Goal: Task Accomplishment & Management: Use online tool/utility

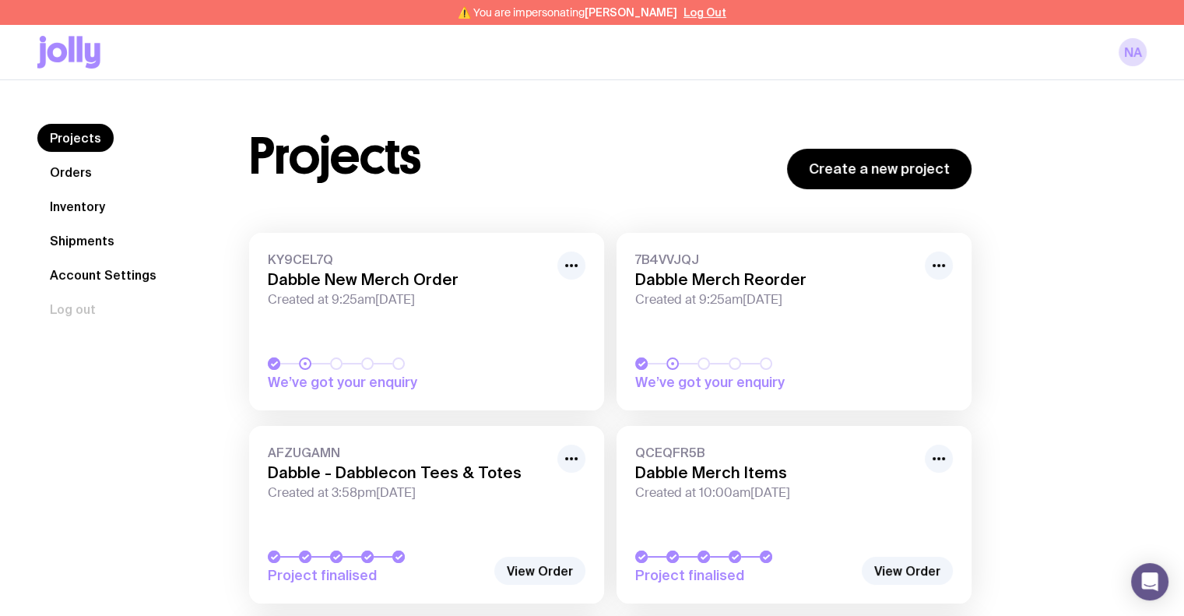
click at [101, 206] on link "Inventory" at bounding box center [77, 206] width 80 height 28
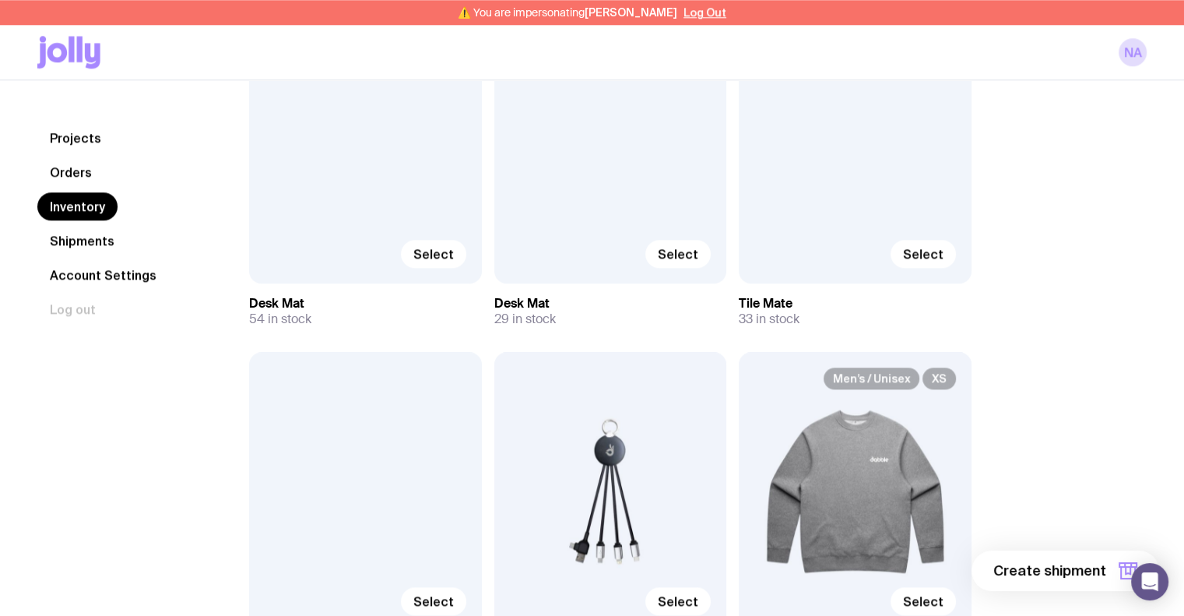
scroll to position [1947, 0]
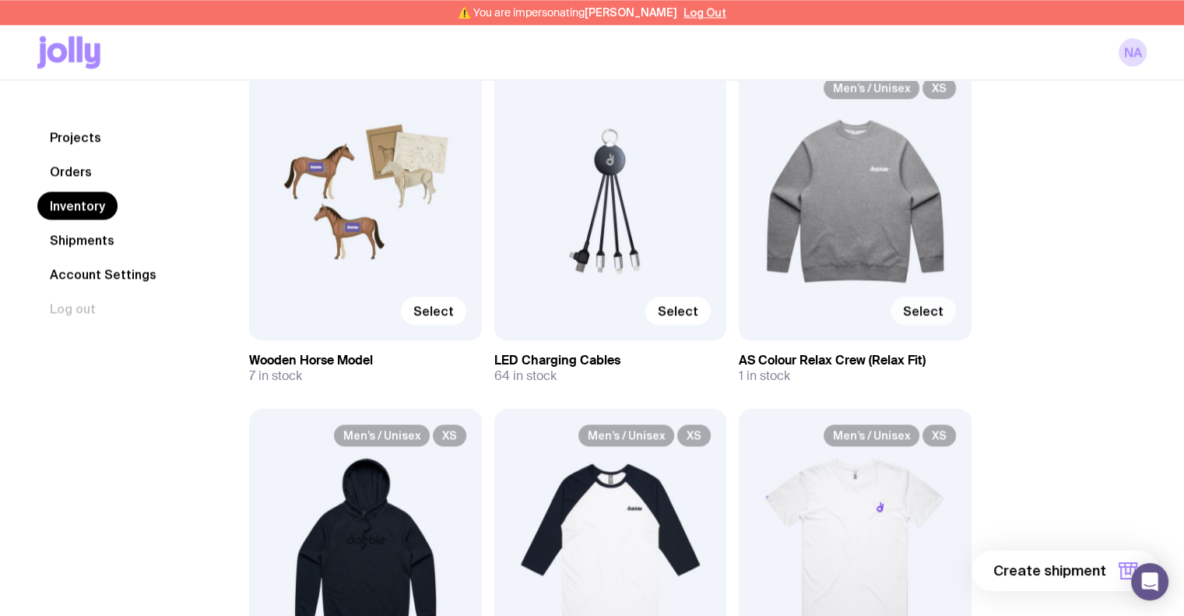
click at [925, 304] on span "Select" at bounding box center [923, 311] width 40 height 16
click at [0, 0] on input "Select" at bounding box center [0, 0] width 0 height 0
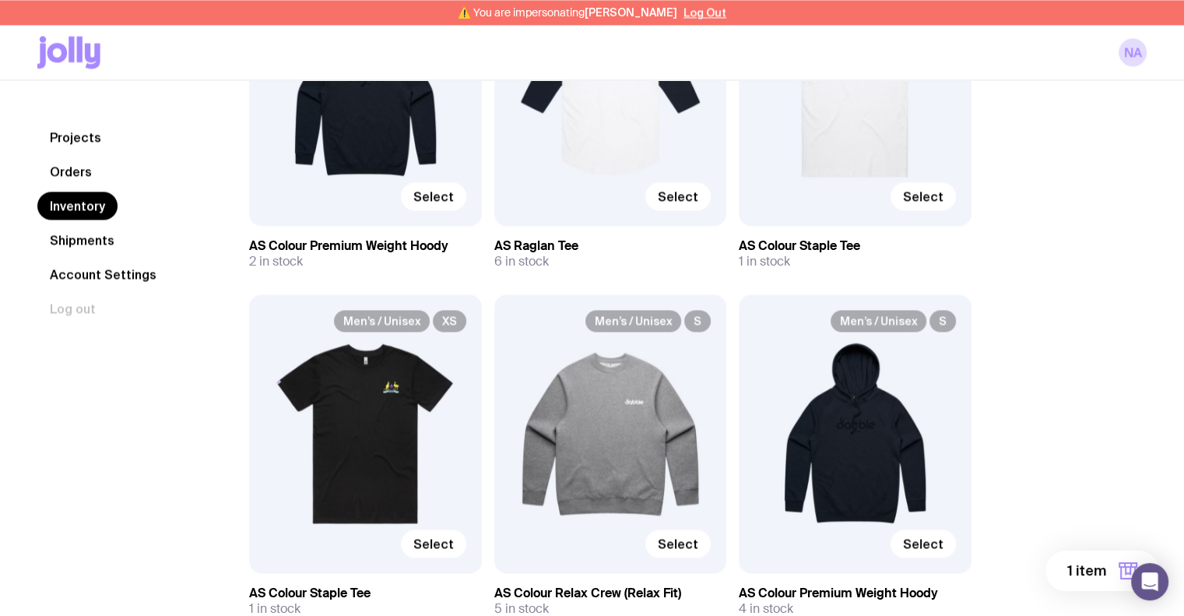
scroll to position [2414, 0]
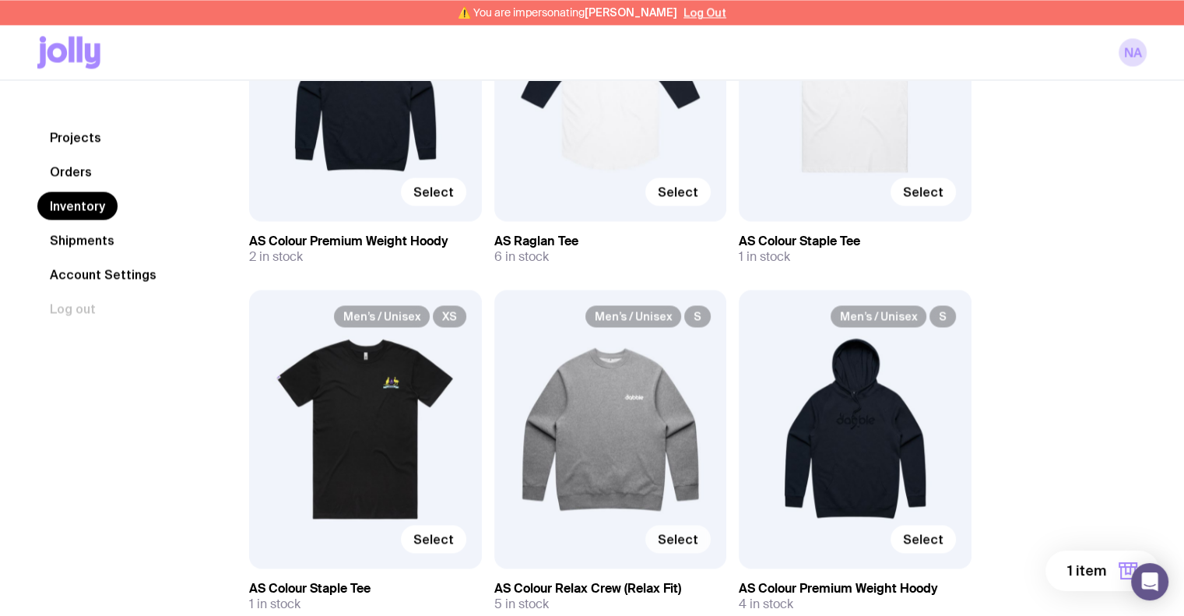
click at [680, 531] on span "Select" at bounding box center [678, 539] width 40 height 16
click at [0, 0] on input "Select" at bounding box center [0, 0] width 0 height 0
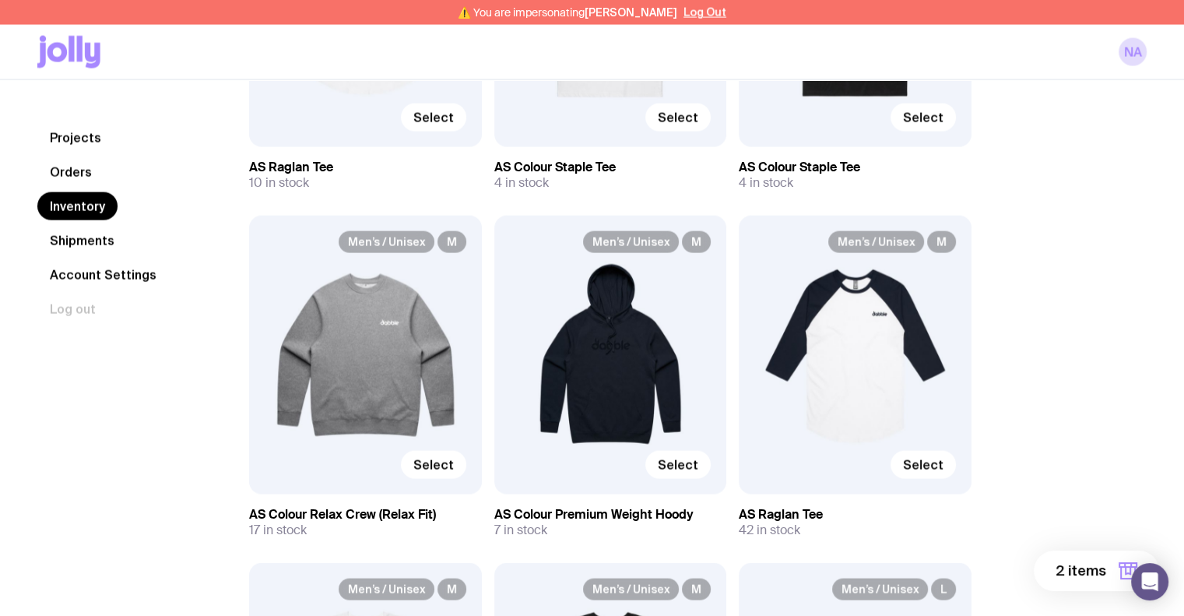
scroll to position [3193, 0]
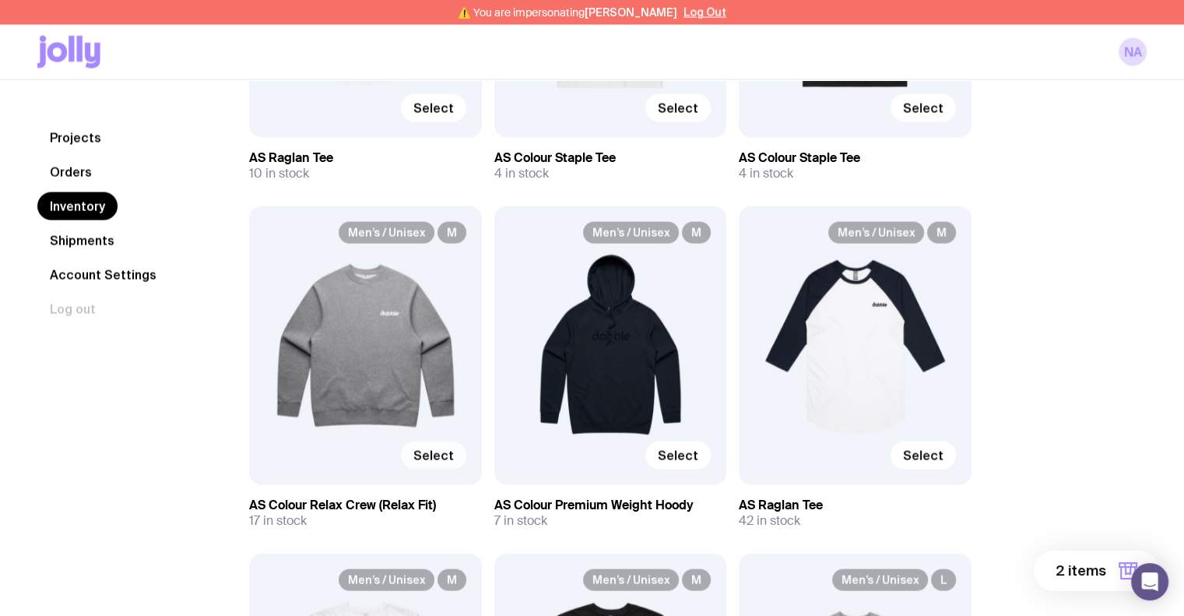
click at [452, 451] on span "Select" at bounding box center [434, 456] width 40 height 16
click at [0, 0] on input "Select" at bounding box center [0, 0] width 0 height 0
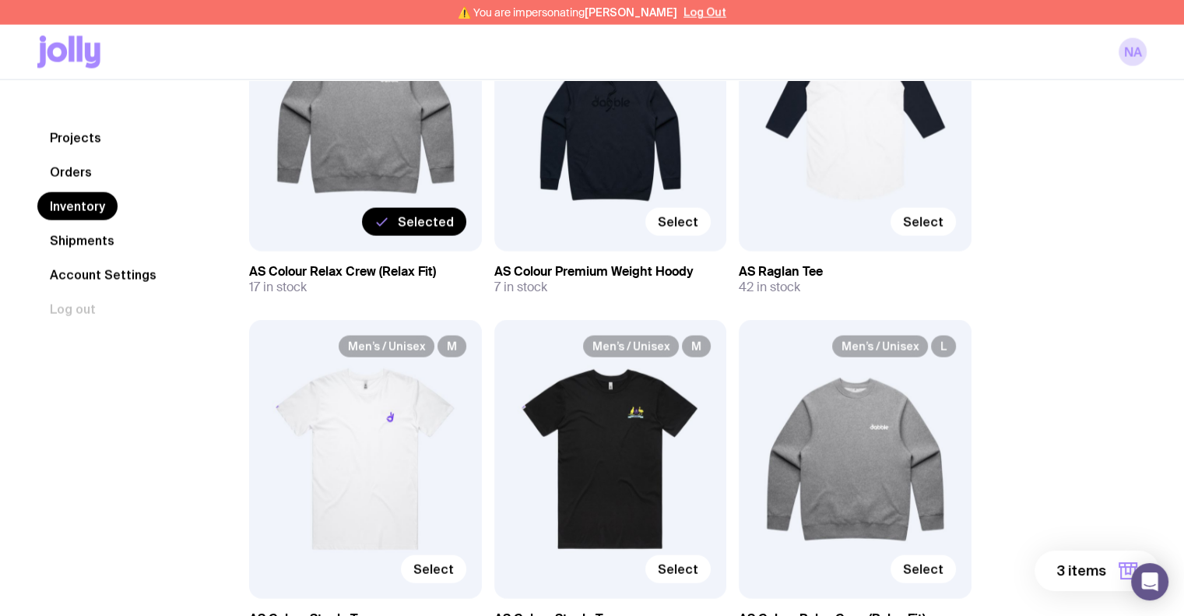
scroll to position [3582, 0]
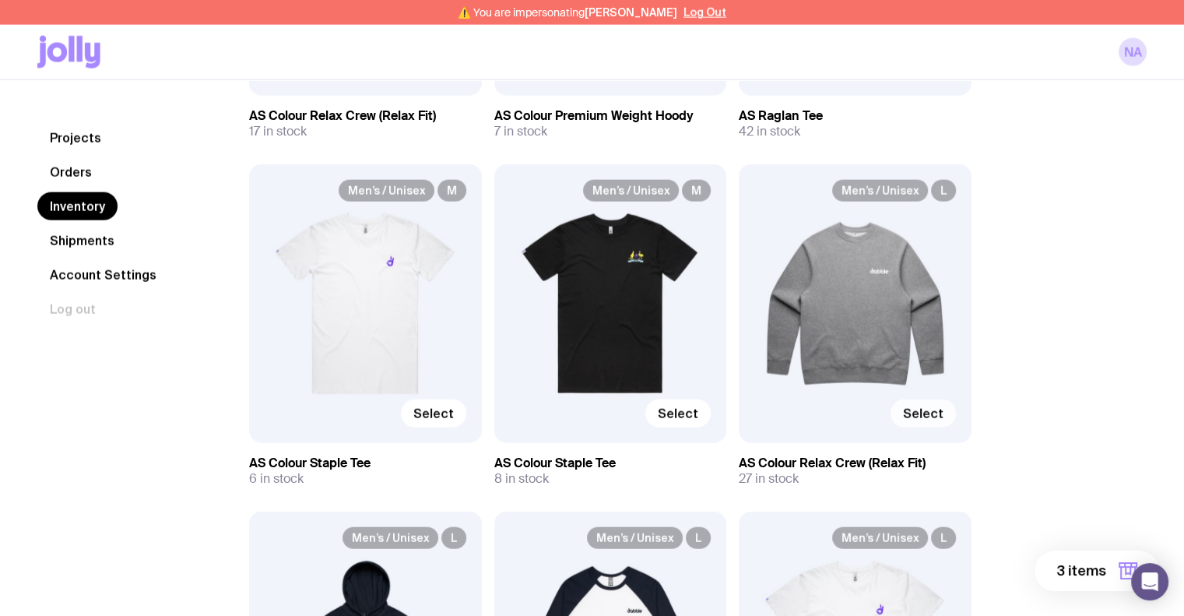
click at [931, 417] on span "Select" at bounding box center [923, 414] width 40 height 16
click at [0, 0] on input "Select" at bounding box center [0, 0] width 0 height 0
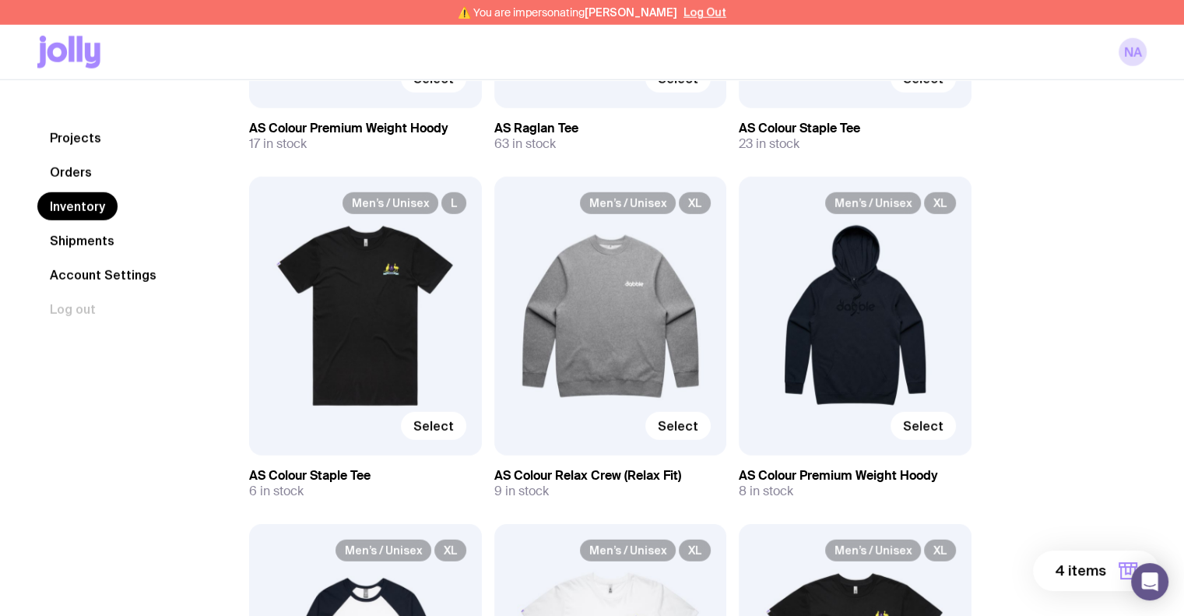
scroll to position [4283, 0]
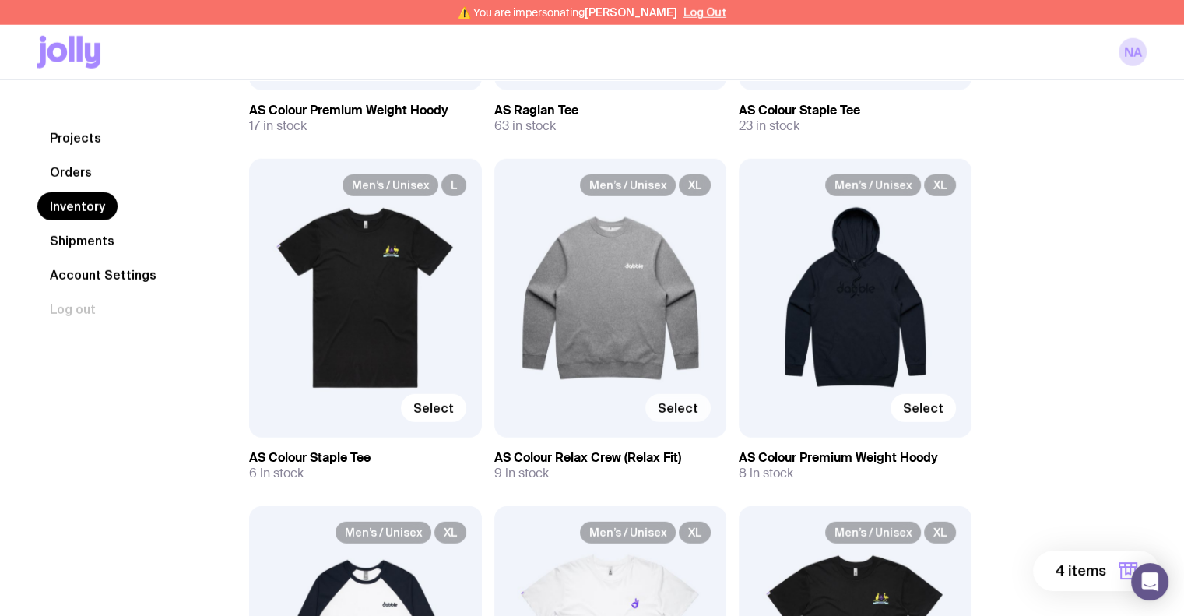
click at [688, 407] on span "Select" at bounding box center [678, 408] width 40 height 16
click at [0, 0] on input "Select" at bounding box center [0, 0] width 0 height 0
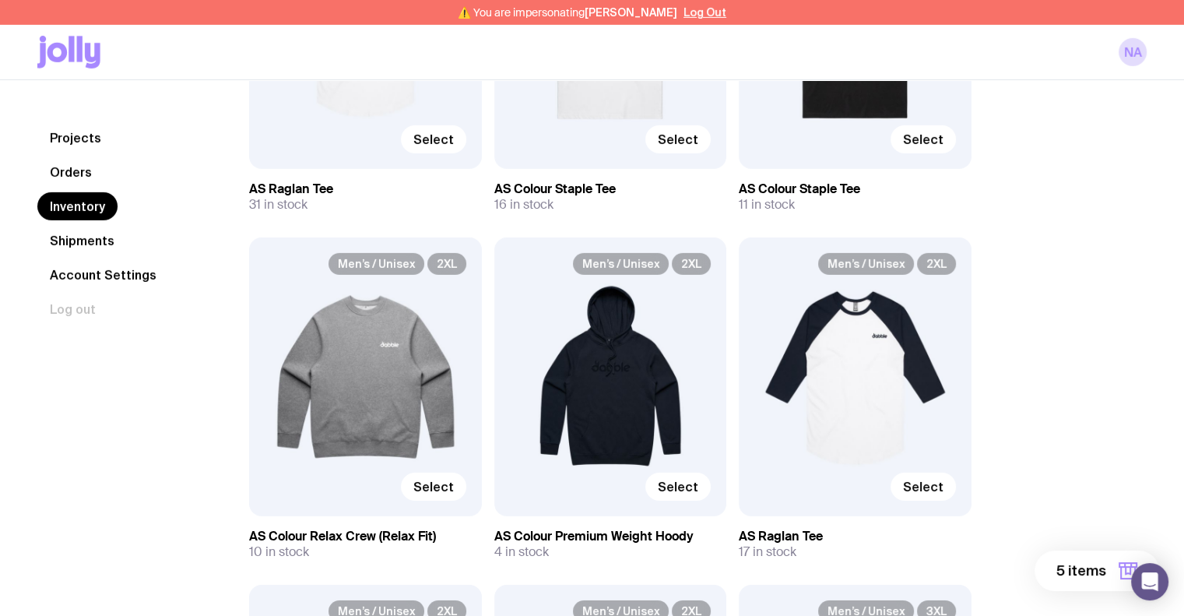
scroll to position [4906, 0]
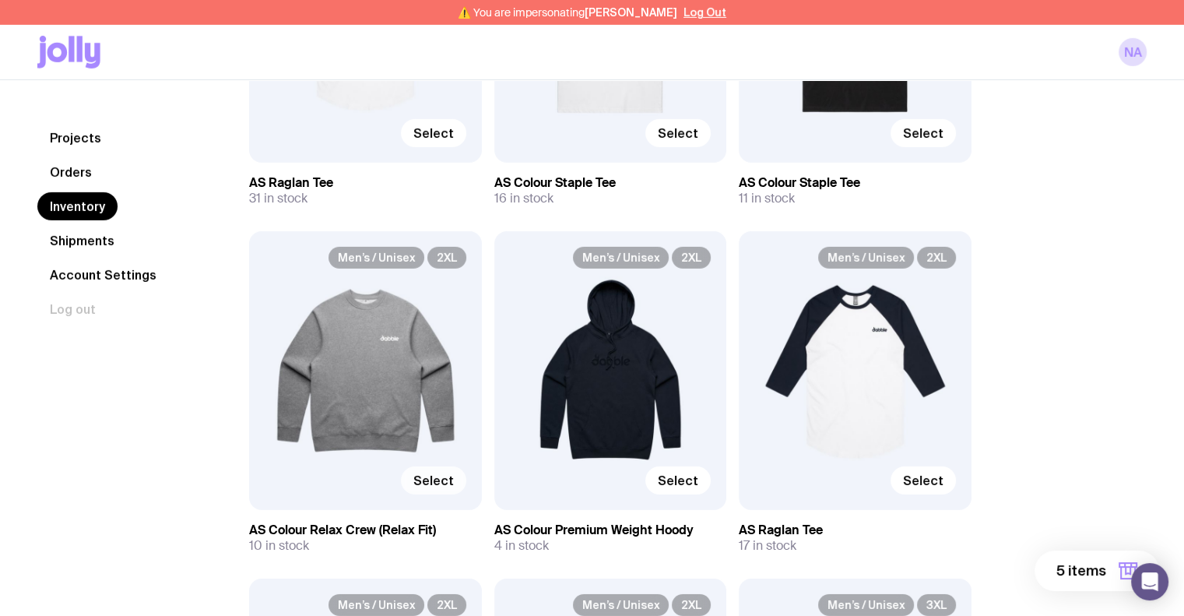
click at [433, 476] on span "Select" at bounding box center [434, 481] width 40 height 16
click at [0, 0] on input "Select" at bounding box center [0, 0] width 0 height 0
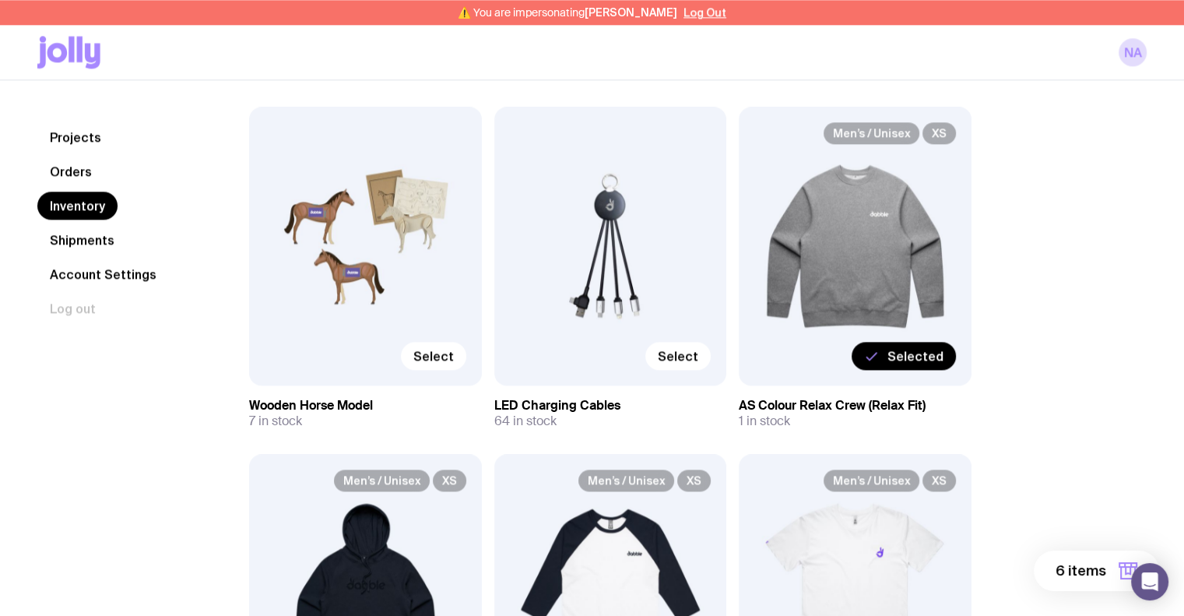
scroll to position [2103, 0]
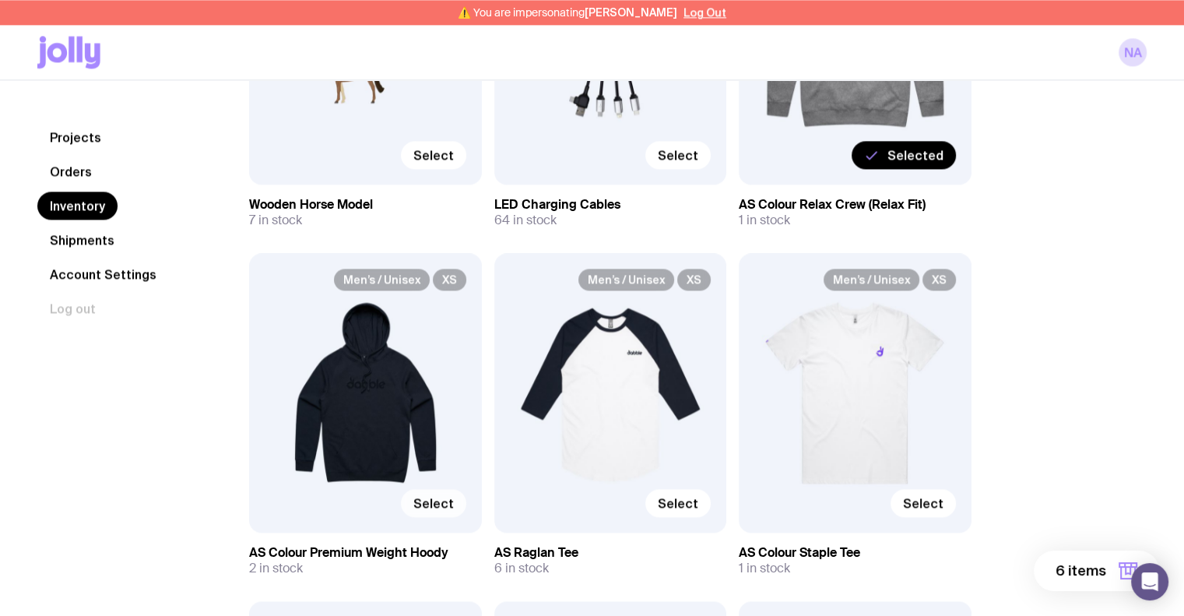
click at [442, 500] on span "Select" at bounding box center [434, 503] width 40 height 16
click at [0, 0] on input "Select" at bounding box center [0, 0] width 0 height 0
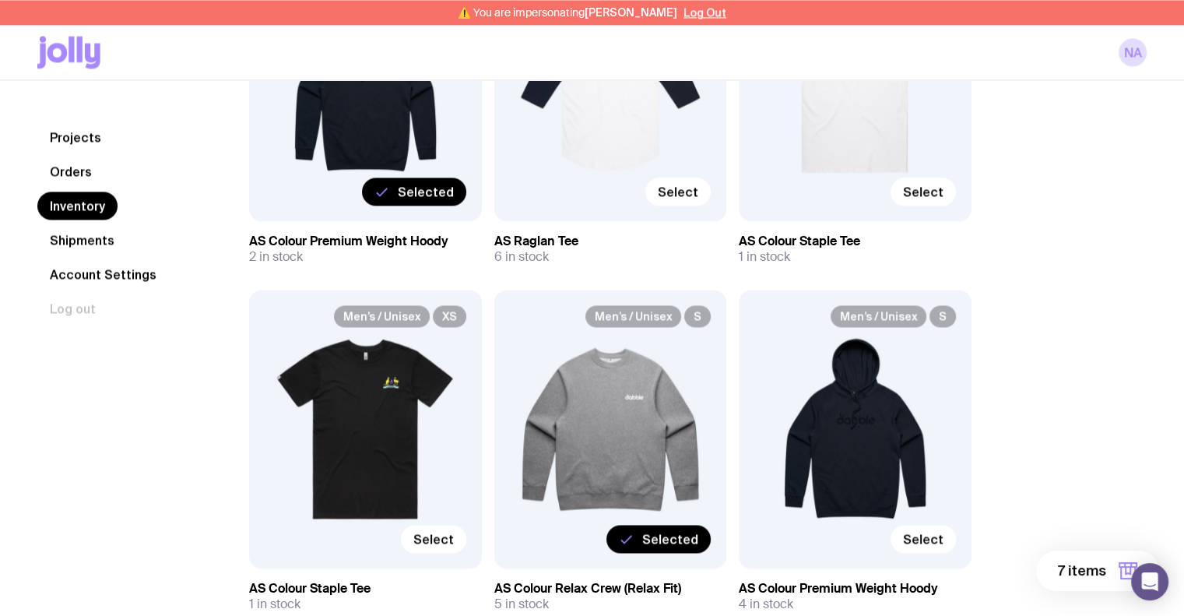
scroll to position [2648, 0]
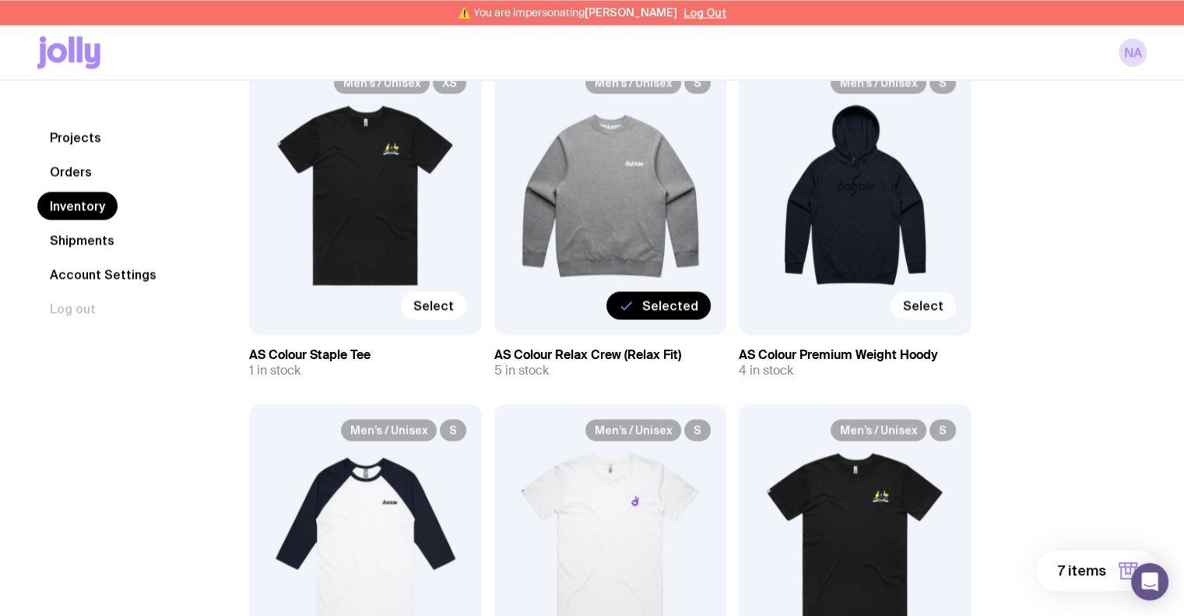
click at [930, 308] on span "Select" at bounding box center [923, 305] width 40 height 16
click at [0, 0] on input "Select" at bounding box center [0, 0] width 0 height 0
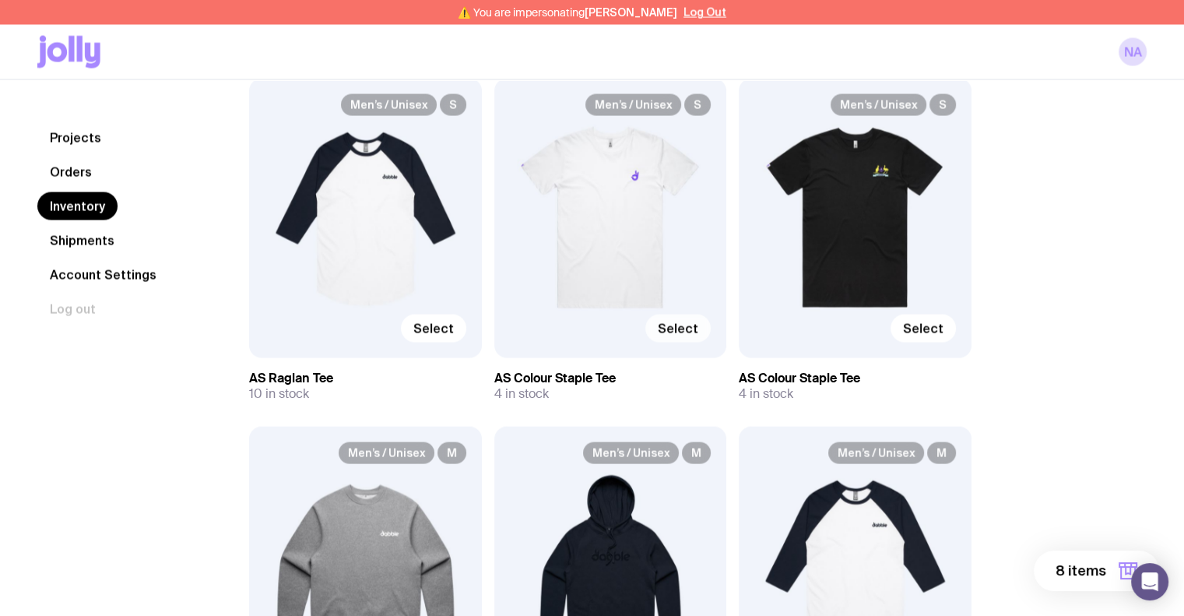
scroll to position [3193, 0]
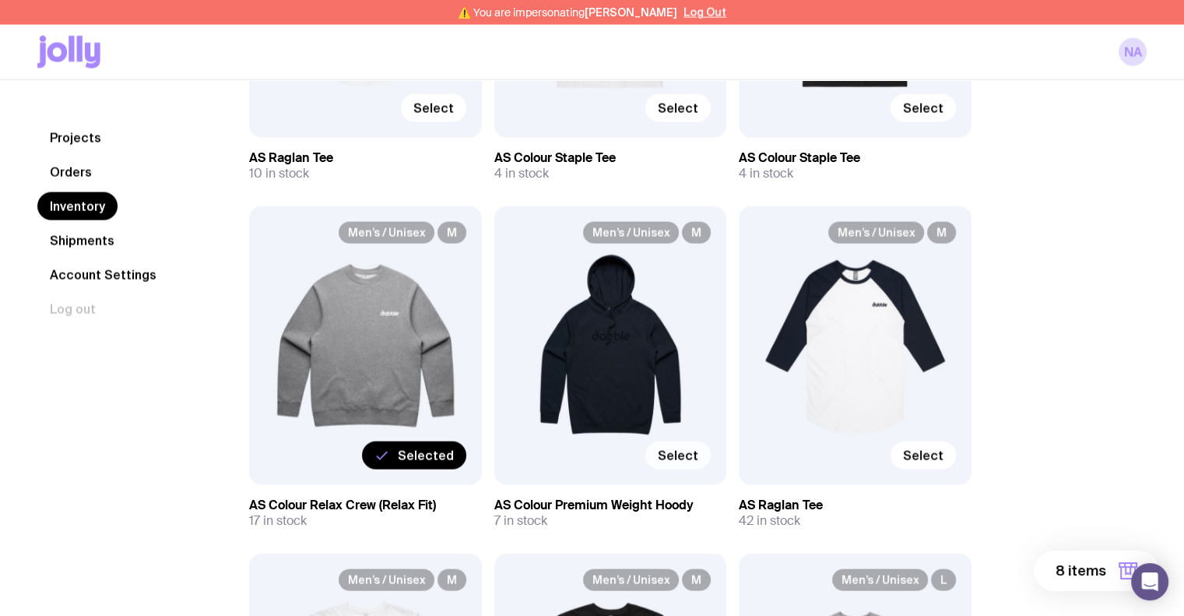
click at [678, 454] on span "Select" at bounding box center [678, 456] width 40 height 16
click at [0, 0] on input "Select" at bounding box center [0, 0] width 0 height 0
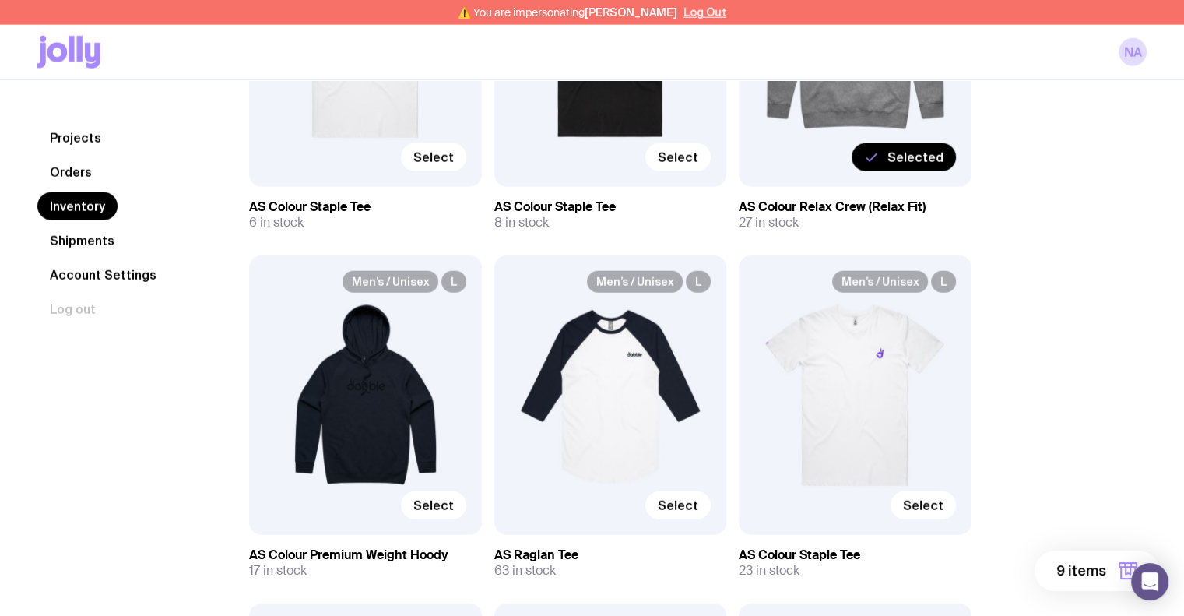
scroll to position [3972, 0]
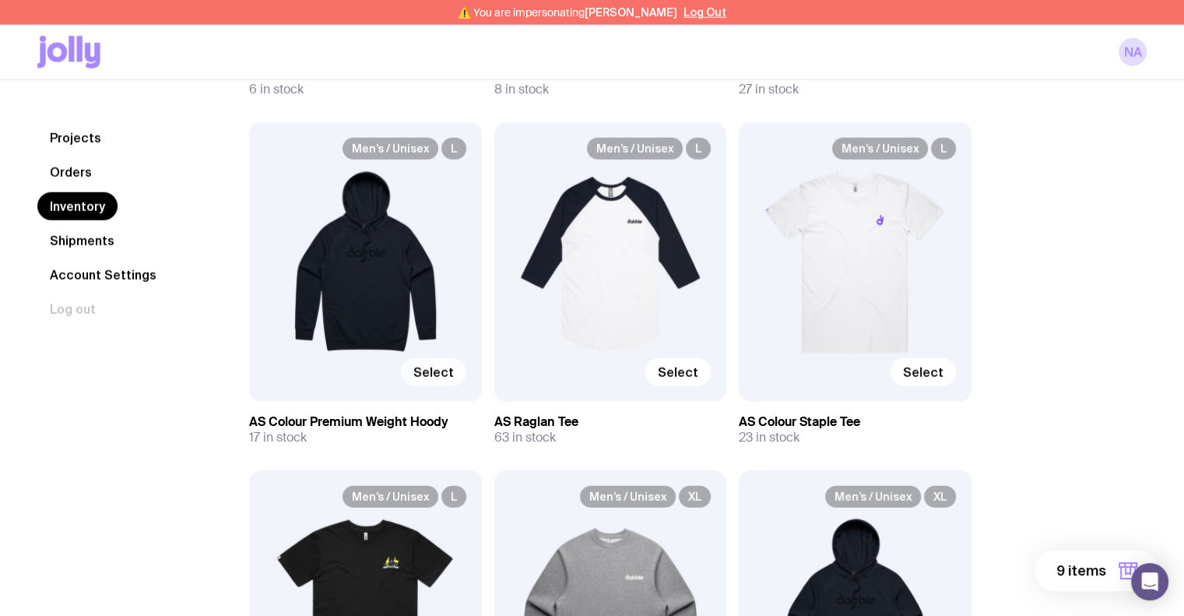
click at [450, 371] on span "Select" at bounding box center [434, 372] width 40 height 16
click at [0, 0] on input "Select" at bounding box center [0, 0] width 0 height 0
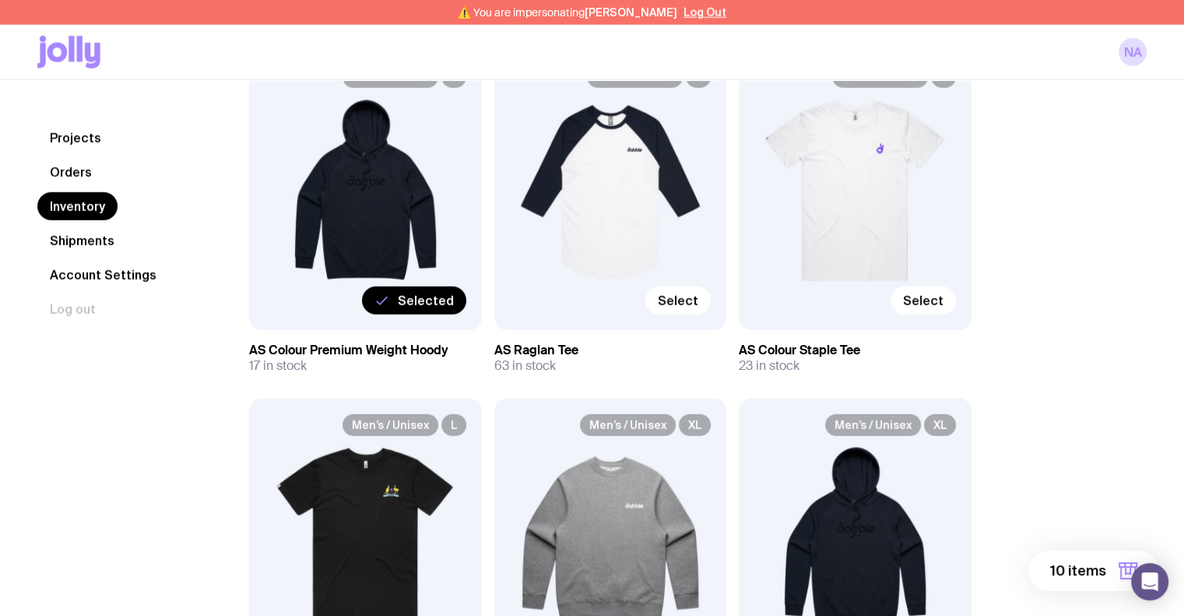
scroll to position [4283, 0]
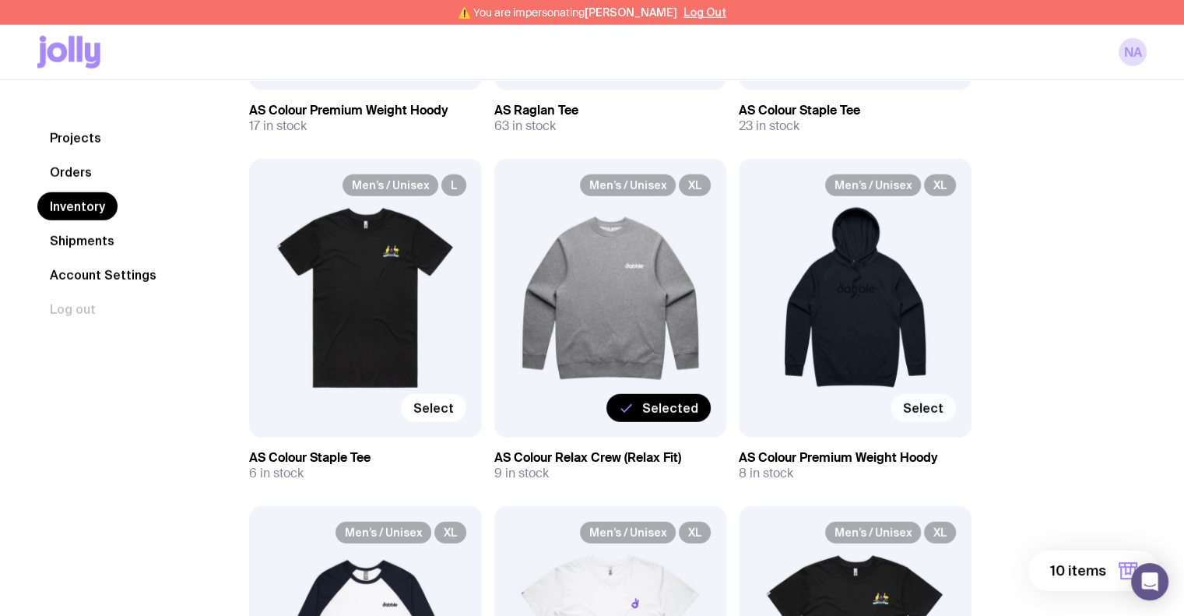
click at [930, 412] on span "Select" at bounding box center [923, 408] width 40 height 16
click at [0, 0] on input "Select" at bounding box center [0, 0] width 0 height 0
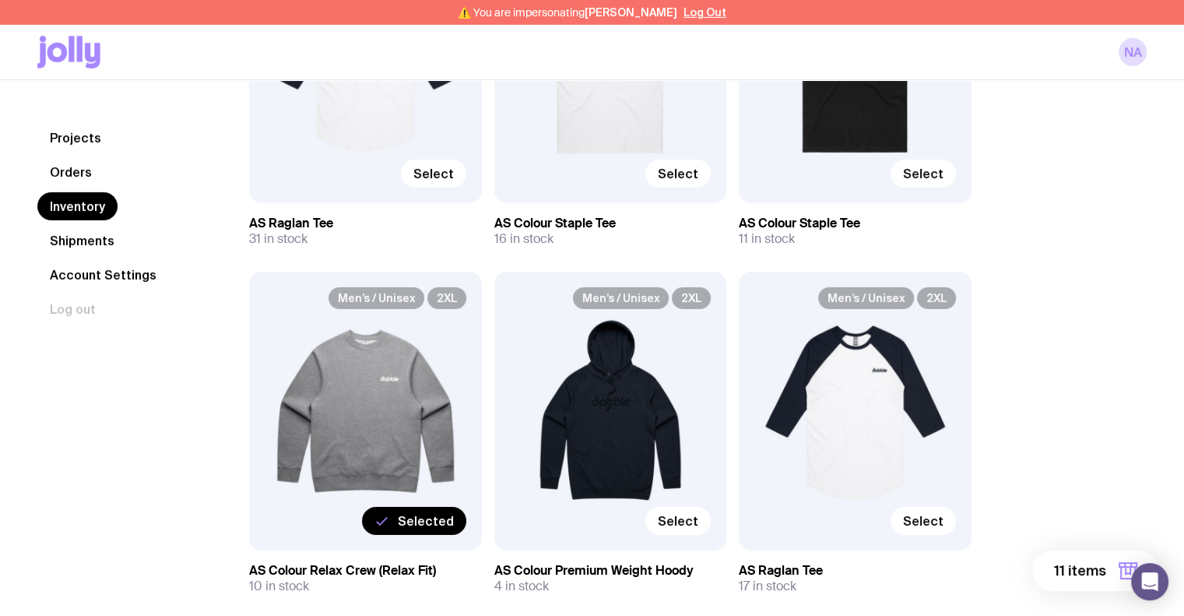
scroll to position [4984, 0]
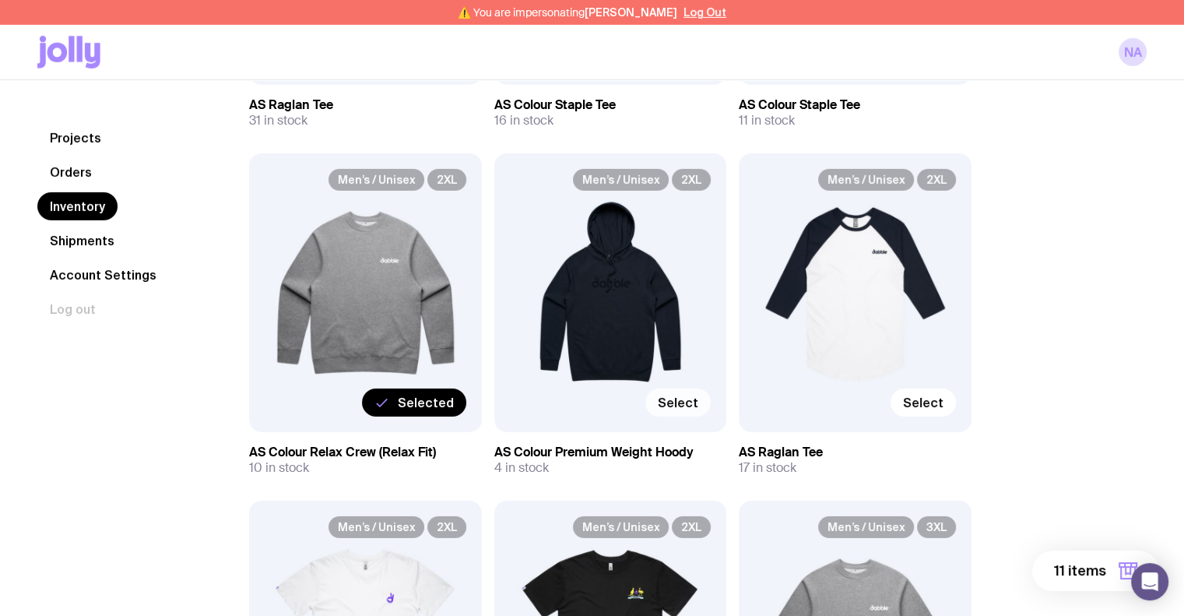
click at [694, 404] on span "Select" at bounding box center [678, 403] width 40 height 16
click at [0, 0] on input "Select" at bounding box center [0, 0] width 0 height 0
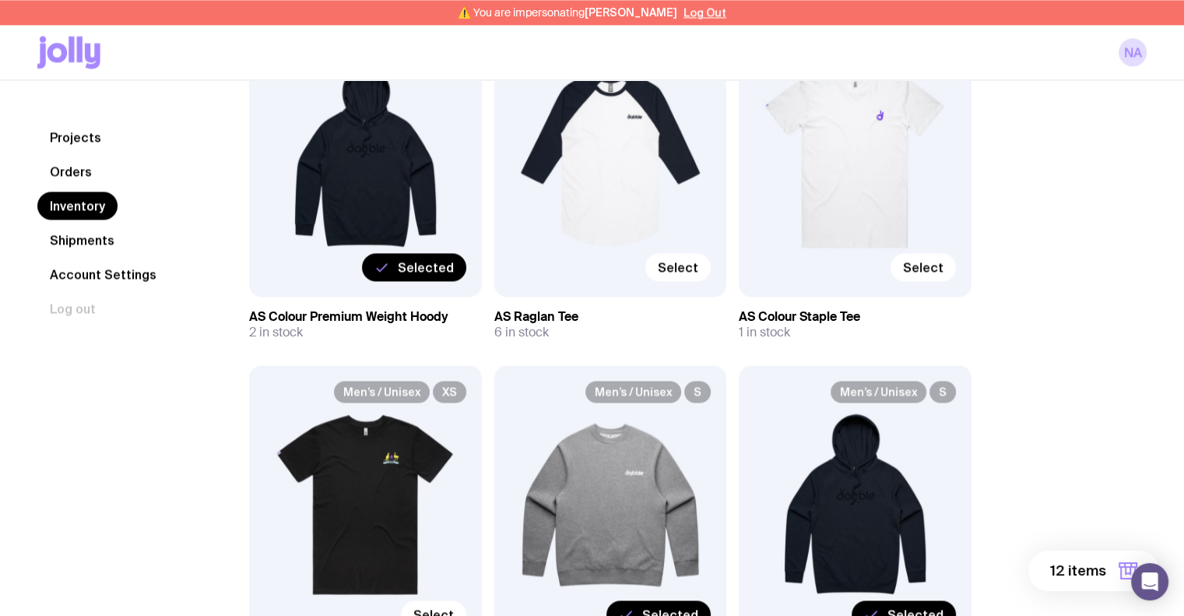
scroll to position [2258, 0]
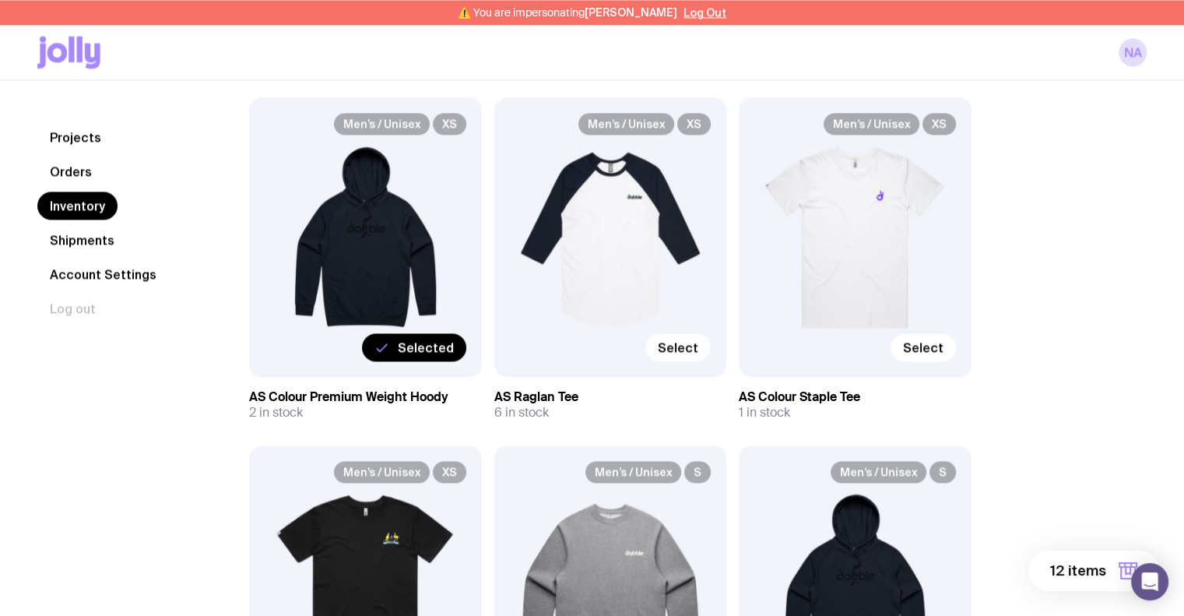
click at [673, 340] on span "Select" at bounding box center [678, 348] width 40 height 16
click at [0, 0] on input "Select" at bounding box center [0, 0] width 0 height 0
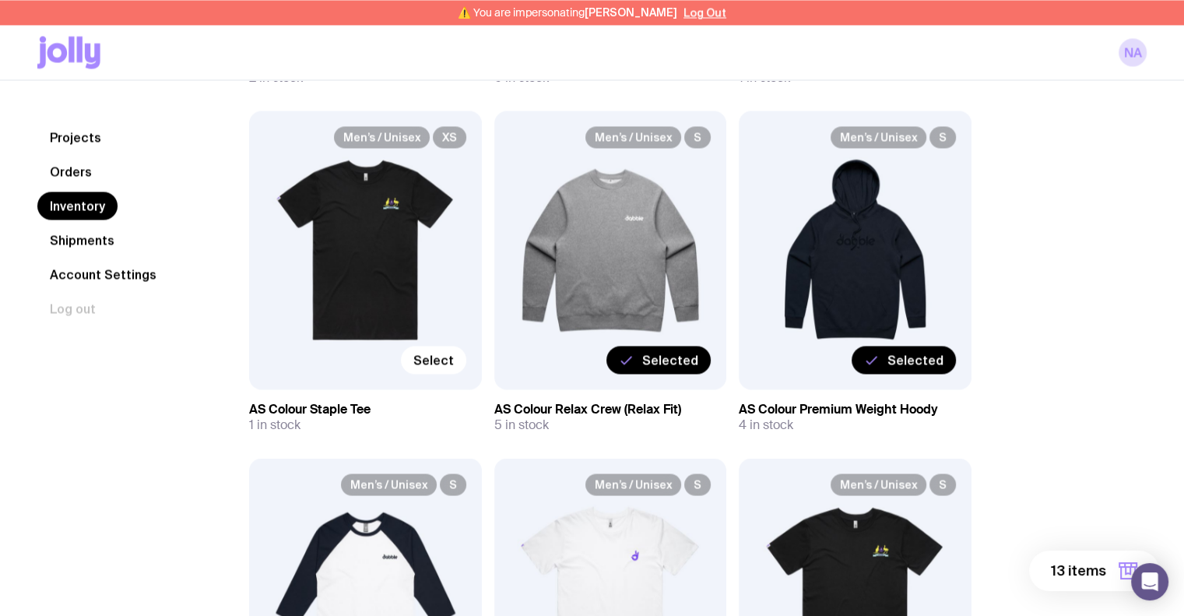
scroll to position [2803, 0]
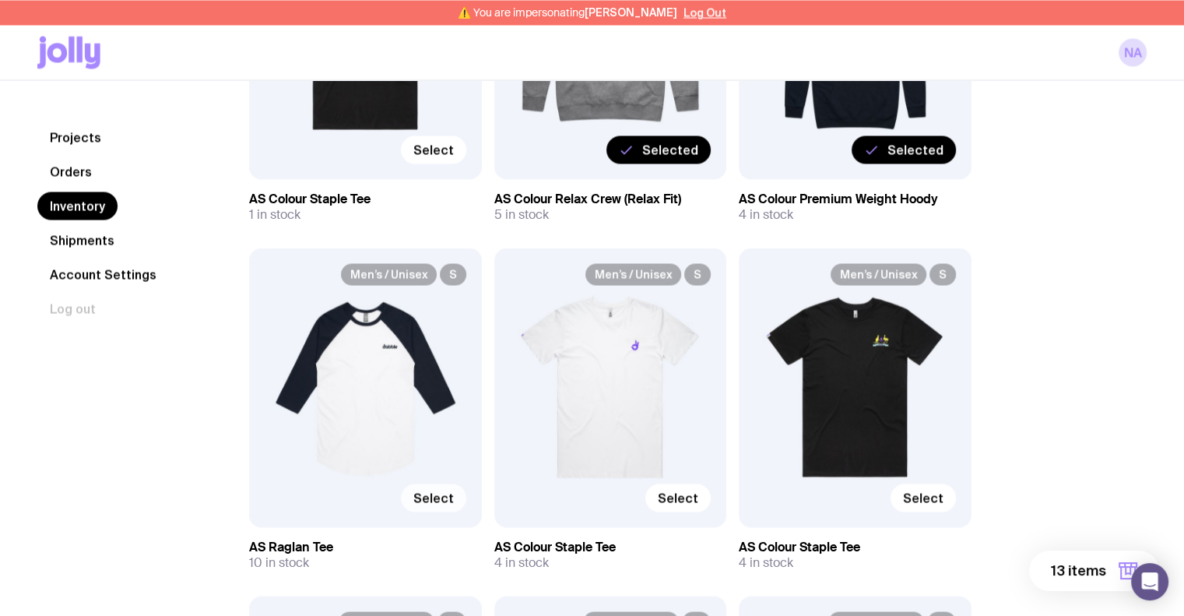
click at [445, 498] on span "Select" at bounding box center [434, 498] width 40 height 16
click at [0, 0] on input "Select" at bounding box center [0, 0] width 0 height 0
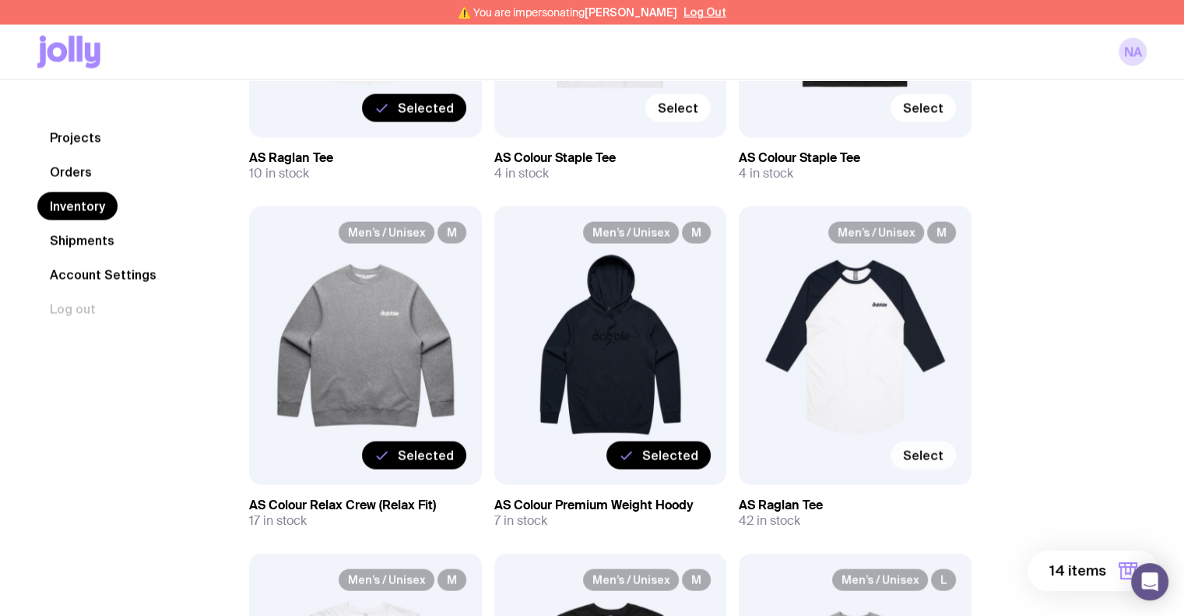
click at [913, 456] on span "Select" at bounding box center [923, 456] width 40 height 16
click at [0, 0] on input "Select" at bounding box center [0, 0] width 0 height 0
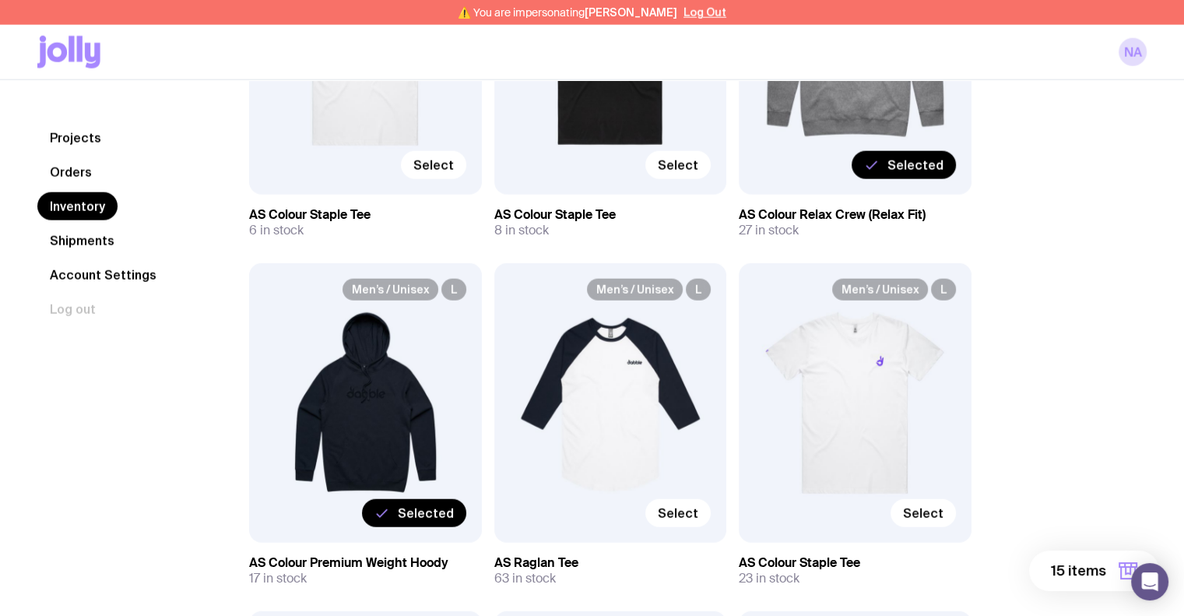
scroll to position [3894, 0]
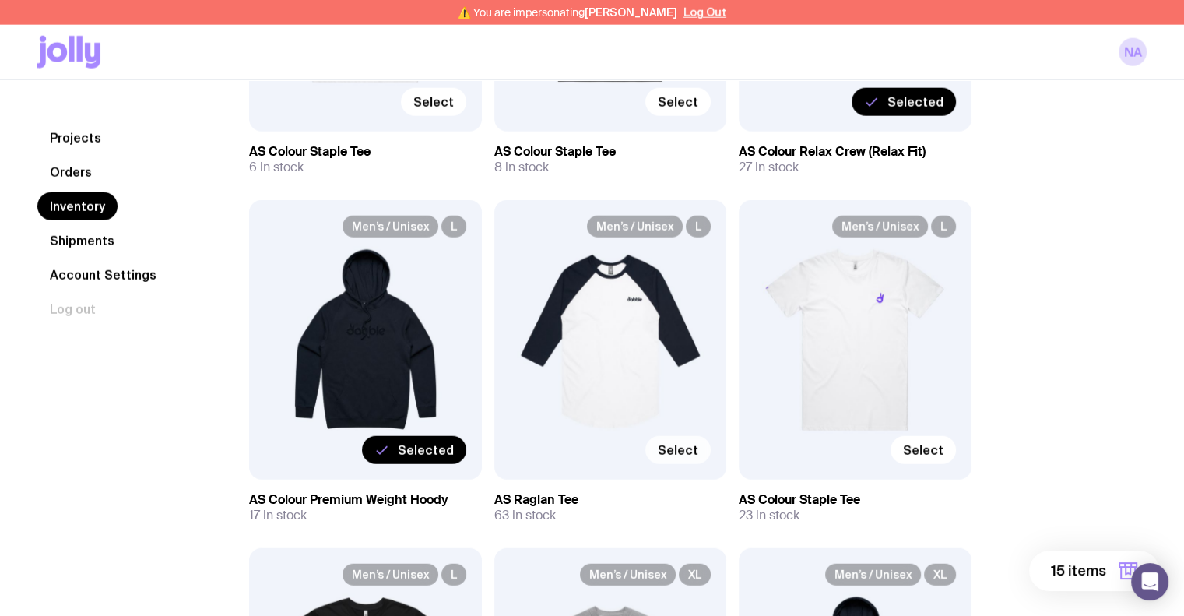
click at [667, 451] on span "Select" at bounding box center [678, 450] width 40 height 16
click at [0, 0] on input "Select" at bounding box center [0, 0] width 0 height 0
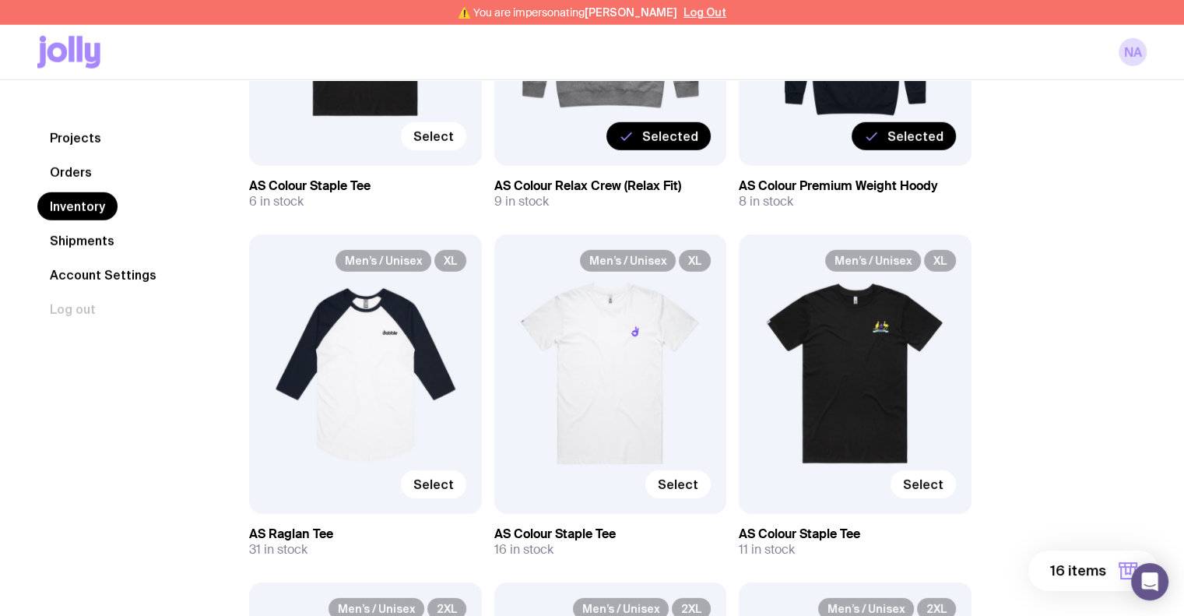
scroll to position [4595, 0]
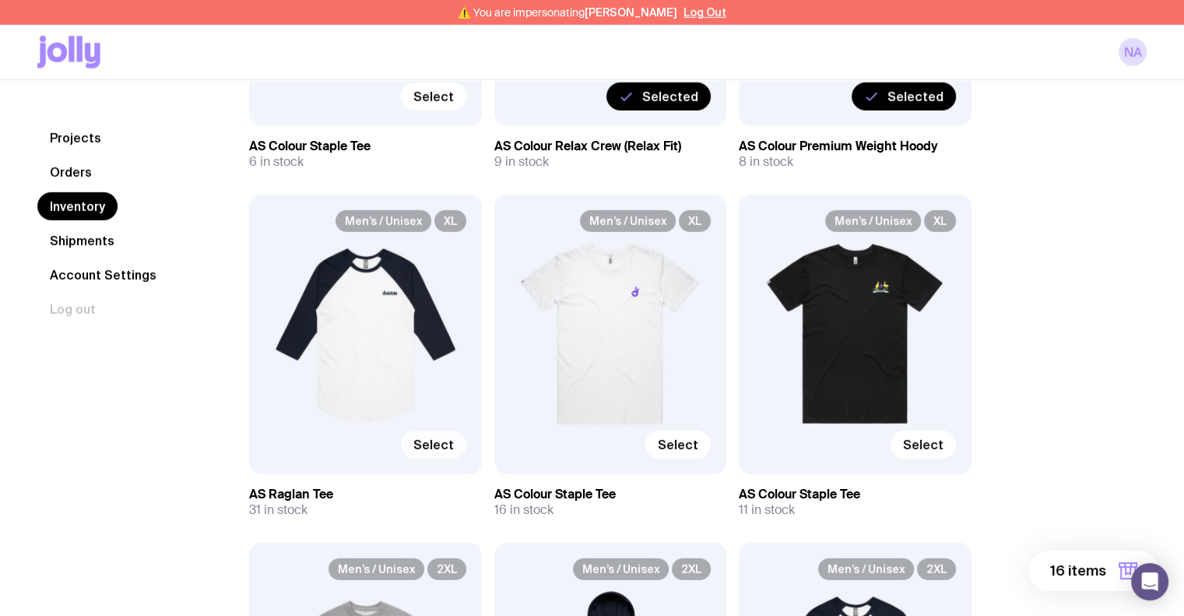
click at [455, 436] on label "Select" at bounding box center [433, 445] width 65 height 28
click at [0, 0] on input "Select" at bounding box center [0, 0] width 0 height 0
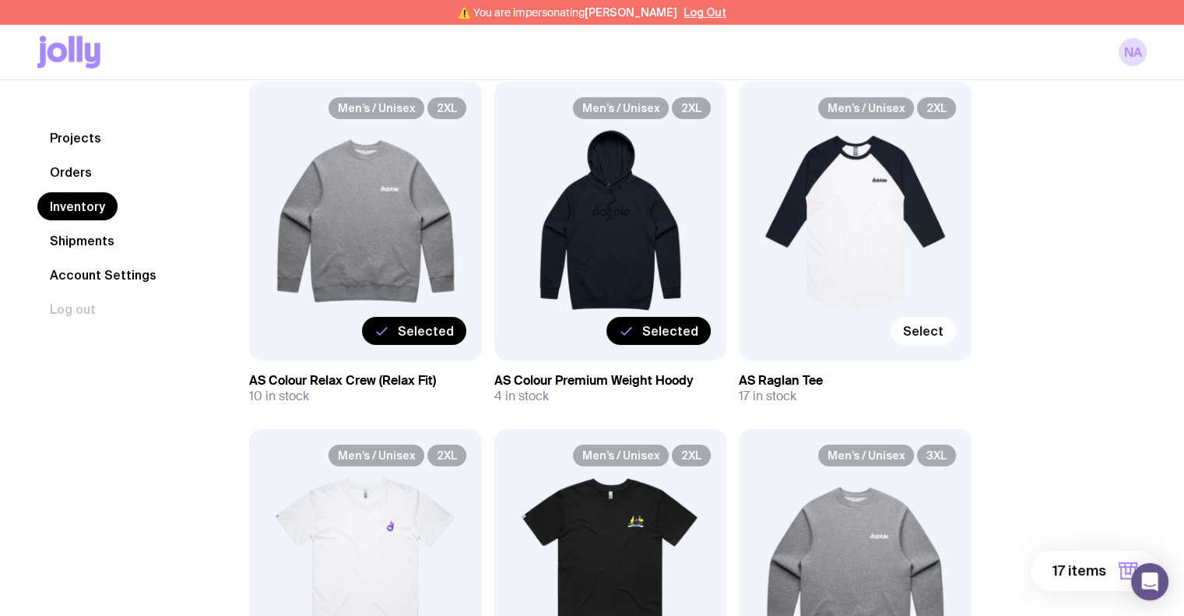
scroll to position [5062, 0]
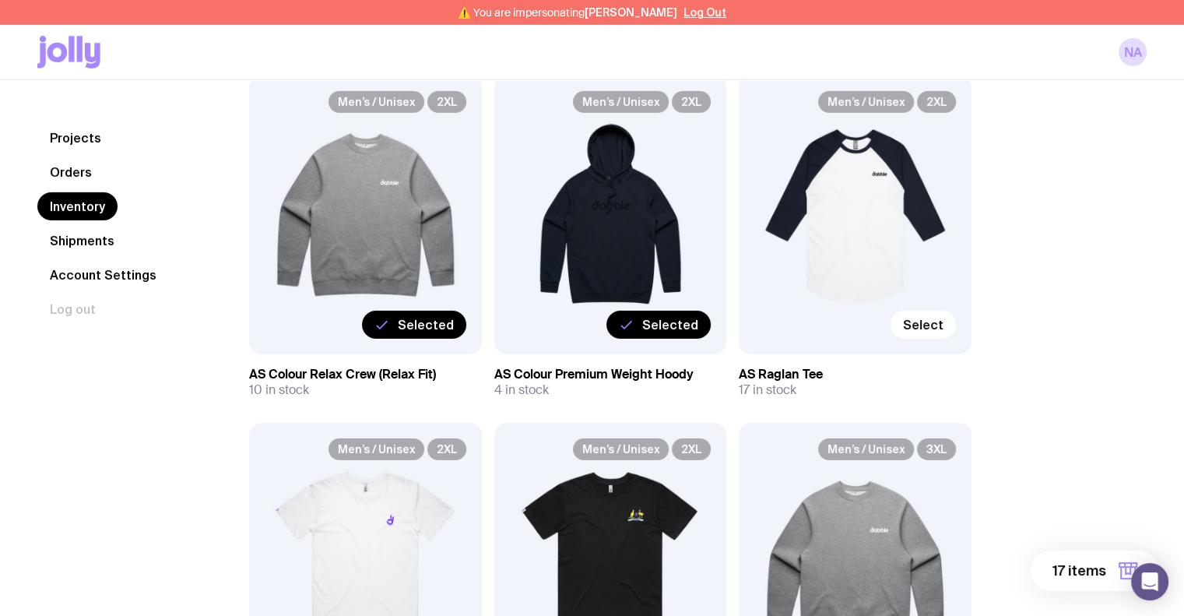
click at [657, 322] on span "Selected" at bounding box center [670, 325] width 56 height 16
click at [0, 0] on input "Selected" at bounding box center [0, 0] width 0 height 0
click at [945, 320] on label "Select" at bounding box center [923, 325] width 65 height 28
click at [0, 0] on input "Select" at bounding box center [0, 0] width 0 height 0
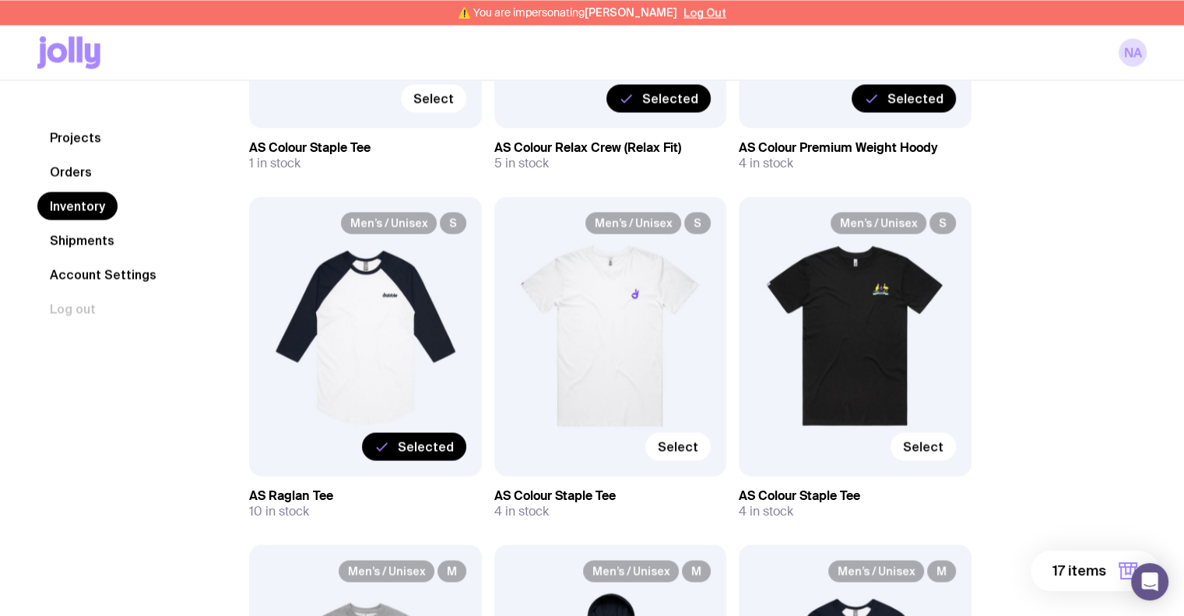
scroll to position [2881, 0]
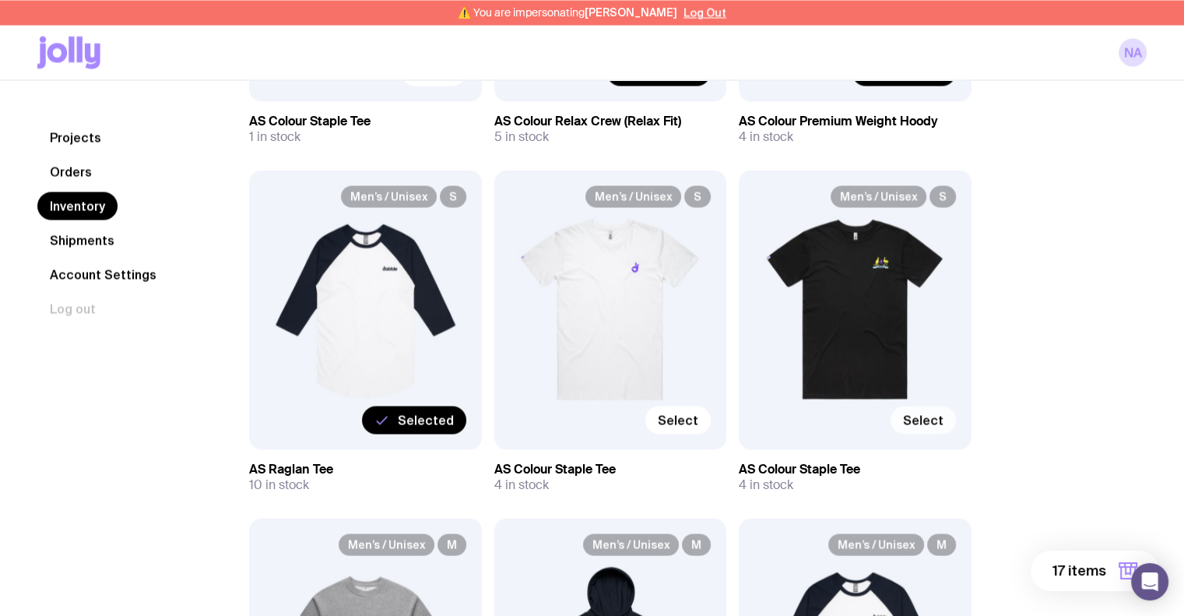
click at [909, 422] on span "Select" at bounding box center [923, 420] width 40 height 16
click at [0, 0] on input "Select" at bounding box center [0, 0] width 0 height 0
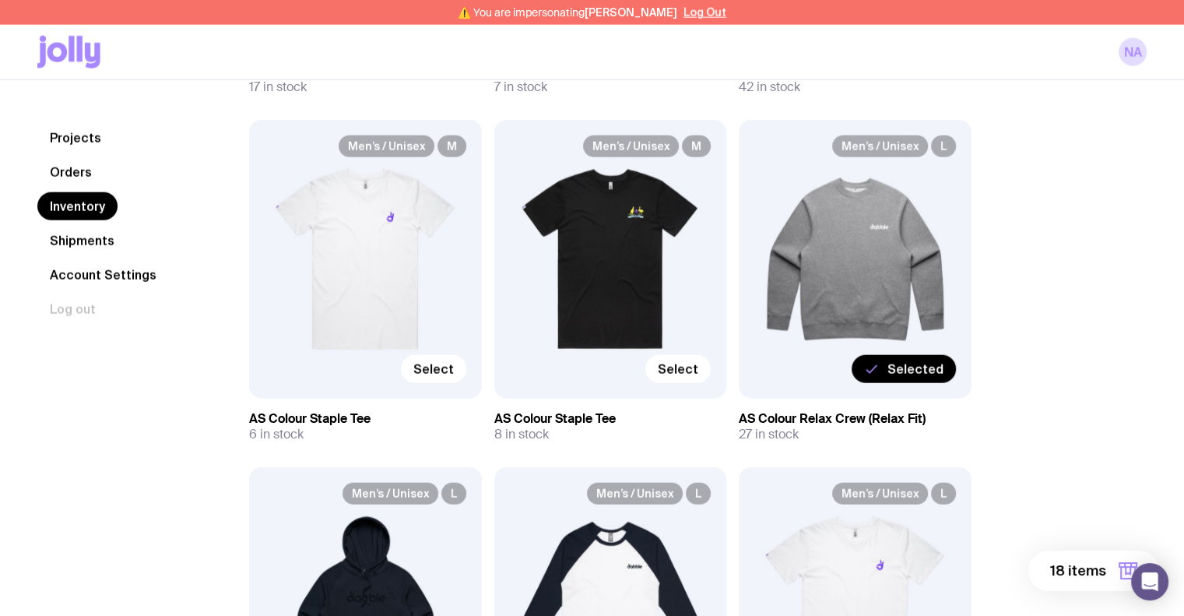
scroll to position [3660, 0]
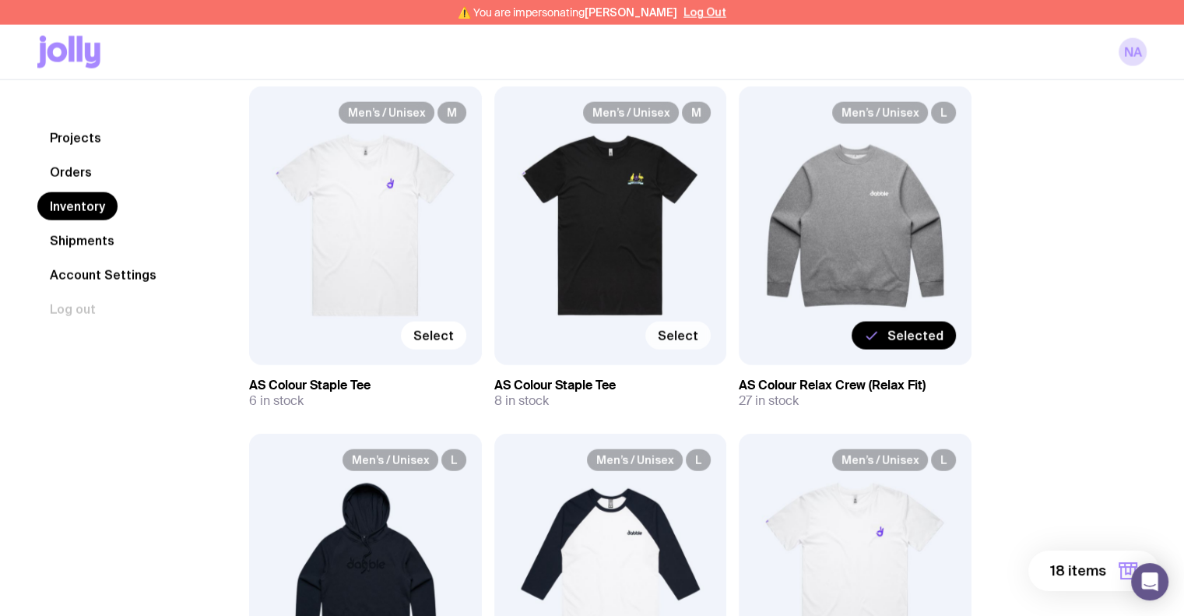
click at [670, 329] on span "Select" at bounding box center [678, 336] width 40 height 16
click at [0, 0] on input "Select" at bounding box center [0, 0] width 0 height 0
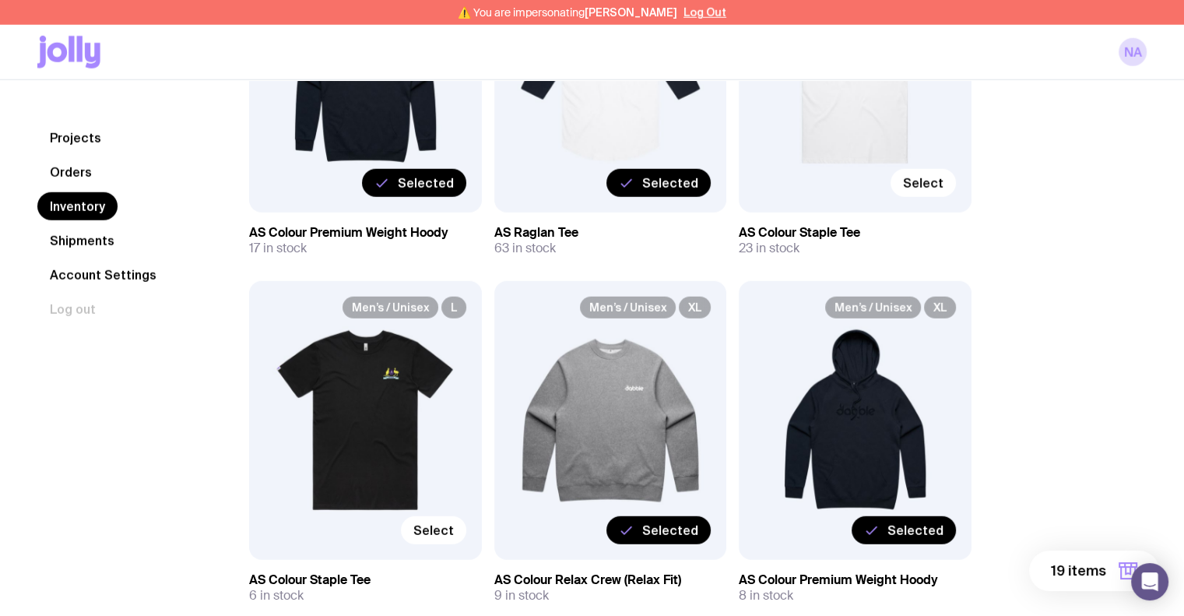
scroll to position [4205, 0]
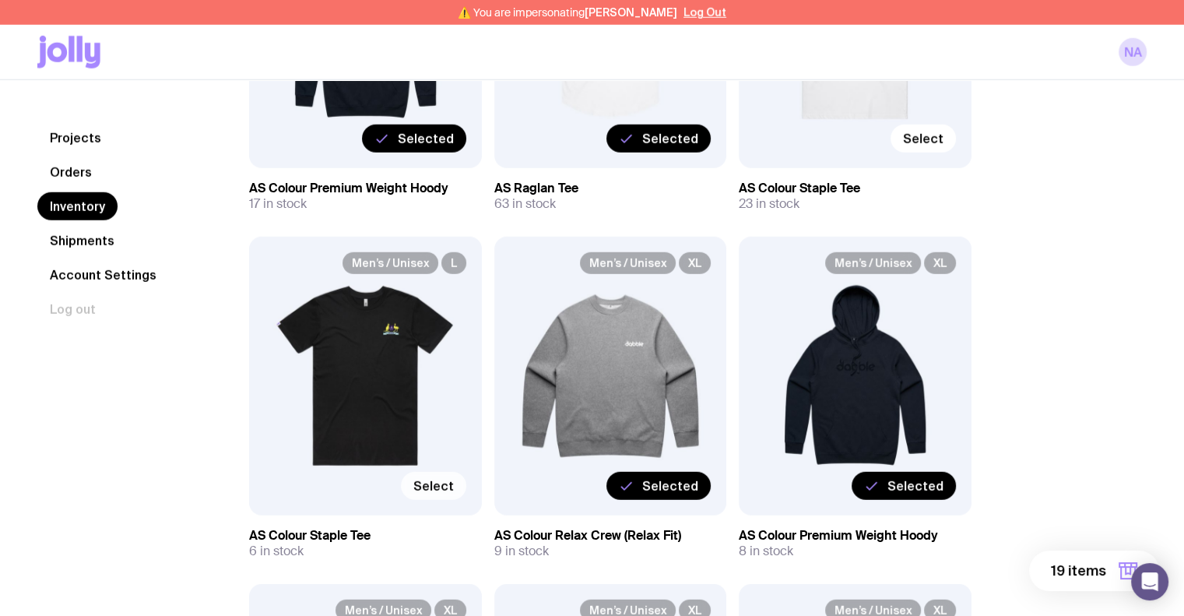
click at [421, 481] on span "Select" at bounding box center [434, 486] width 40 height 16
click at [0, 0] on input "Select" at bounding box center [0, 0] width 0 height 0
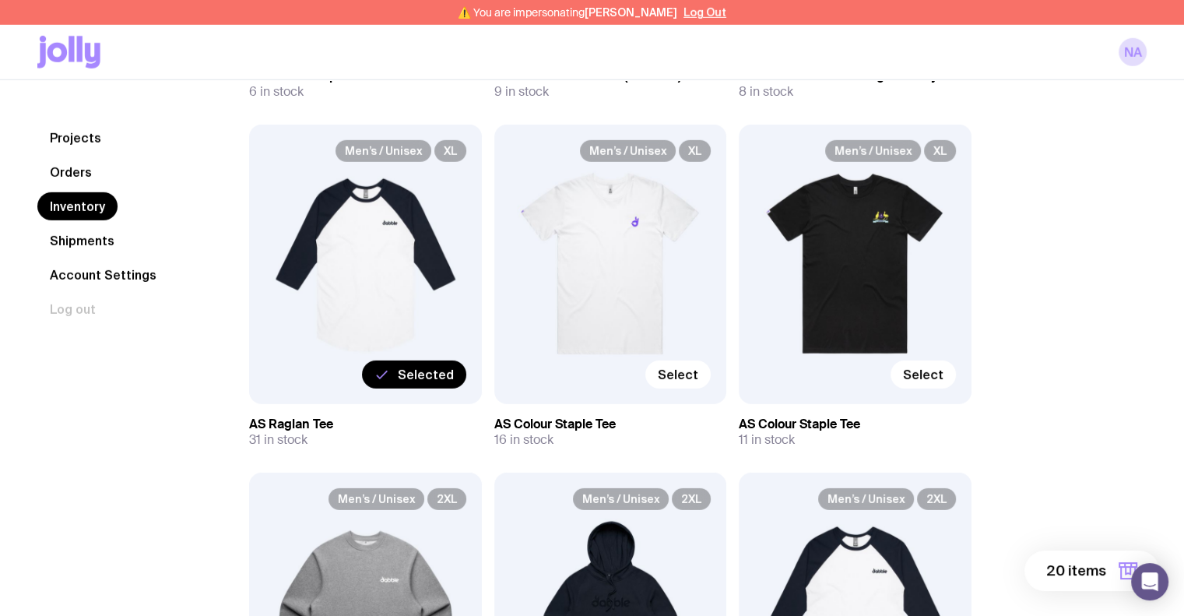
scroll to position [4672, 0]
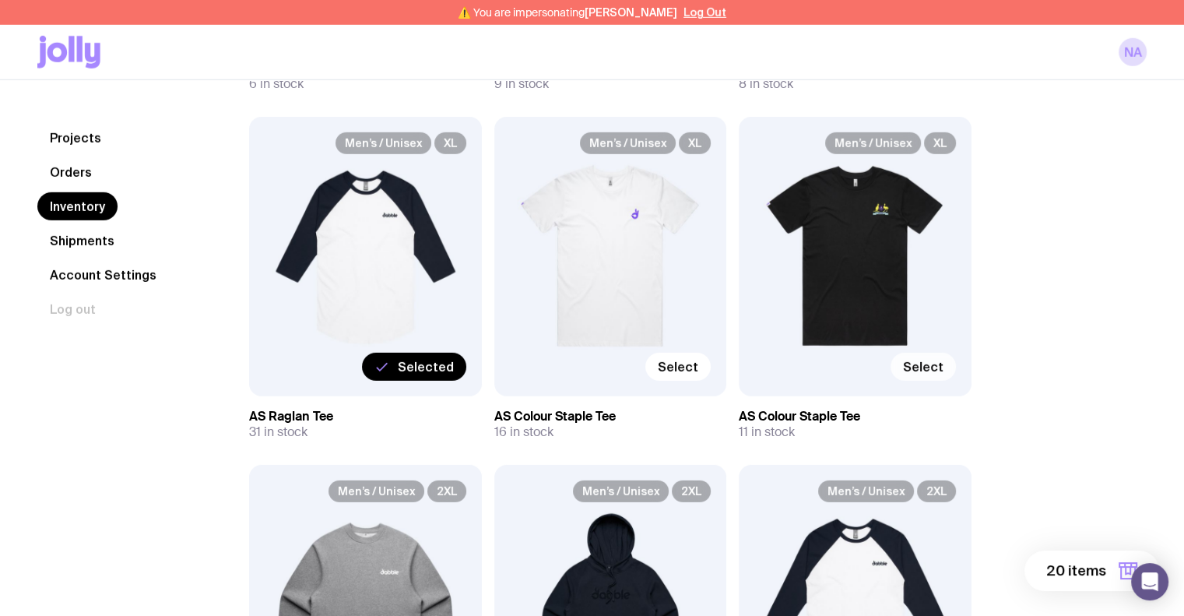
click at [906, 368] on span "Select" at bounding box center [923, 367] width 40 height 16
click at [0, 0] on input "Select" at bounding box center [0, 0] width 0 height 0
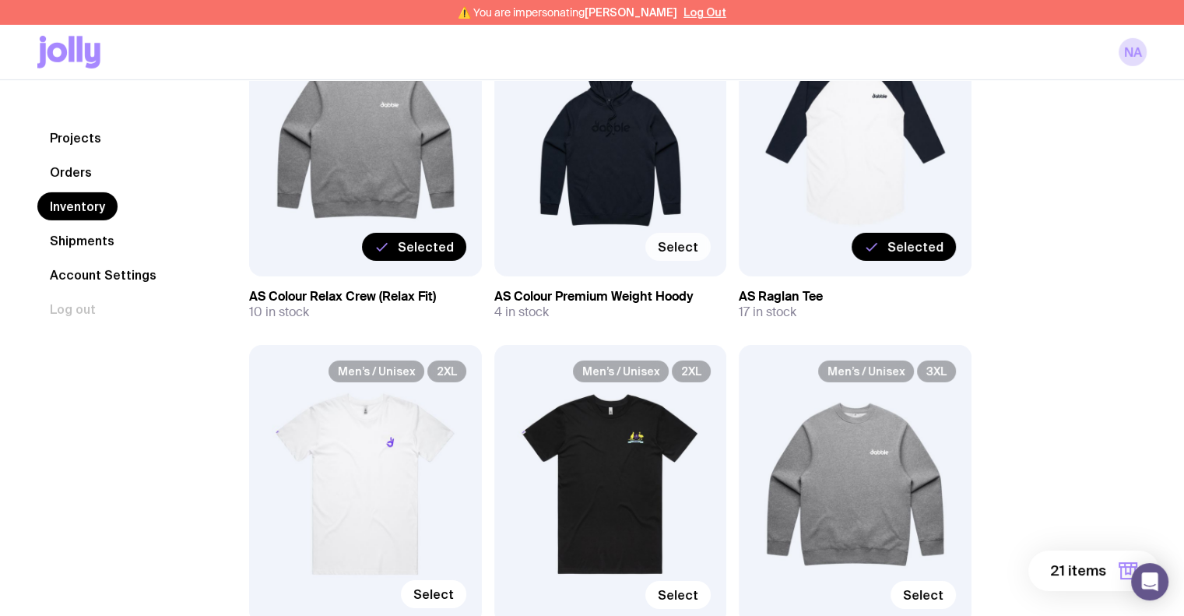
scroll to position [5295, 0]
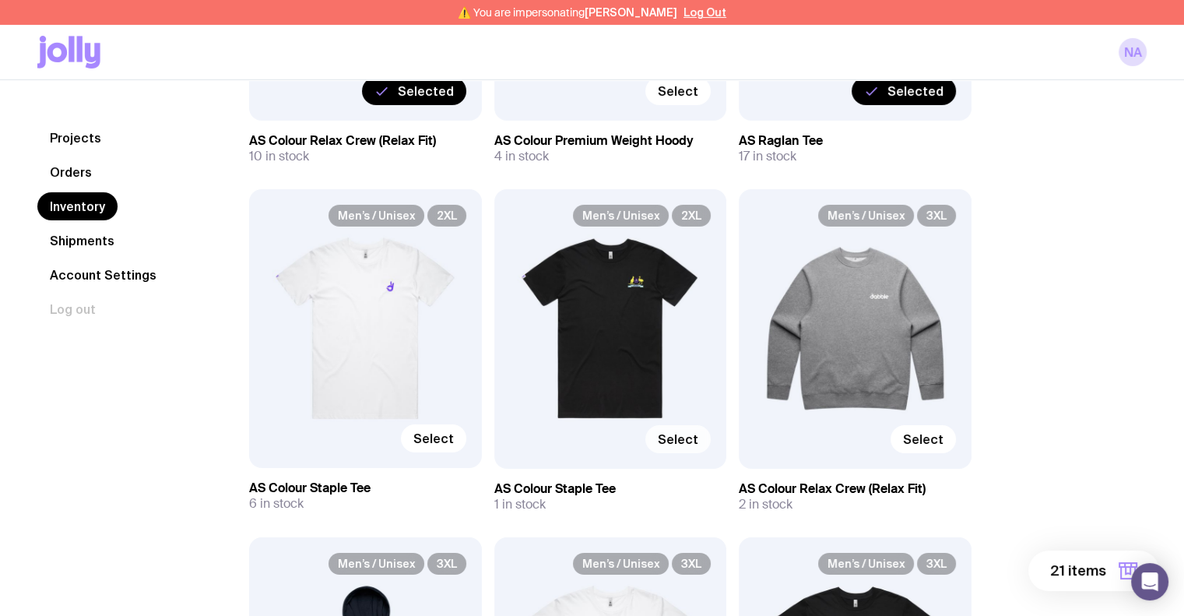
click at [676, 442] on span "Select" at bounding box center [678, 439] width 40 height 16
click at [0, 0] on input "Select" at bounding box center [0, 0] width 0 height 0
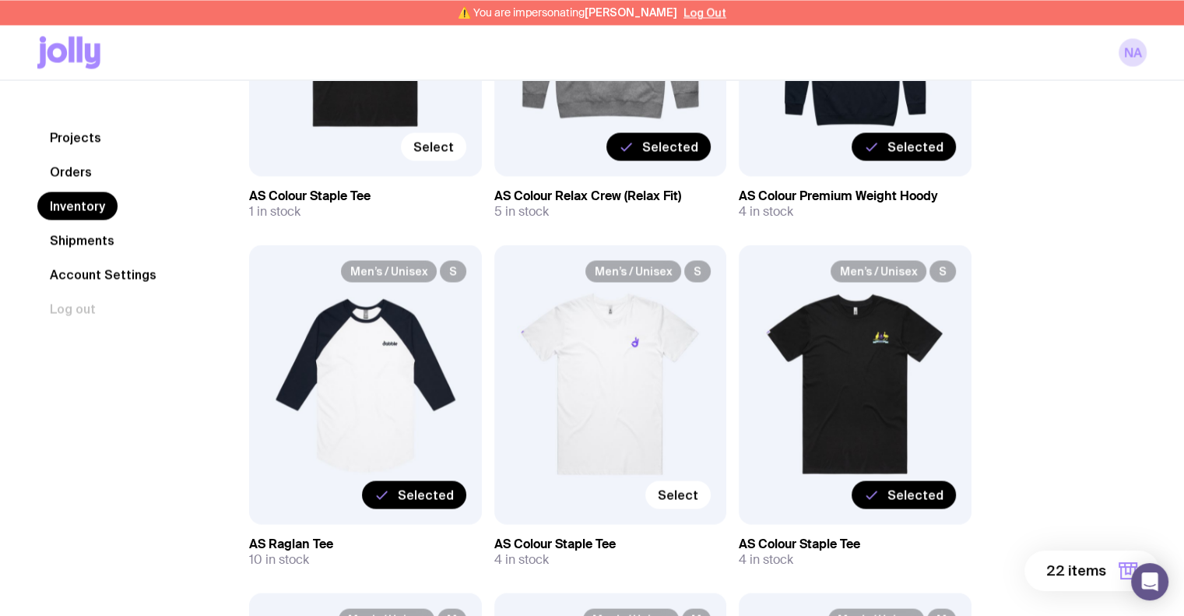
scroll to position [2881, 0]
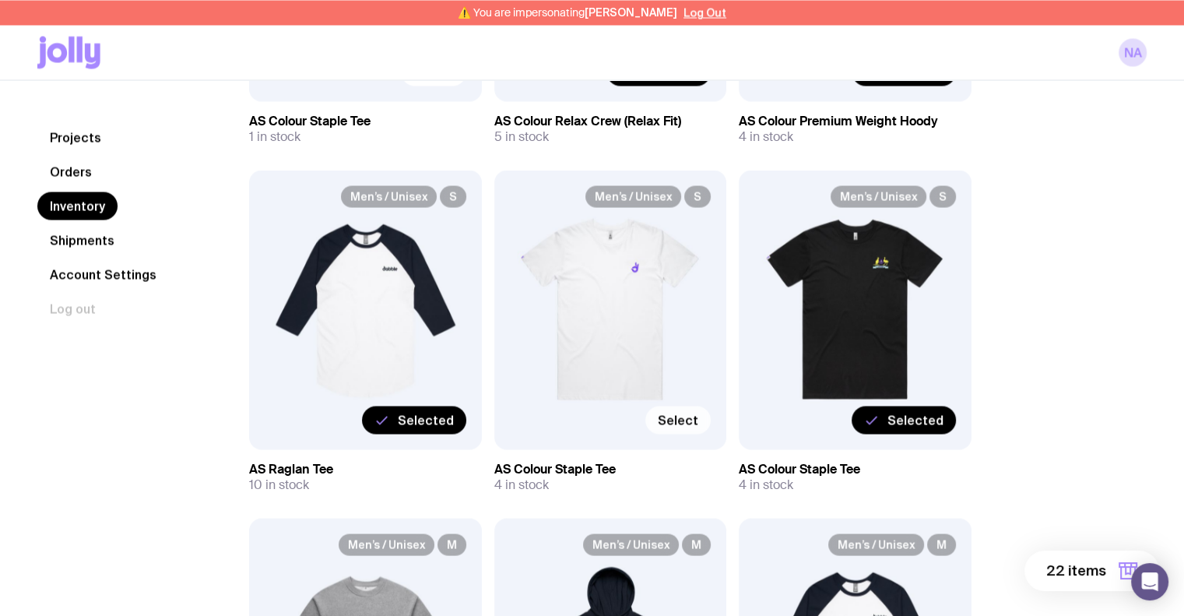
click at [681, 413] on span "Select" at bounding box center [678, 420] width 40 height 16
click at [0, 0] on input "Select" at bounding box center [0, 0] width 0 height 0
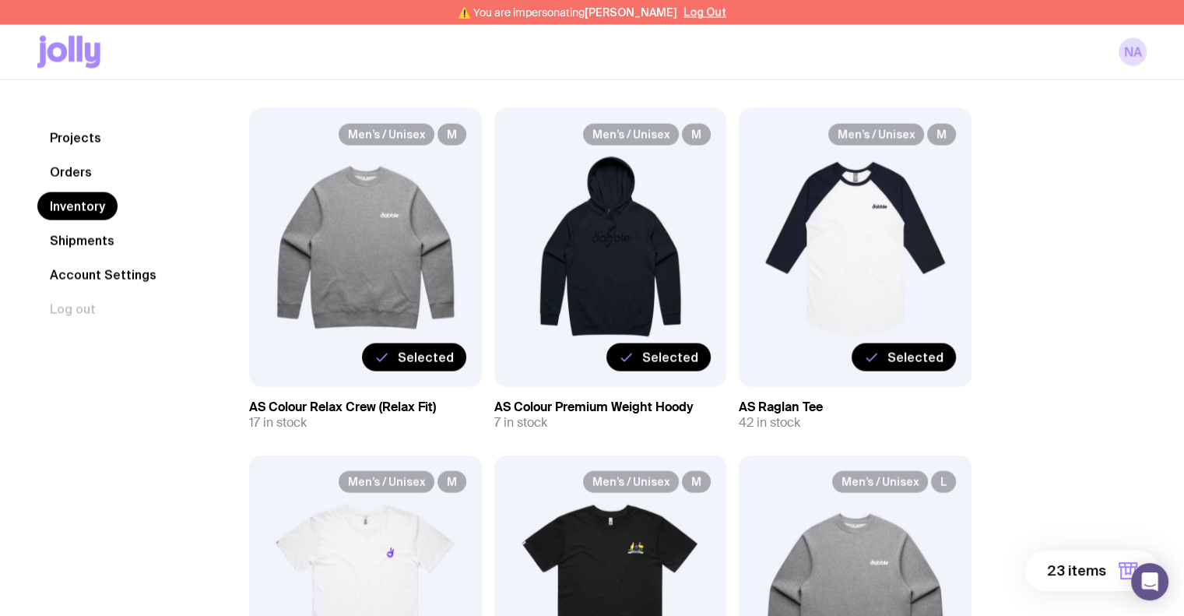
scroll to position [3426, 0]
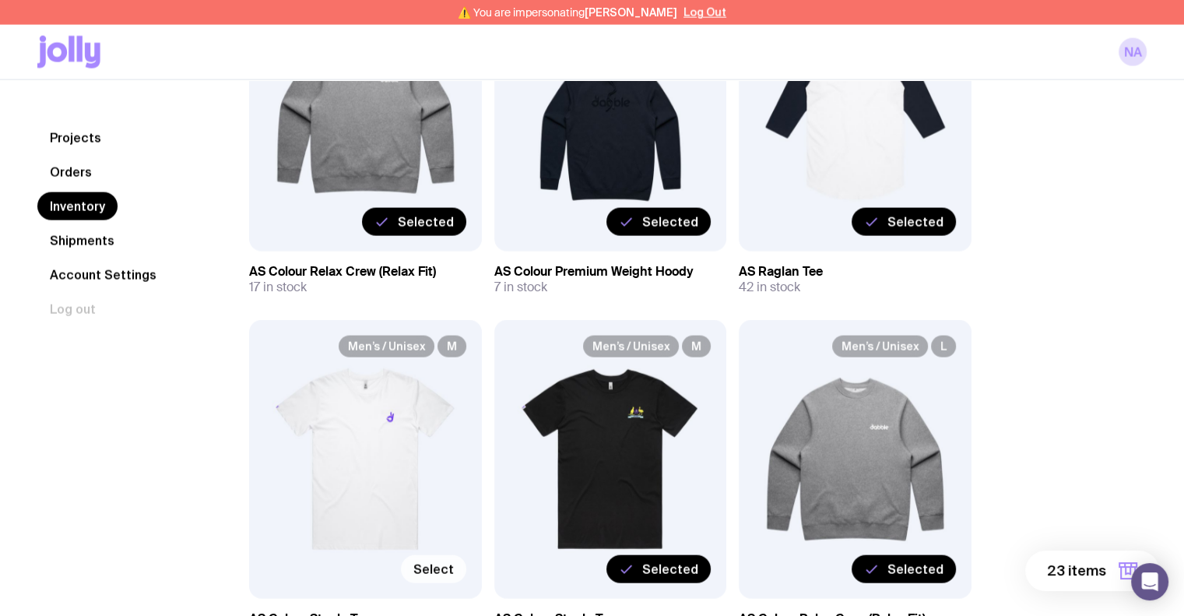
click at [444, 569] on span "Select" at bounding box center [434, 569] width 40 height 16
click at [0, 0] on input "Select" at bounding box center [0, 0] width 0 height 0
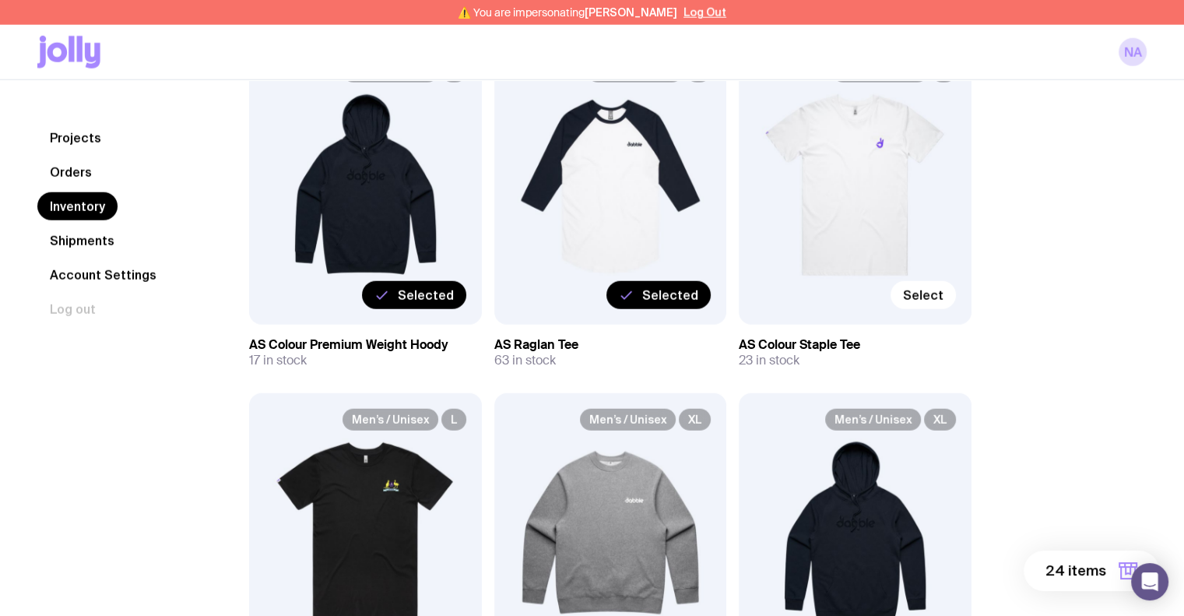
scroll to position [4049, 0]
click at [926, 292] on span "Select" at bounding box center [923, 295] width 40 height 16
click at [0, 0] on input "Select" at bounding box center [0, 0] width 0 height 0
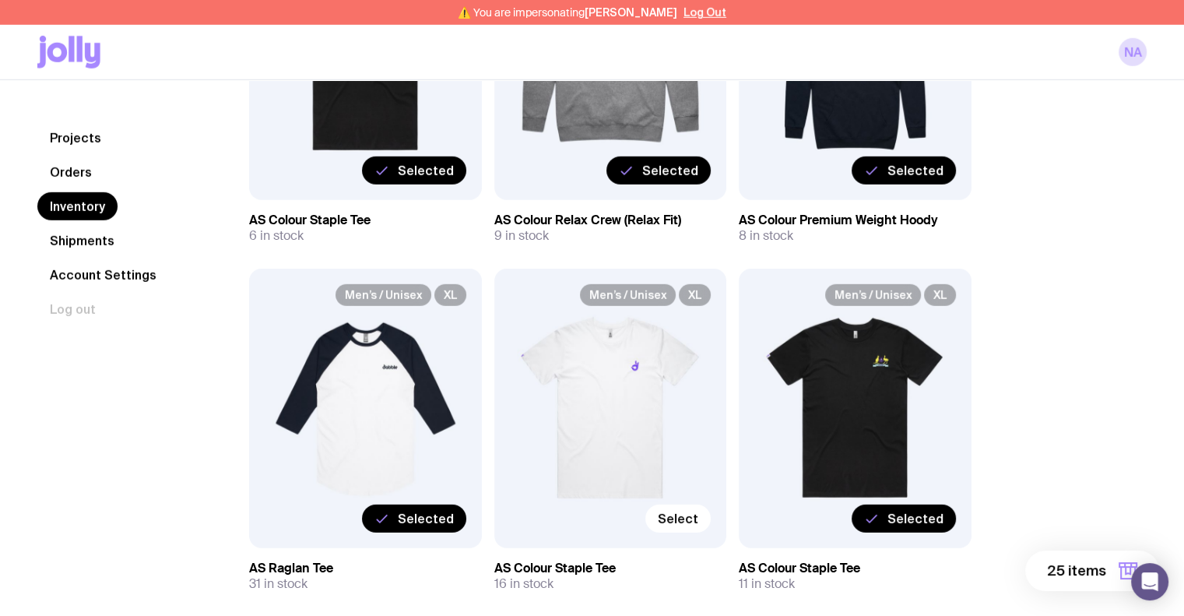
scroll to position [4672, 0]
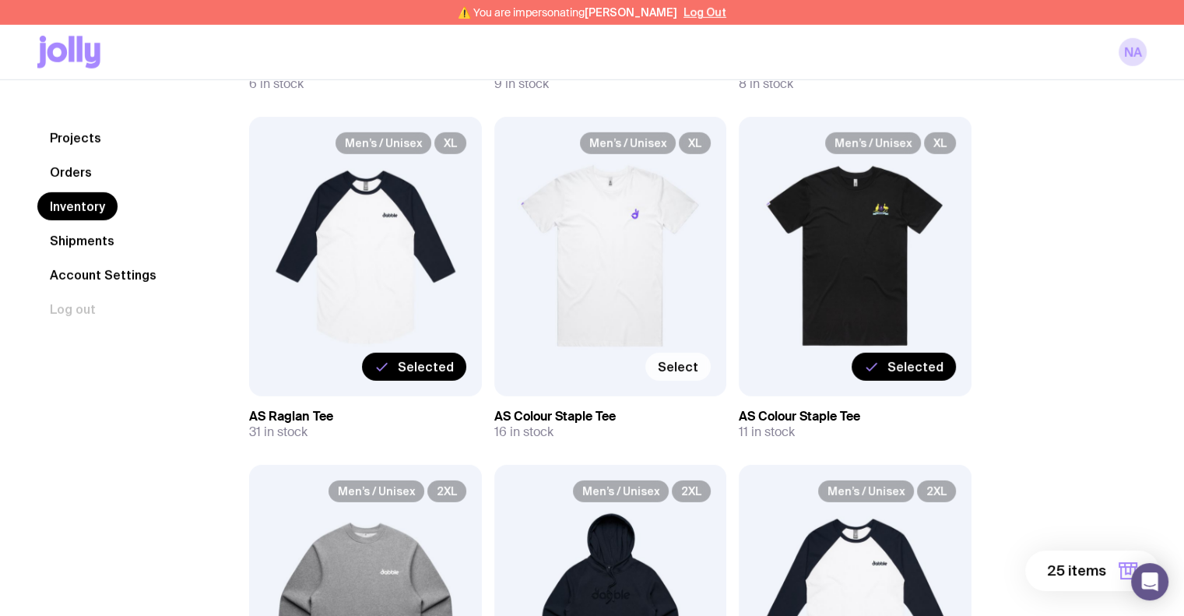
click at [683, 371] on span "Select" at bounding box center [678, 367] width 40 height 16
click at [0, 0] on input "Select" at bounding box center [0, 0] width 0 height 0
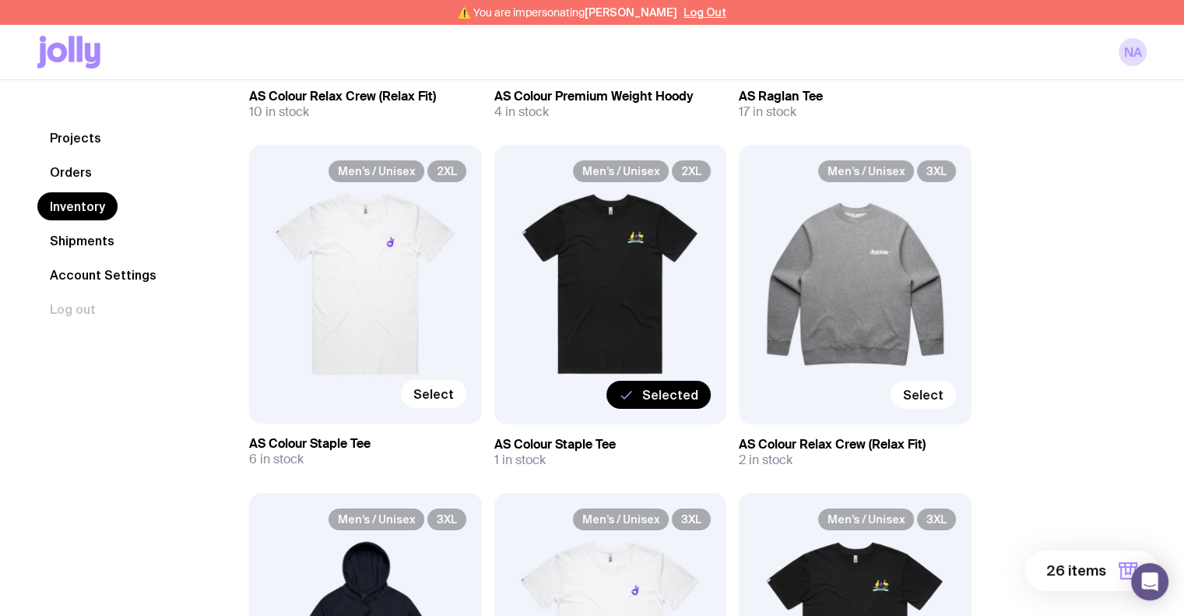
scroll to position [5373, 0]
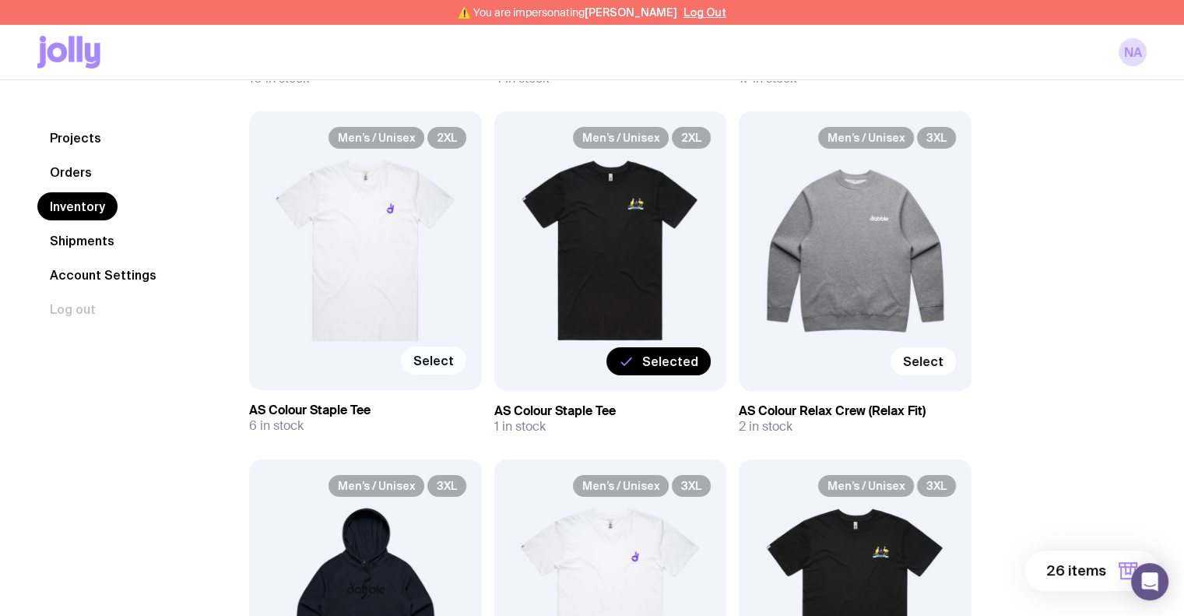
click at [449, 370] on label "Select" at bounding box center [433, 361] width 65 height 28
click at [0, 0] on input "Select" at bounding box center [0, 0] width 0 height 0
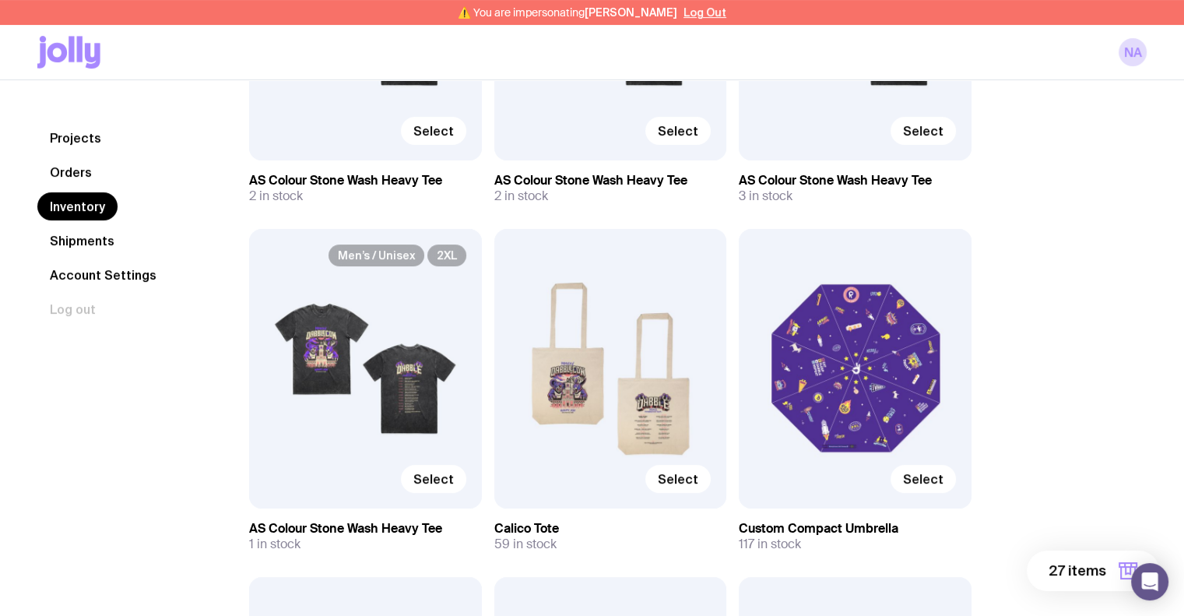
scroll to position [467, 0]
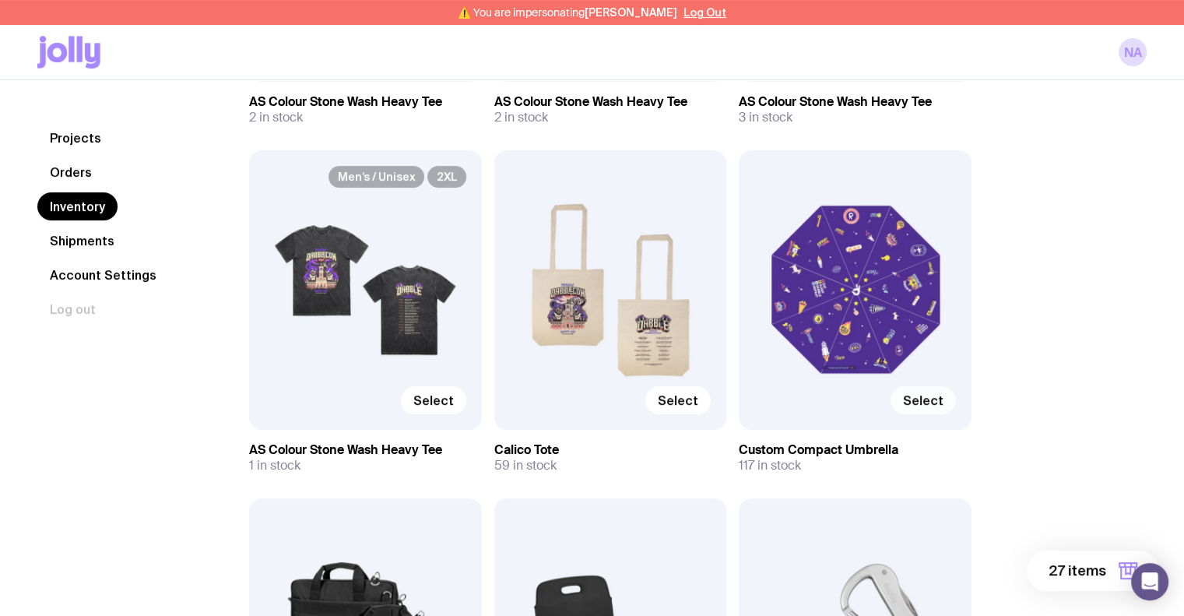
click at [920, 398] on span "Select" at bounding box center [923, 400] width 40 height 16
click at [0, 0] on input "Select" at bounding box center [0, 0] width 0 height 0
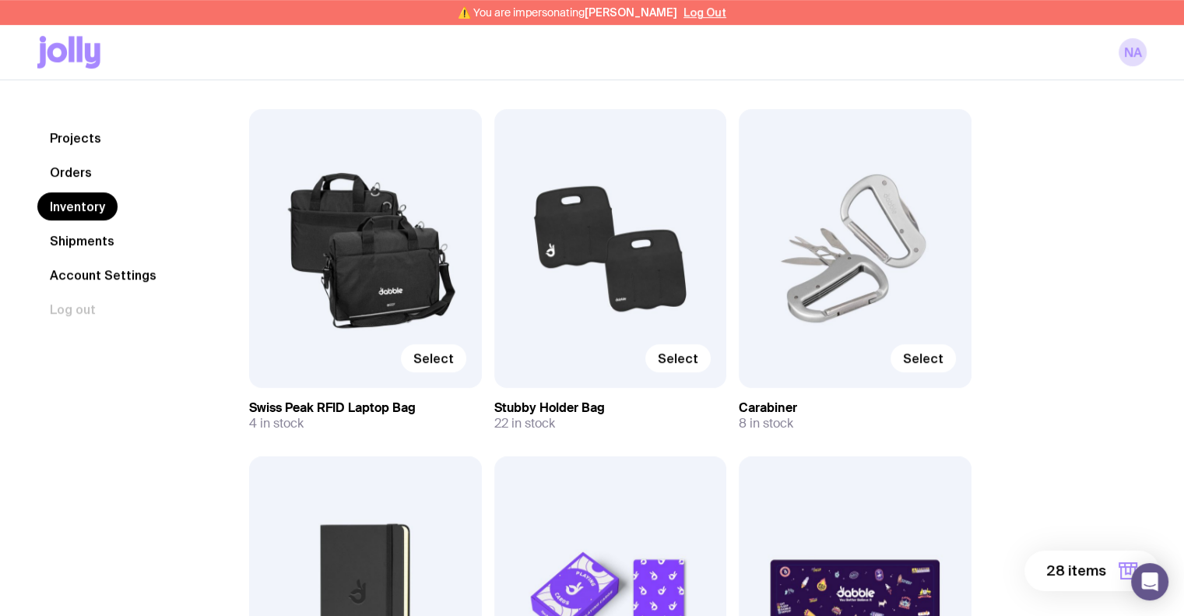
scroll to position [1168, 0]
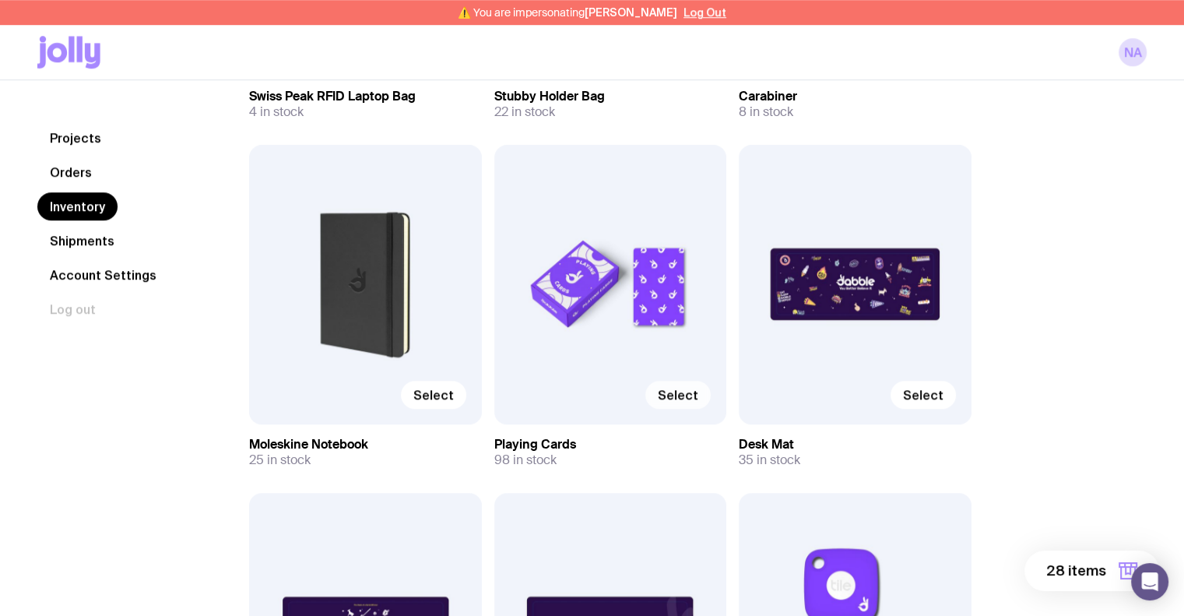
click at [667, 390] on span "Select" at bounding box center [678, 395] width 40 height 16
click at [0, 0] on input "Select" at bounding box center [0, 0] width 0 height 0
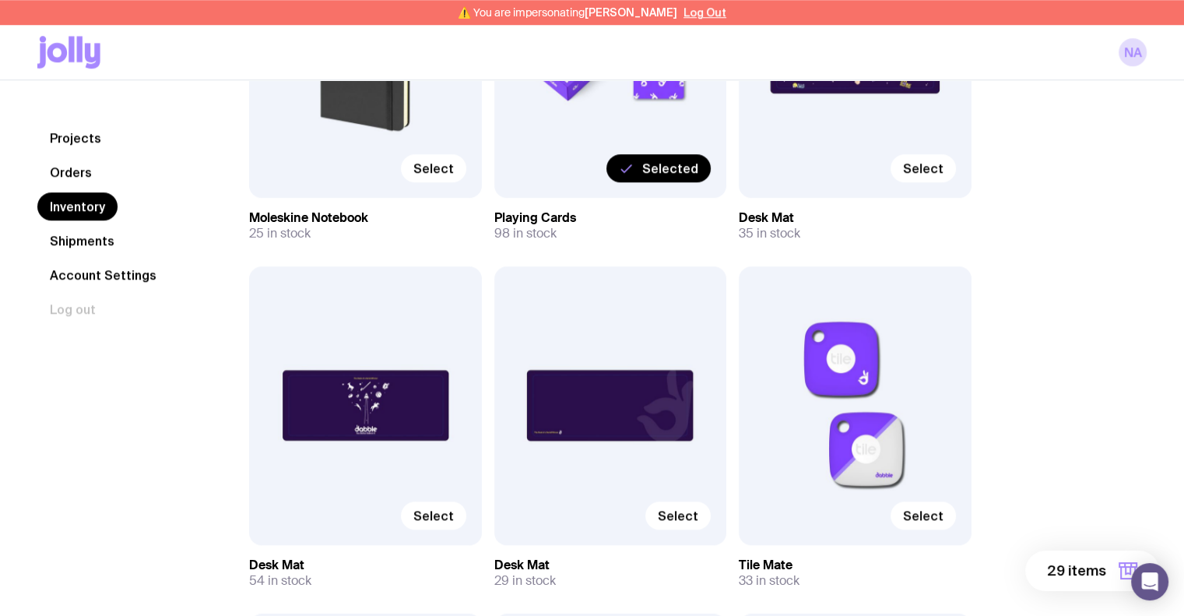
scroll to position [1402, 0]
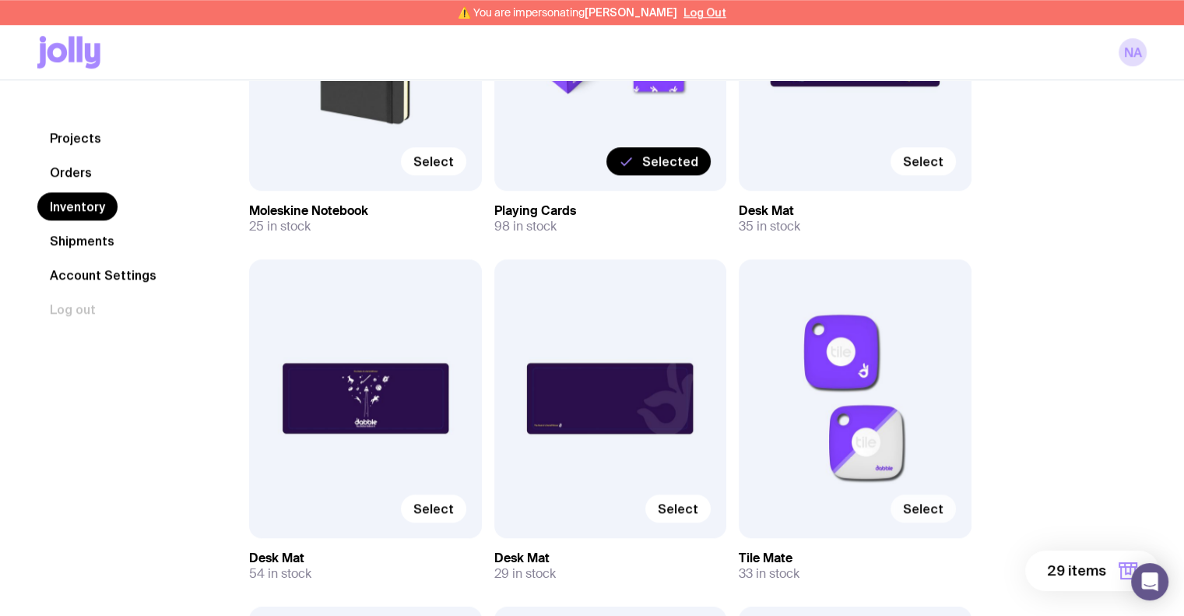
click at [915, 511] on span "Select" at bounding box center [923, 509] width 40 height 16
click at [0, 0] on input "Select" at bounding box center [0, 0] width 0 height 0
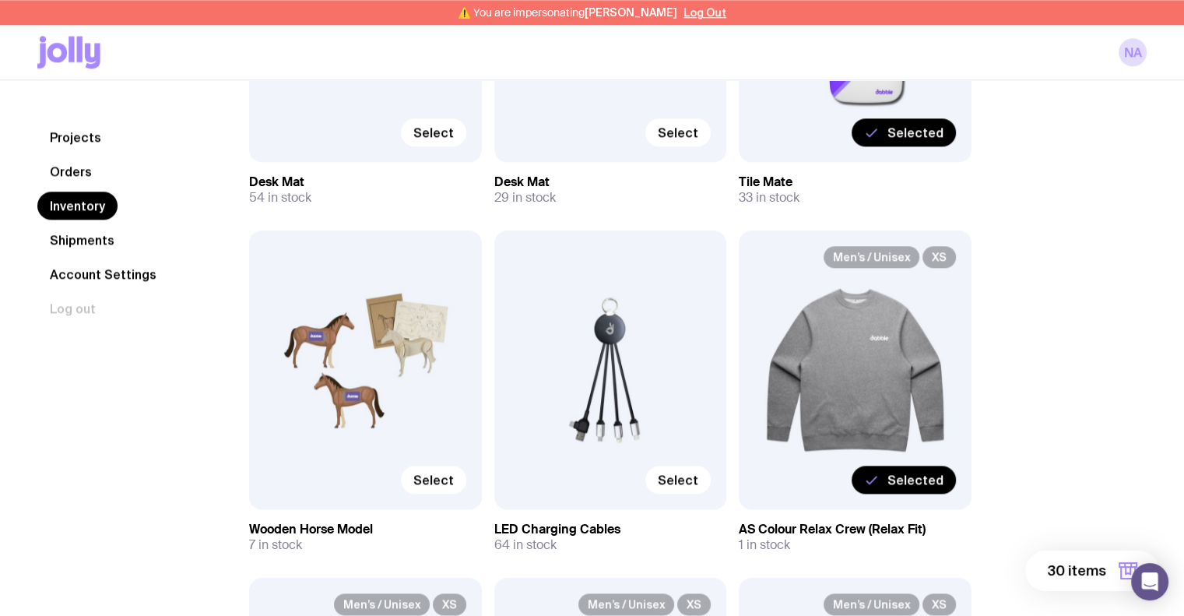
scroll to position [1869, 0]
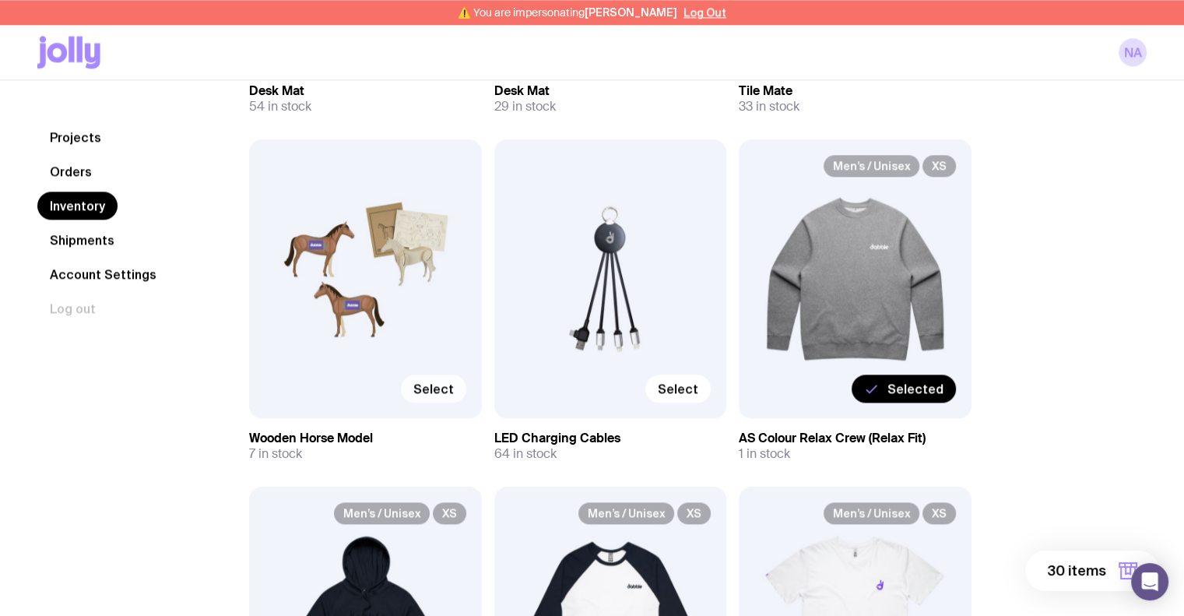
click at [445, 396] on label "Select" at bounding box center [433, 389] width 65 height 28
click at [0, 0] on input "Select" at bounding box center [0, 0] width 0 height 0
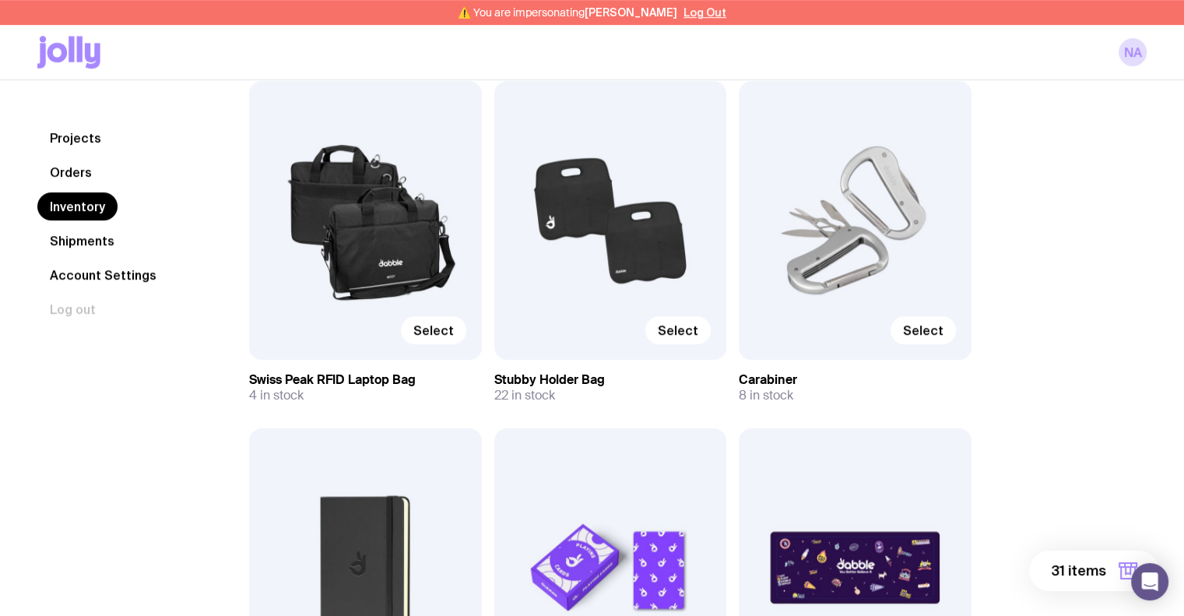
scroll to position [1012, 0]
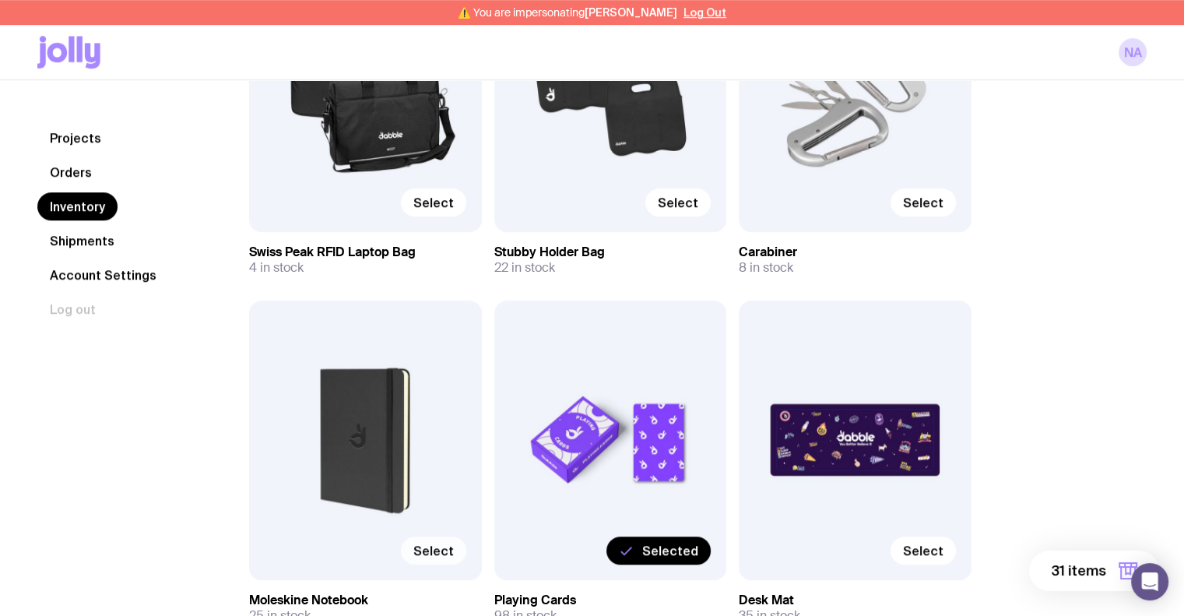
click at [453, 554] on label "Select" at bounding box center [433, 551] width 65 height 28
click at [0, 0] on input "Select" at bounding box center [0, 0] width 0 height 0
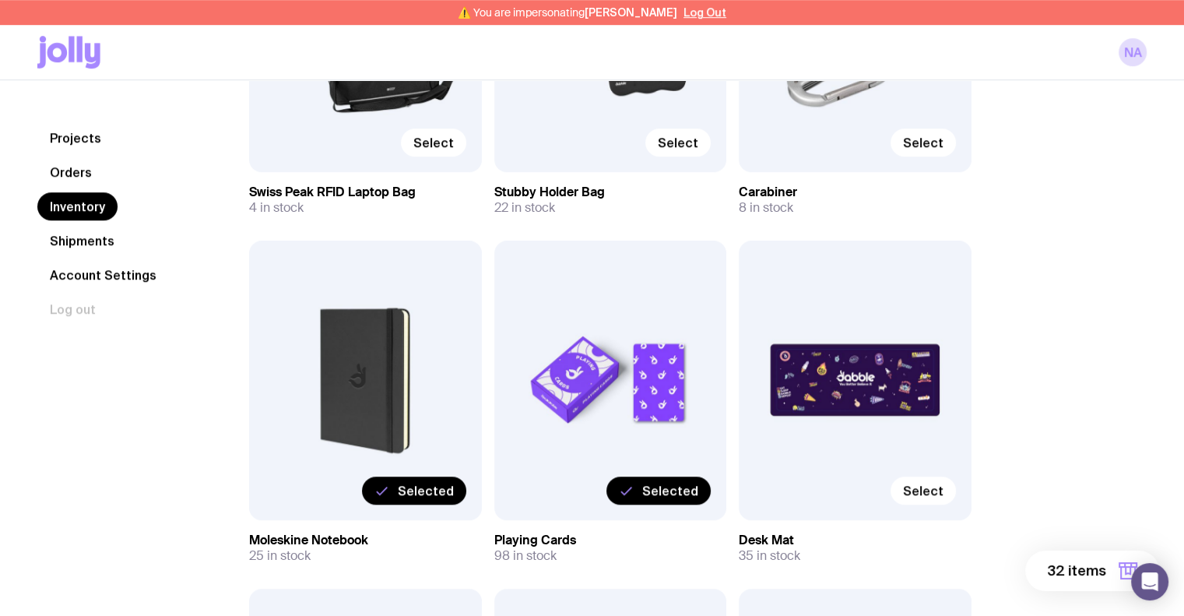
scroll to position [1090, 0]
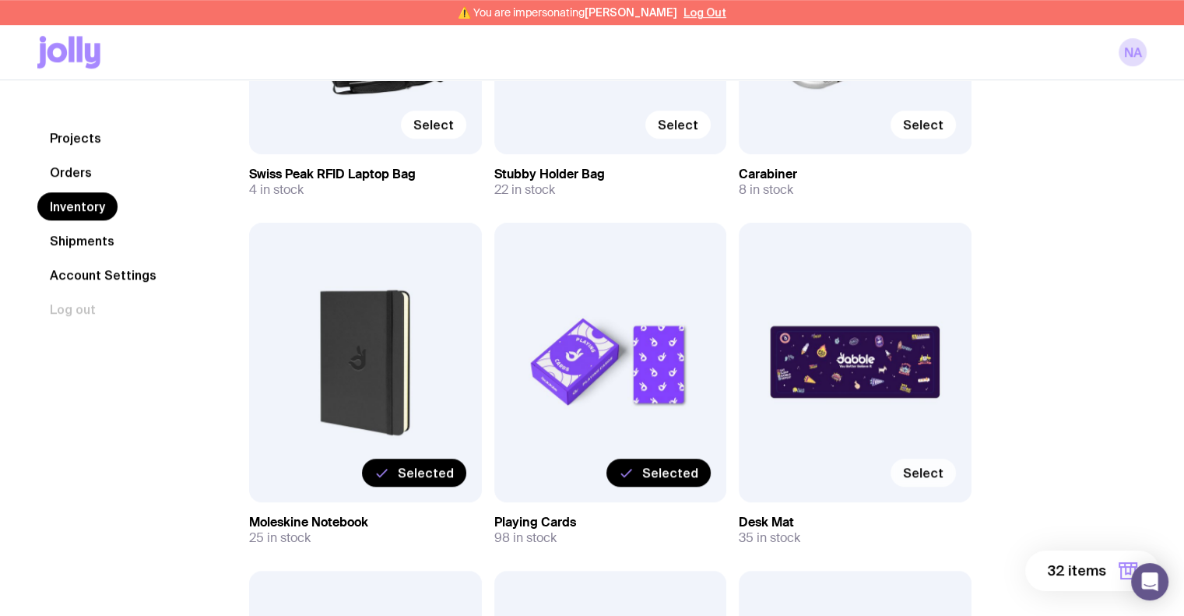
click at [929, 476] on span "Select" at bounding box center [923, 473] width 40 height 16
click at [0, 0] on input "Select" at bounding box center [0, 0] width 0 height 0
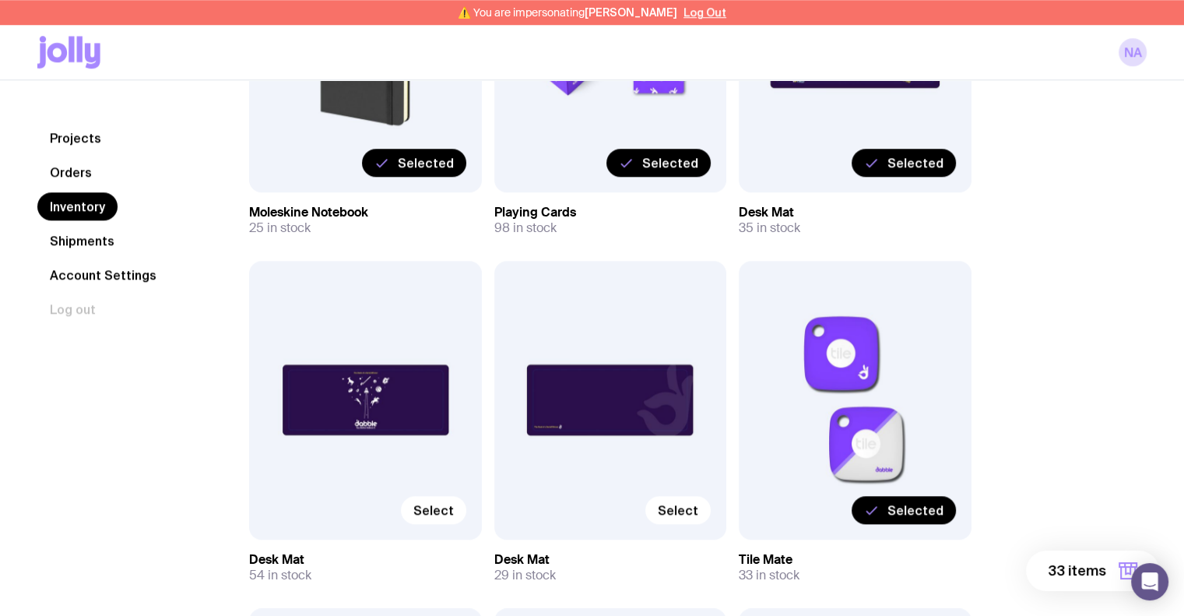
scroll to position [1402, 0]
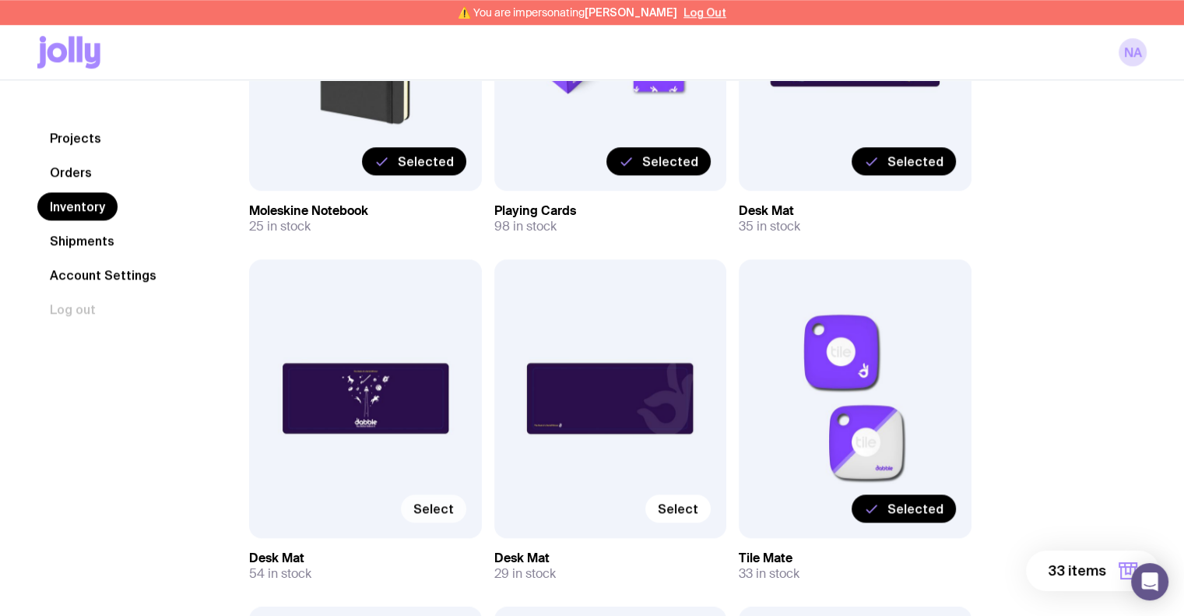
click at [422, 505] on span "Select" at bounding box center [434, 509] width 40 height 16
click at [0, 0] on input "Select" at bounding box center [0, 0] width 0 height 0
click at [692, 513] on span "Select" at bounding box center [678, 509] width 40 height 16
click at [0, 0] on input "Select" at bounding box center [0, 0] width 0 height 0
click at [698, 502] on label "Selected" at bounding box center [659, 509] width 104 height 28
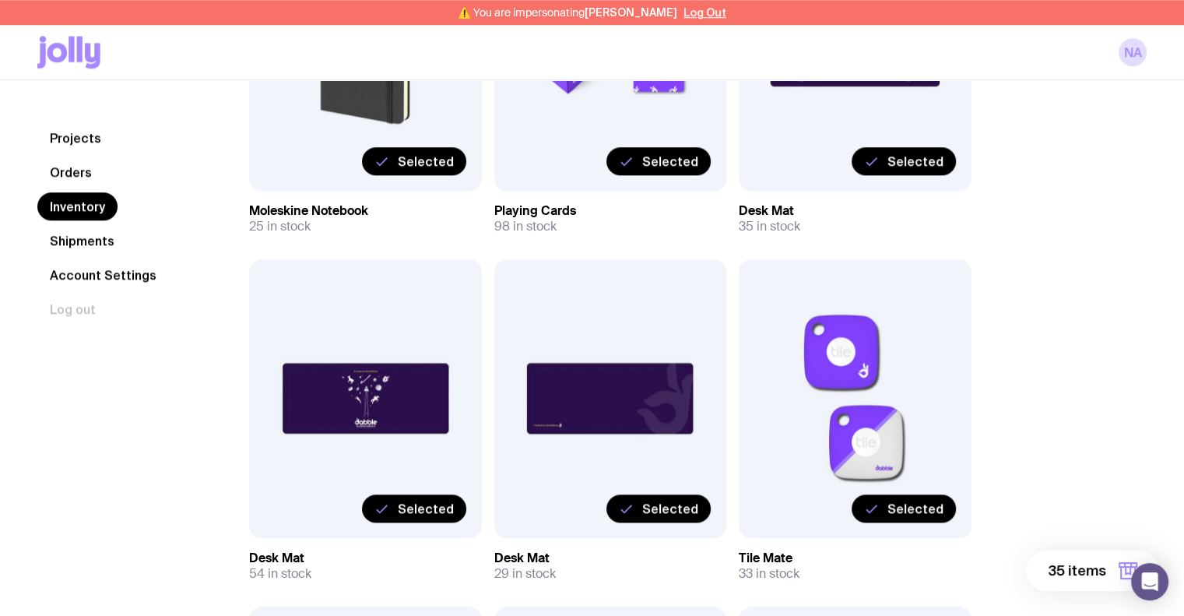
click at [0, 0] on input "Selected" at bounding box center [0, 0] width 0 height 0
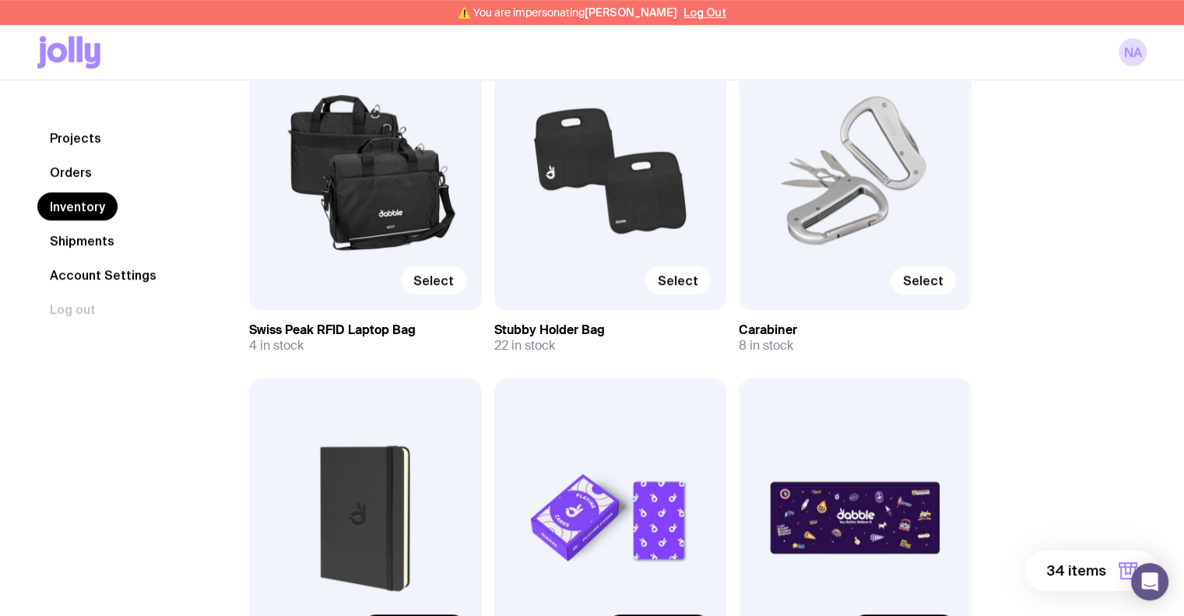
scroll to position [545, 0]
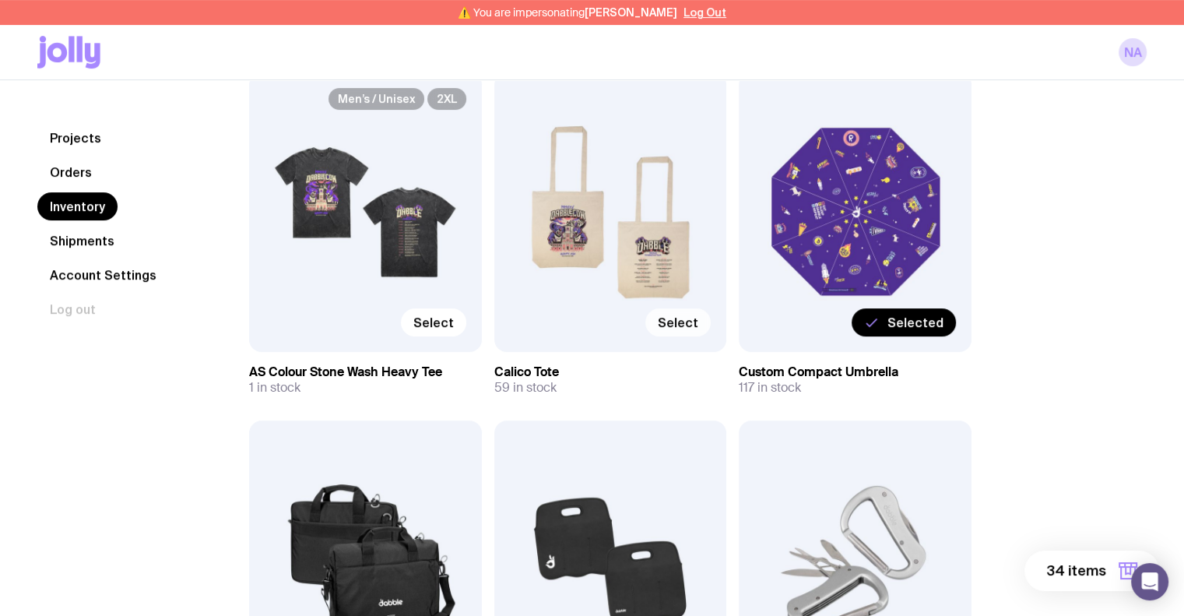
click at [676, 320] on span "Select" at bounding box center [678, 323] width 40 height 16
click at [0, 0] on input "Select" at bounding box center [0, 0] width 0 height 0
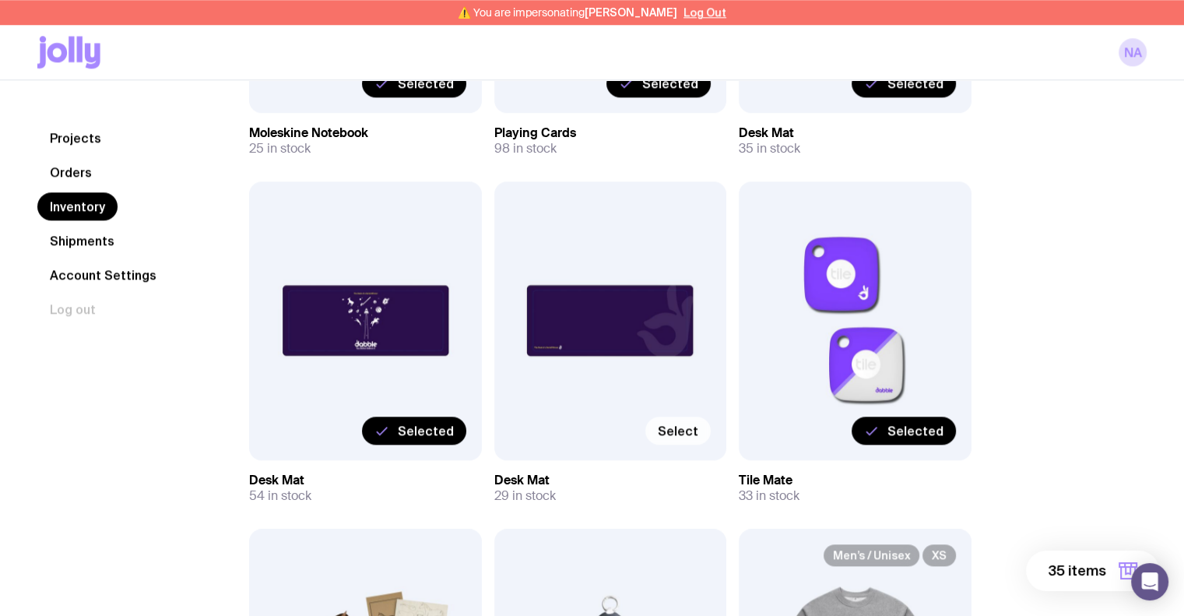
scroll to position [1791, 0]
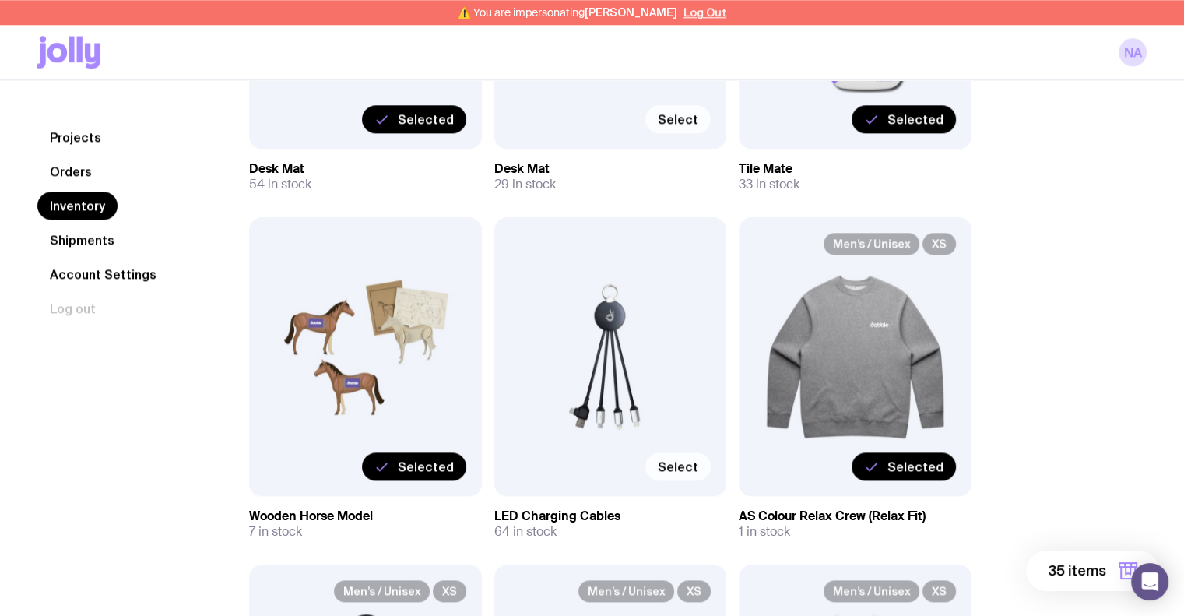
click at [700, 463] on label "Select" at bounding box center [678, 466] width 65 height 28
click at [0, 0] on input "Select" at bounding box center [0, 0] width 0 height 0
click at [1056, 570] on span "36 items" at bounding box center [1076, 570] width 59 height 19
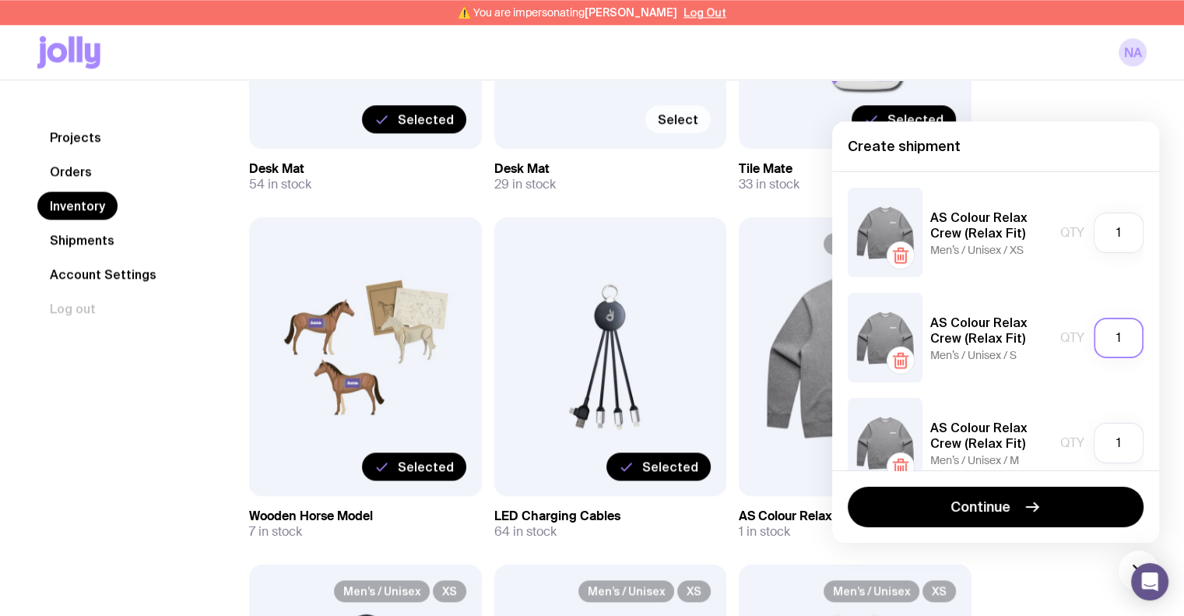
drag, startPoint x: 1110, startPoint y: 347, endPoint x: 1100, endPoint y: 347, distance: 10.9
click at [1100, 347] on input "1" at bounding box center [1119, 338] width 50 height 40
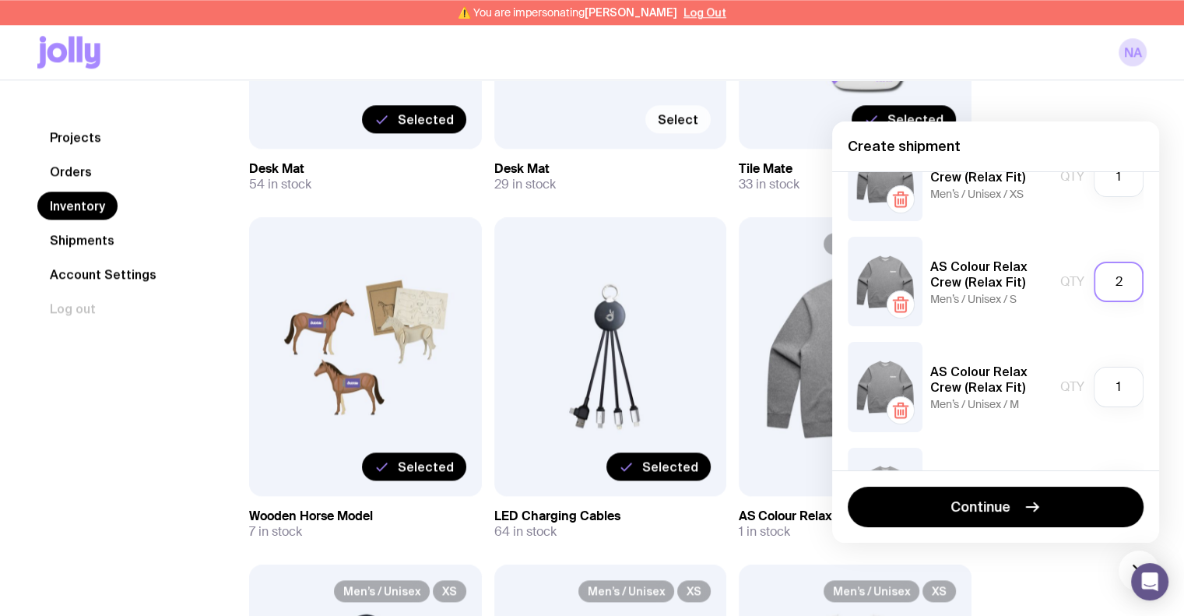
scroll to position [156, 0]
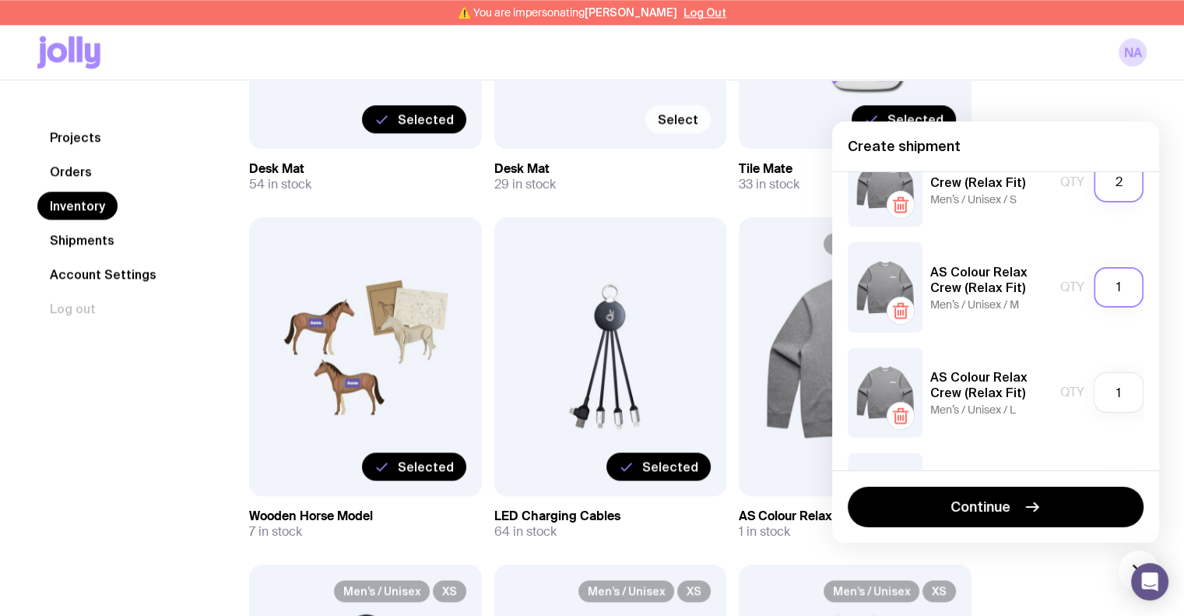
type input "2"
click at [1103, 287] on input "1" at bounding box center [1119, 287] width 50 height 40
type input "4"
drag, startPoint x: 1117, startPoint y: 399, endPoint x: 1103, endPoint y: 398, distance: 14.0
click at [1103, 398] on input "1" at bounding box center [1119, 392] width 50 height 40
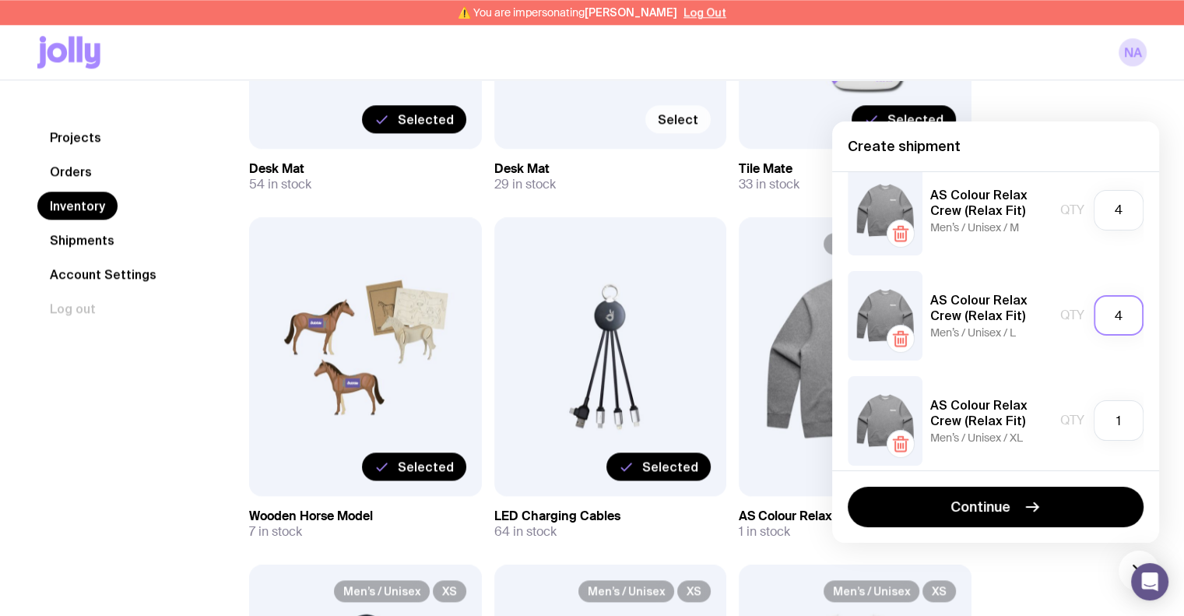
scroll to position [234, 0]
type input "4"
drag, startPoint x: 1115, startPoint y: 422, endPoint x: 1099, endPoint y: 421, distance: 16.4
click at [1099, 421] on input "1" at bounding box center [1119, 419] width 50 height 40
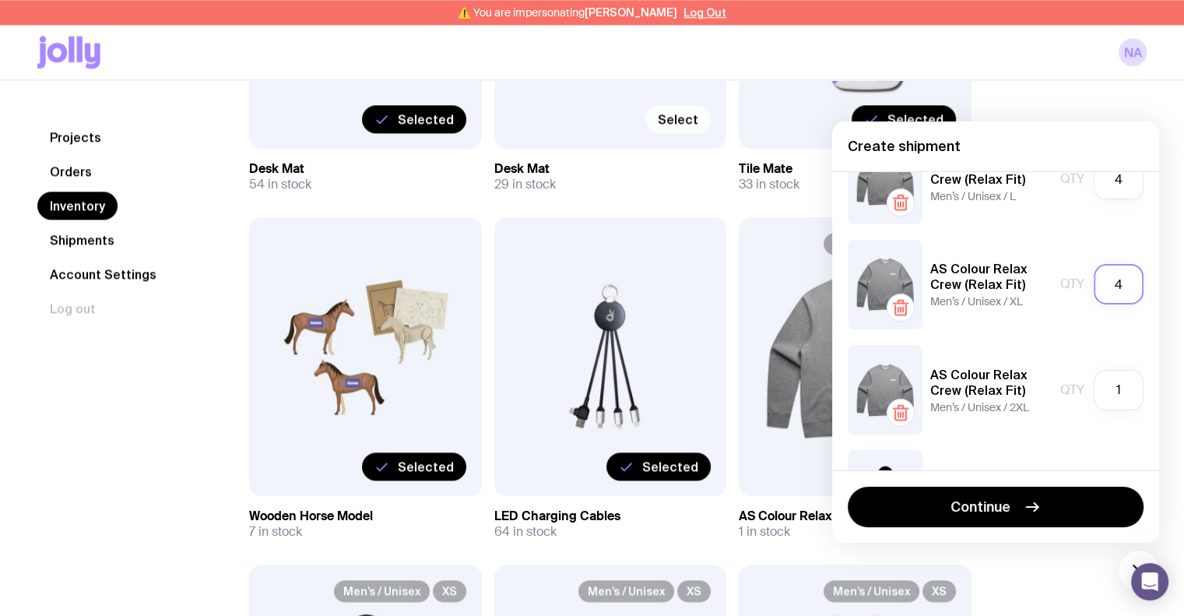
scroll to position [389, 0]
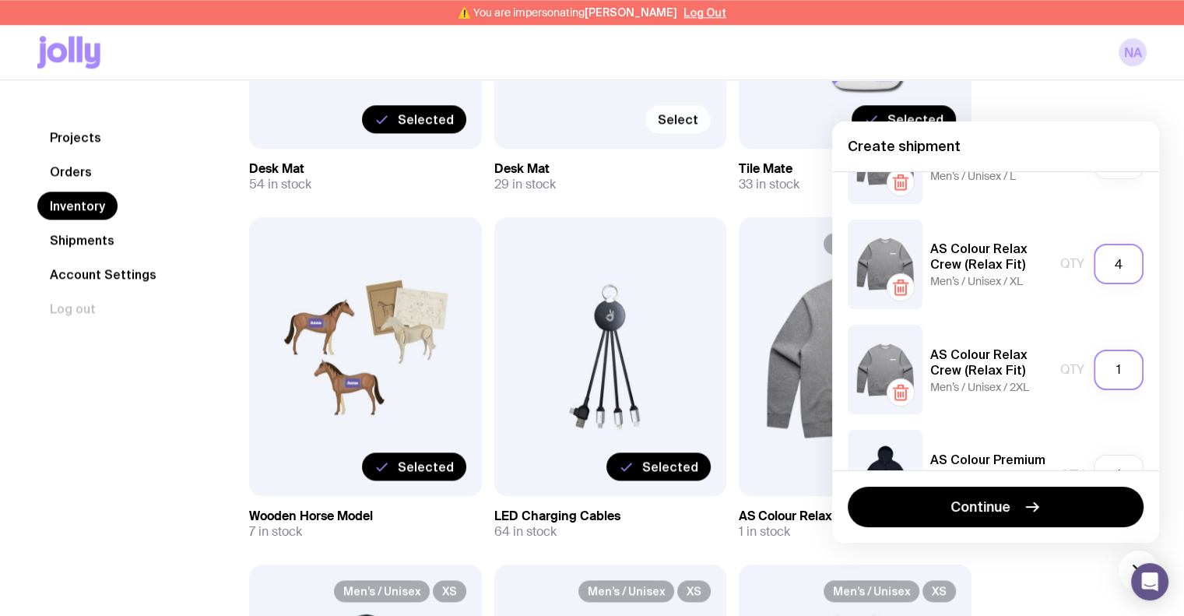
type input "4"
drag, startPoint x: 1109, startPoint y: 375, endPoint x: 1100, endPoint y: 374, distance: 9.4
click at [1100, 374] on input "1" at bounding box center [1119, 370] width 50 height 40
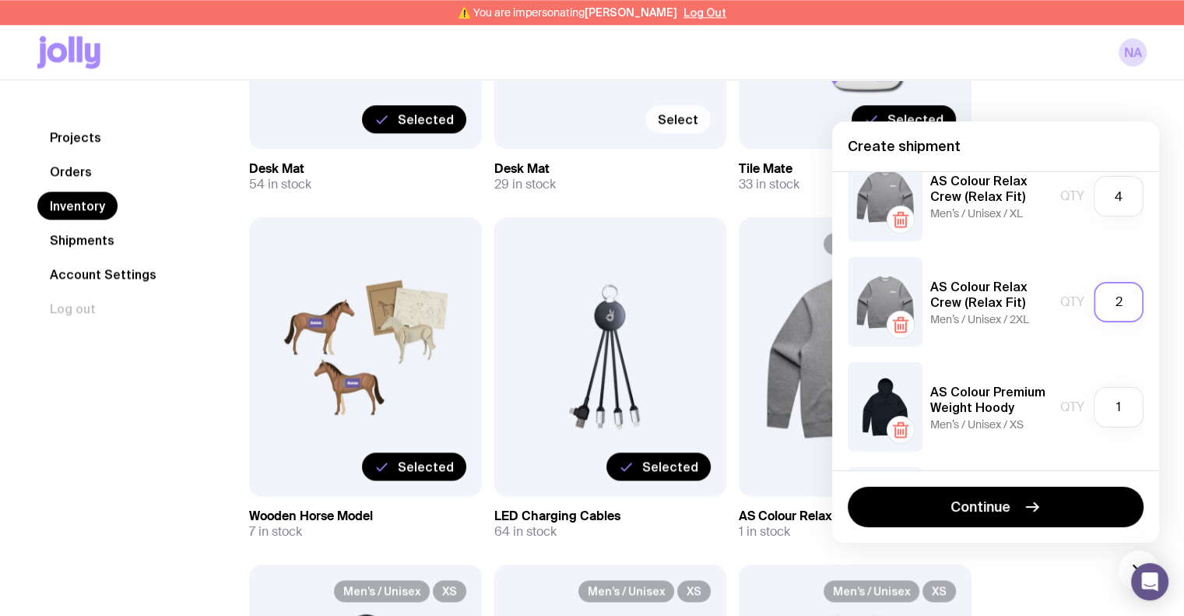
scroll to position [545, 0]
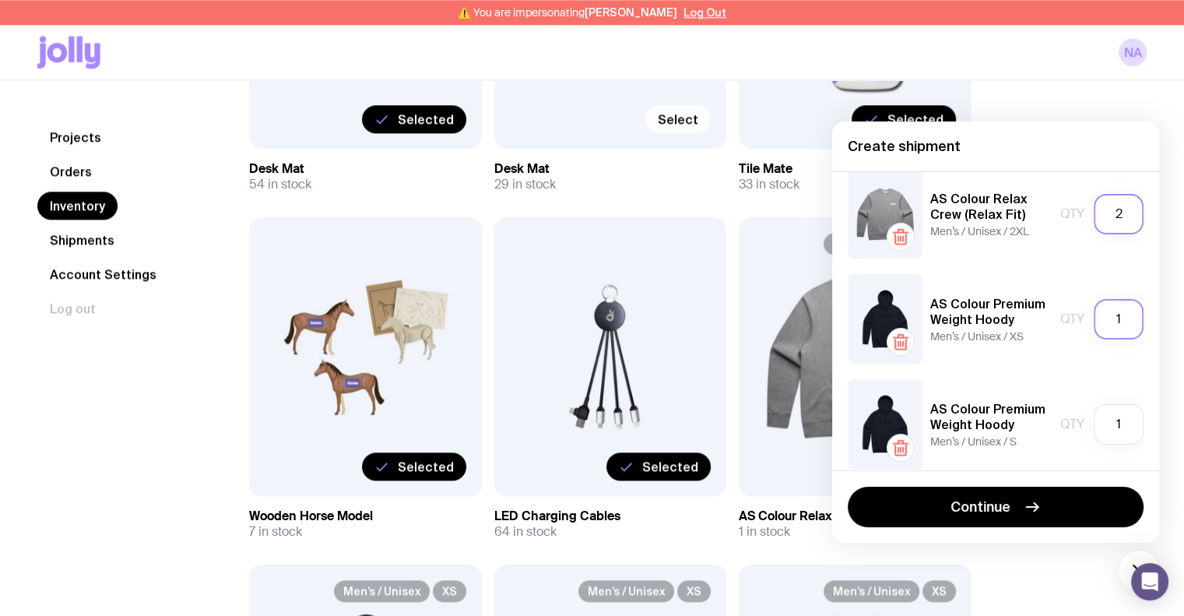
type input "2"
drag, startPoint x: 1115, startPoint y: 321, endPoint x: 1103, endPoint y: 321, distance: 12.5
click at [1103, 321] on input "1" at bounding box center [1119, 319] width 50 height 40
type input "1"
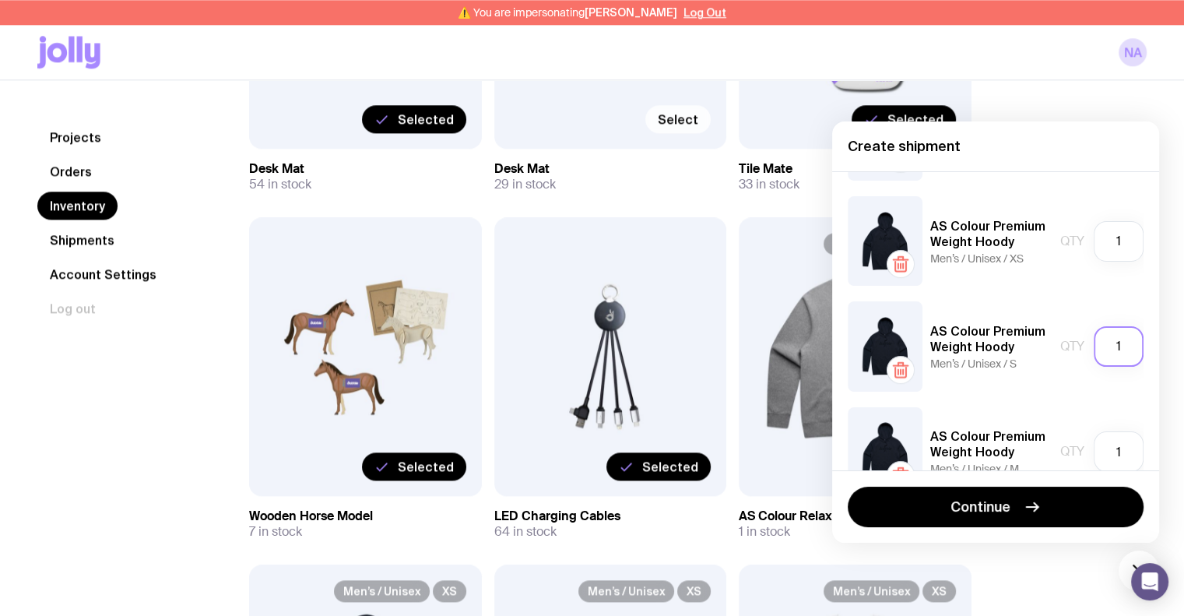
drag, startPoint x: 1117, startPoint y: 347, endPoint x: 1093, endPoint y: 347, distance: 24.1
click at [1094, 347] on input "1" at bounding box center [1119, 346] width 50 height 40
type input "1"
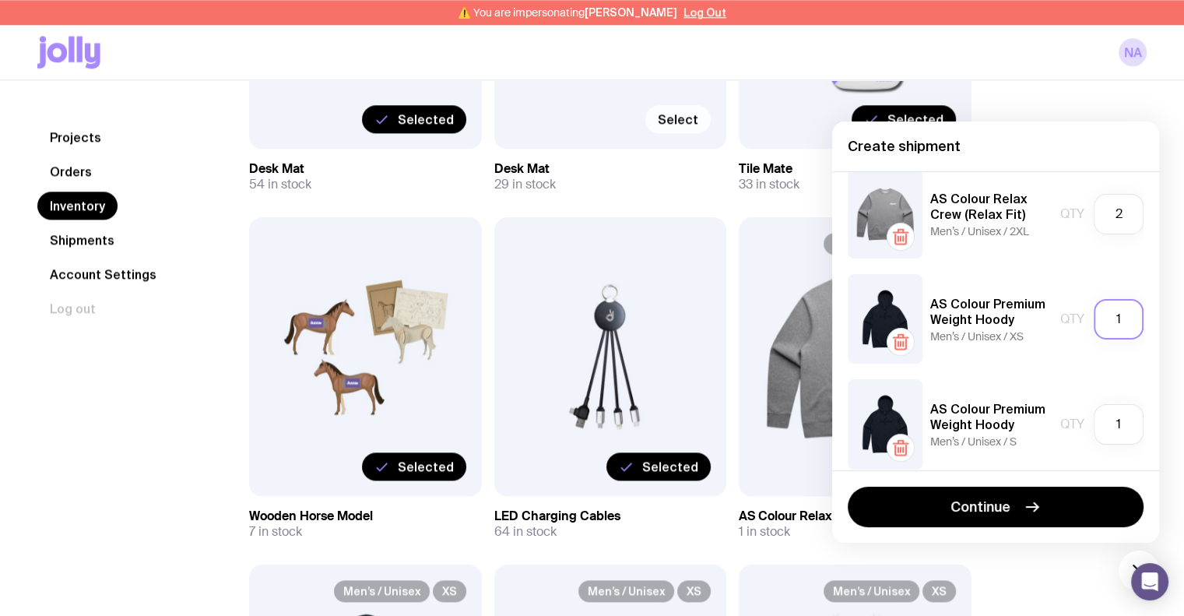
click at [1112, 314] on input "1" at bounding box center [1119, 319] width 50 height 40
drag, startPoint x: 1112, startPoint y: 314, endPoint x: 1100, endPoint y: 315, distance: 12.5
click at [1100, 315] on input "1" at bounding box center [1119, 319] width 50 height 40
type input "2"
click at [1119, 408] on input "1" at bounding box center [1119, 424] width 50 height 40
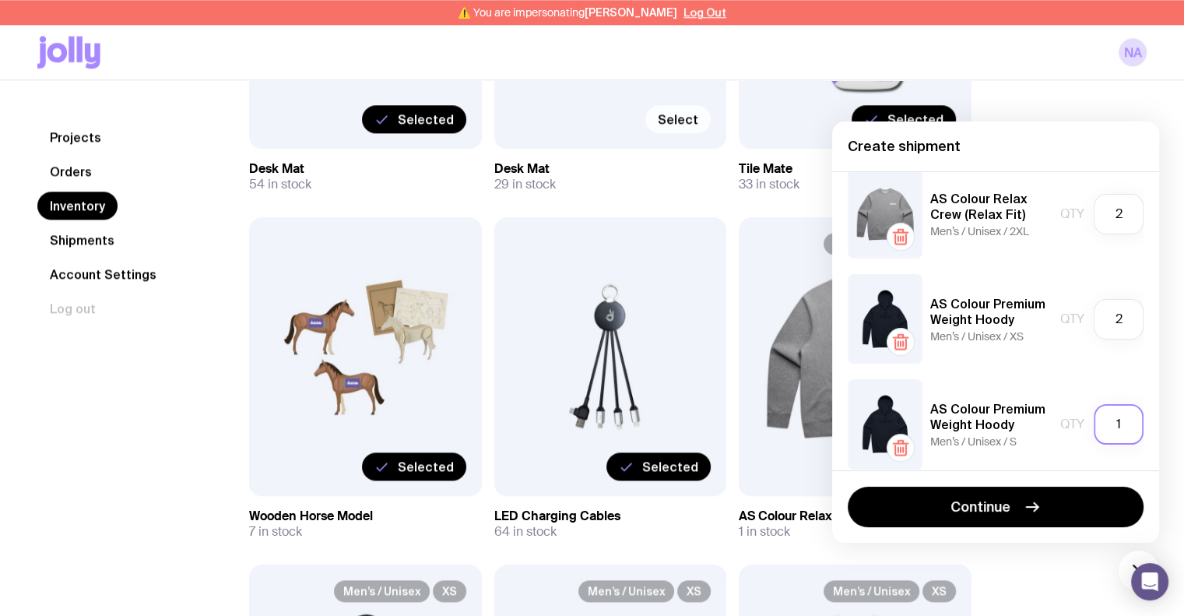
drag, startPoint x: 1118, startPoint y: 424, endPoint x: 1096, endPoint y: 423, distance: 22.6
click at [1096, 423] on input "1" at bounding box center [1119, 424] width 50 height 40
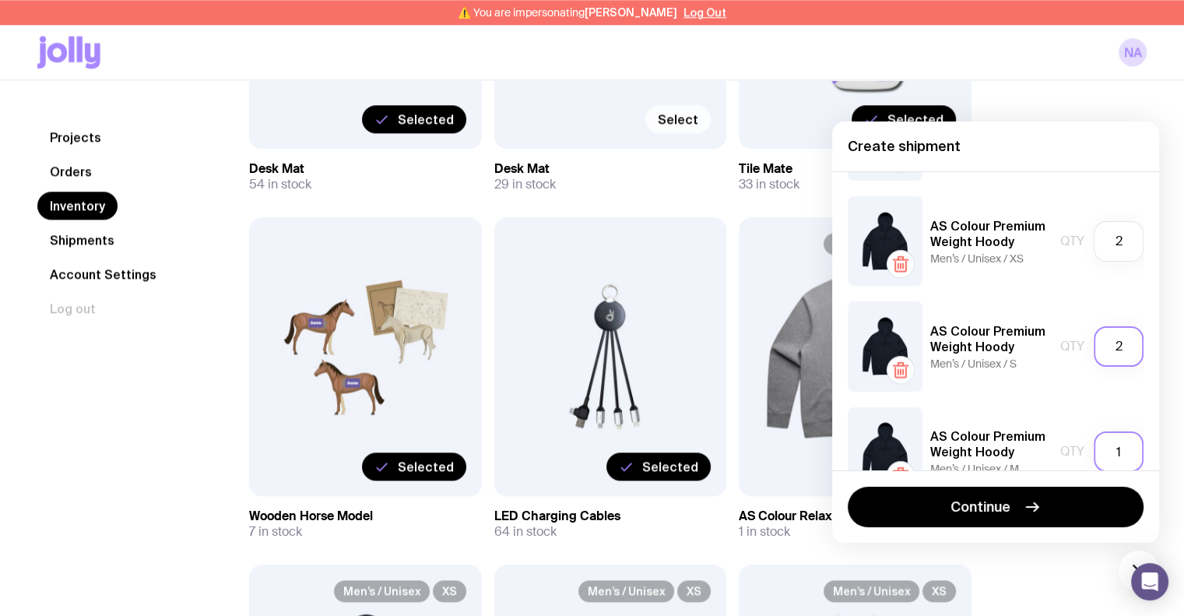
type input "2"
drag, startPoint x: 1120, startPoint y: 451, endPoint x: 1100, endPoint y: 449, distance: 20.4
click at [1100, 449] on input "1" at bounding box center [1119, 451] width 50 height 40
type input "4"
click at [1069, 392] on div "AS Colour Relax Crew (Relax Fit) Men’s / Unisex / XS Qty 1 AS Colour Relax Crew…" at bounding box center [995, 320] width 327 height 299
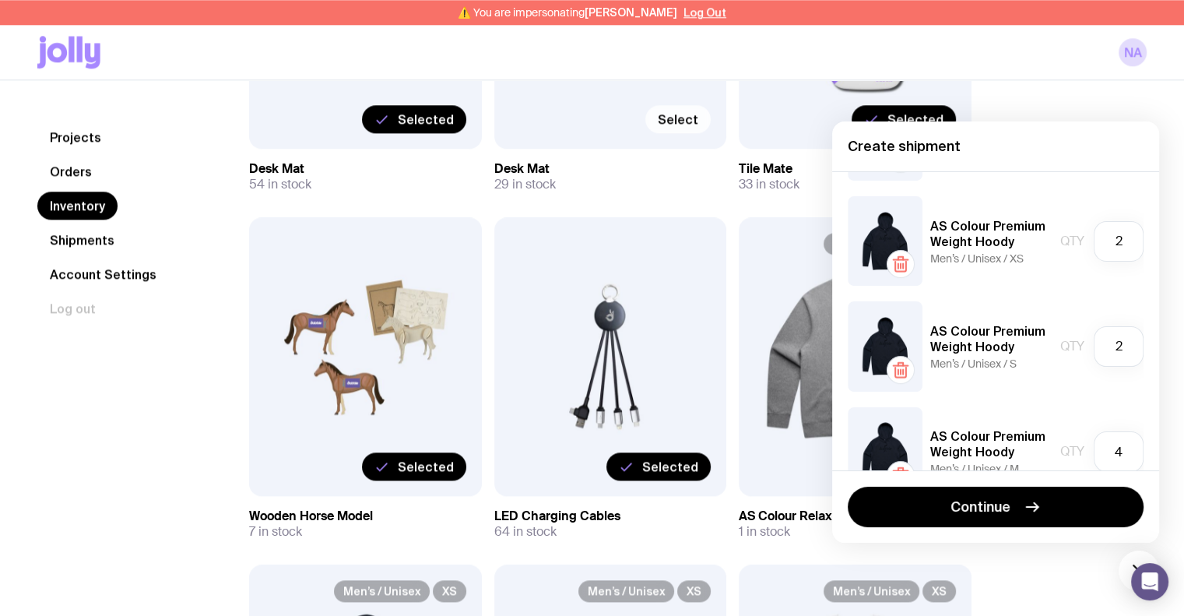
scroll to position [779, 0]
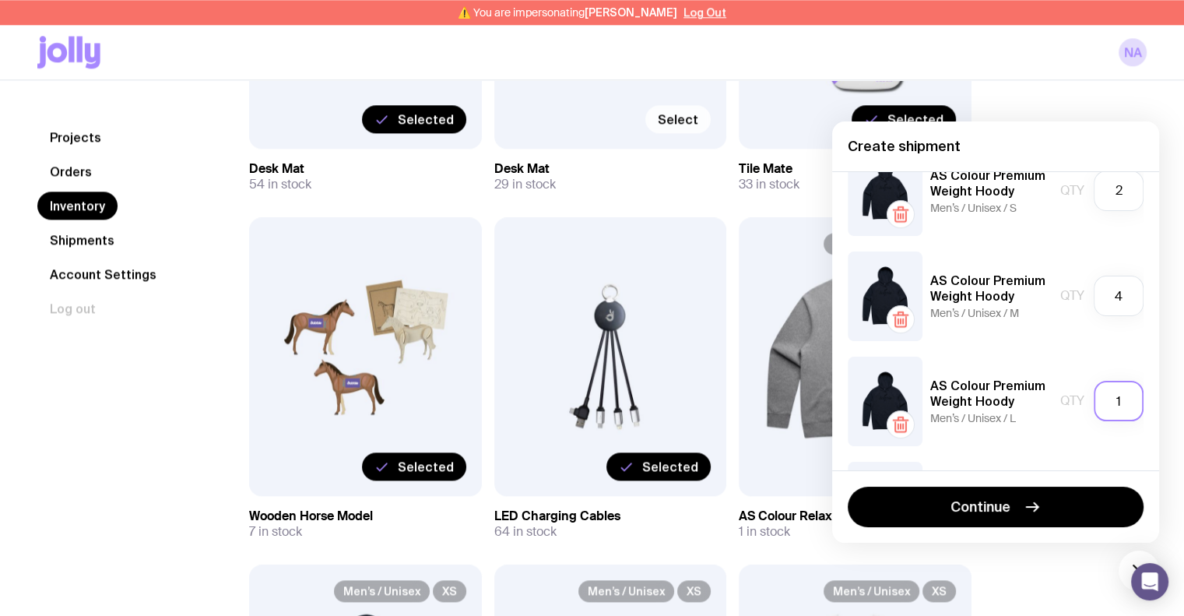
drag, startPoint x: 1112, startPoint y: 410, endPoint x: 1101, endPoint y: 408, distance: 11.1
click at [1101, 408] on input "1" at bounding box center [1119, 401] width 50 height 40
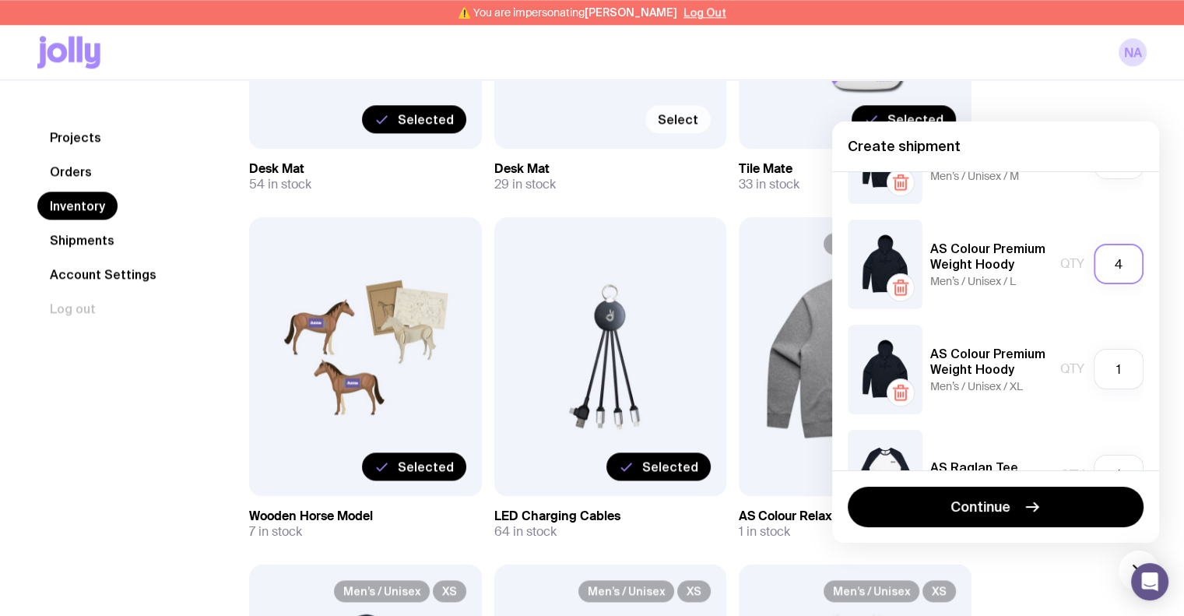
scroll to position [934, 0]
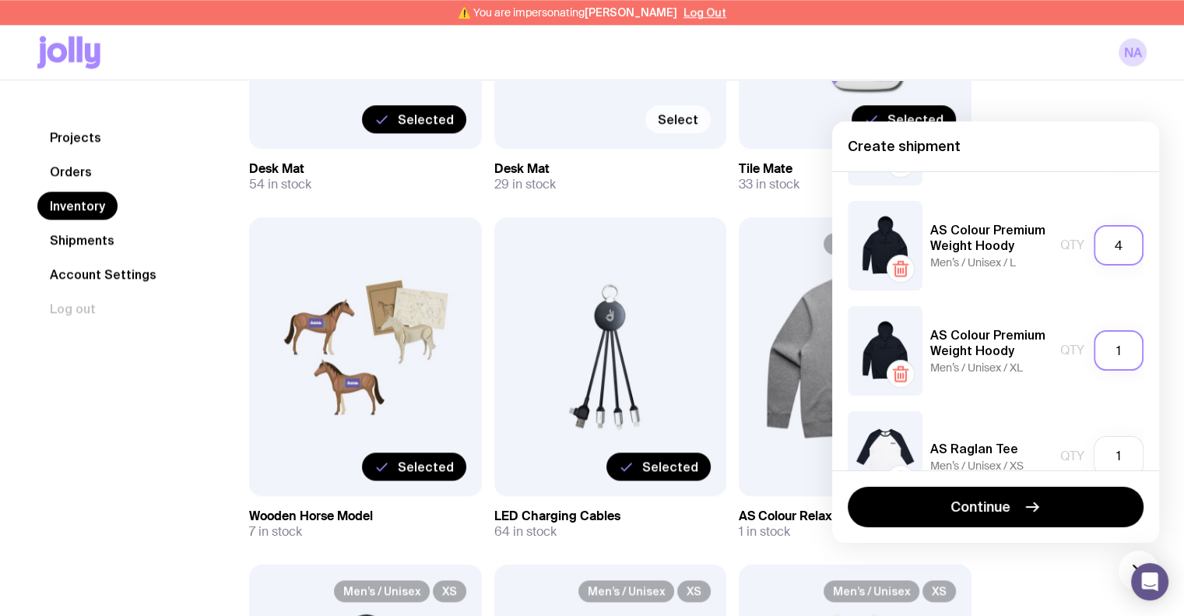
type input "4"
drag, startPoint x: 1110, startPoint y: 357, endPoint x: 1100, endPoint y: 357, distance: 9.3
click at [1100, 357] on input "1" at bounding box center [1119, 350] width 50 height 40
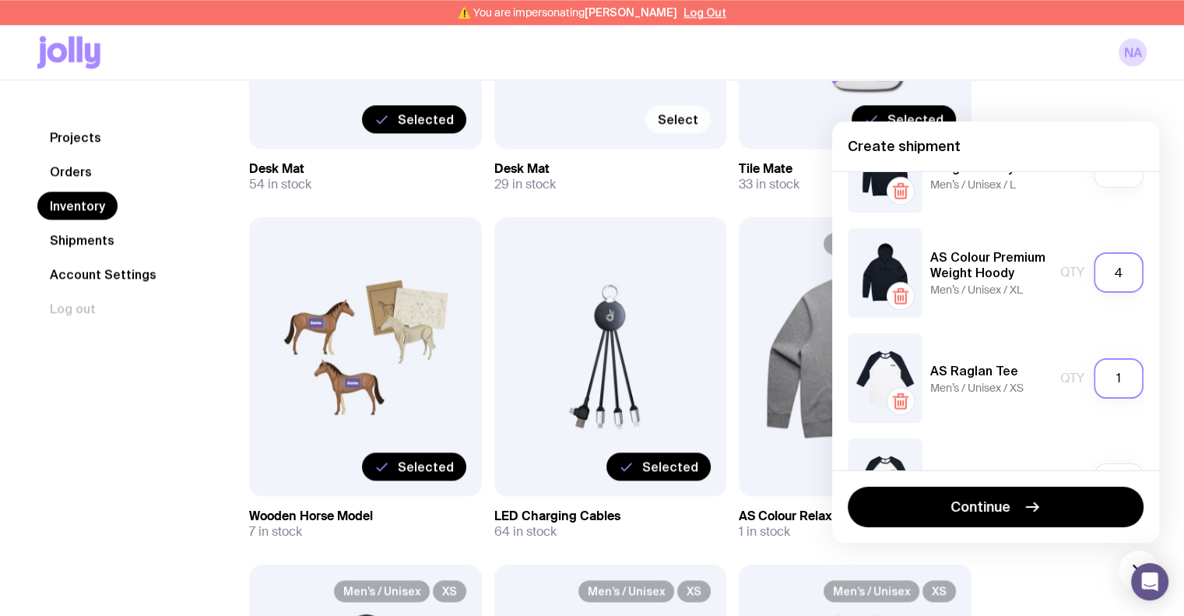
type input "4"
click at [1112, 371] on input "1" at bounding box center [1119, 378] width 50 height 40
drag, startPoint x: 1112, startPoint y: 371, endPoint x: 1100, endPoint y: 371, distance: 11.7
click at [1100, 371] on input "1" at bounding box center [1119, 378] width 50 height 40
type input "2"
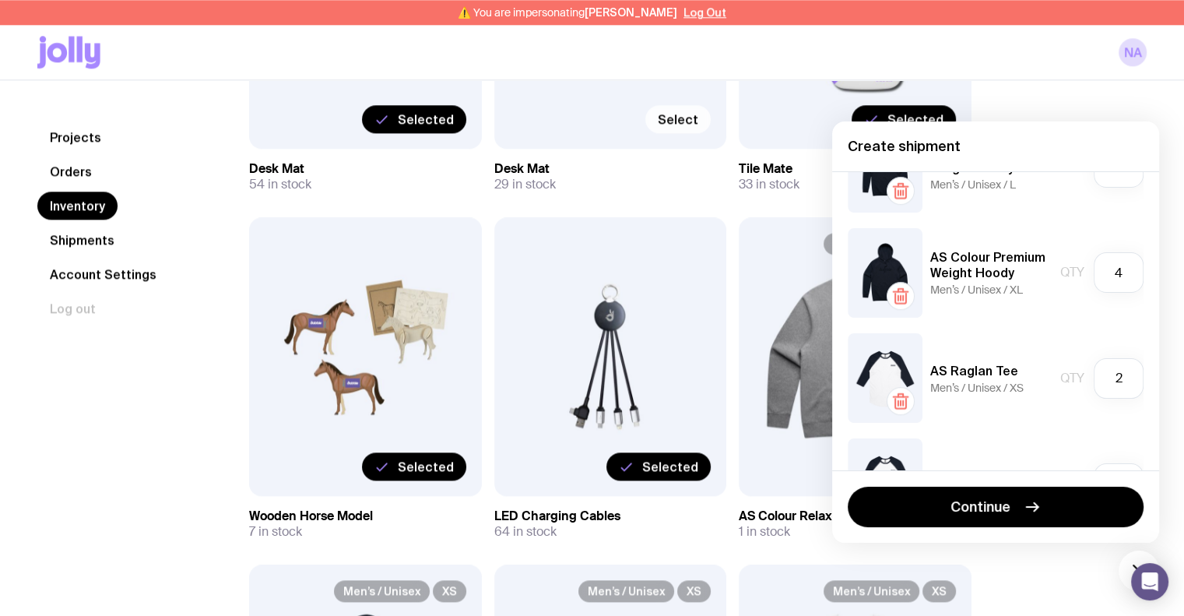
click at [1052, 339] on div "AS Raglan Tee Men’s / Unisex / XS Qty 2" at bounding box center [996, 378] width 296 height 90
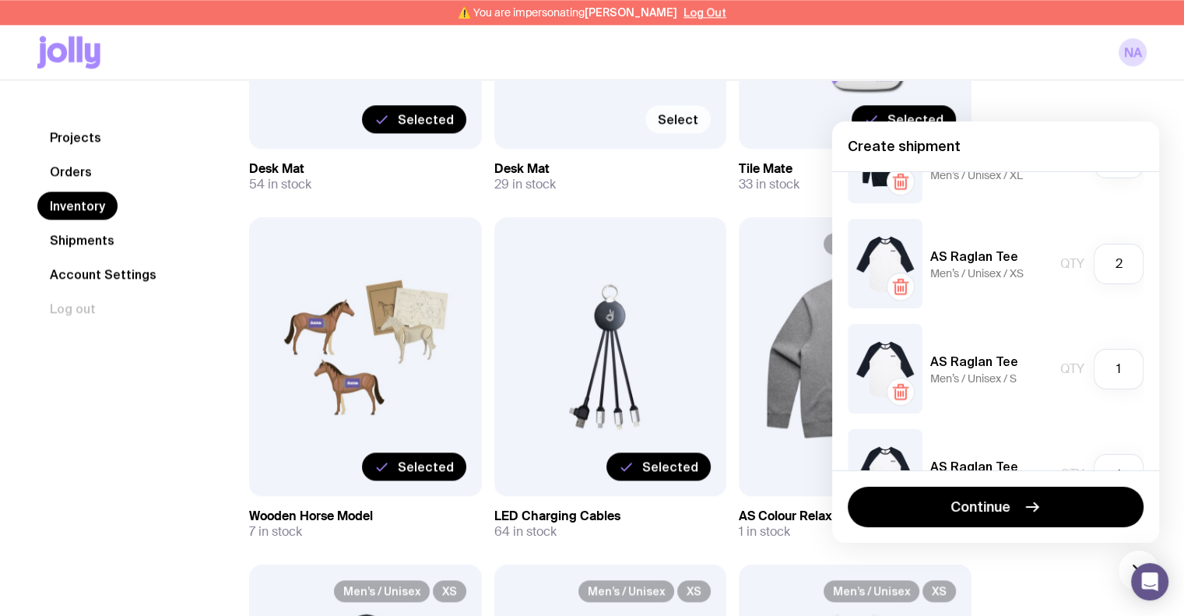
scroll to position [1168, 0]
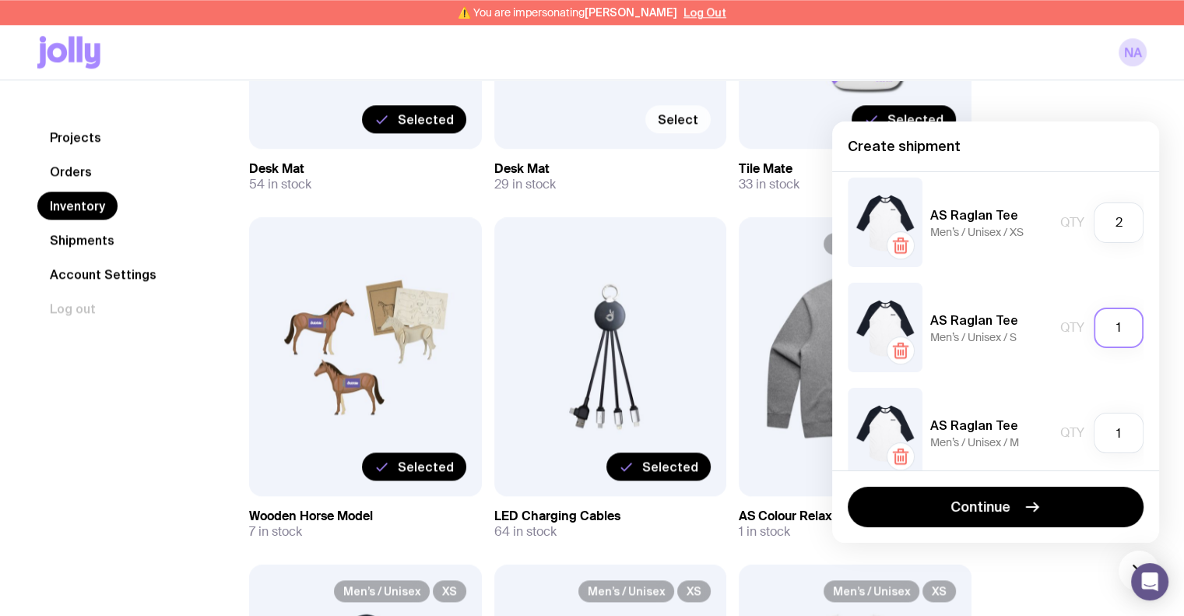
drag, startPoint x: 1117, startPoint y: 338, endPoint x: 1105, endPoint y: 338, distance: 11.7
click at [1105, 338] on input "1" at bounding box center [1119, 328] width 50 height 40
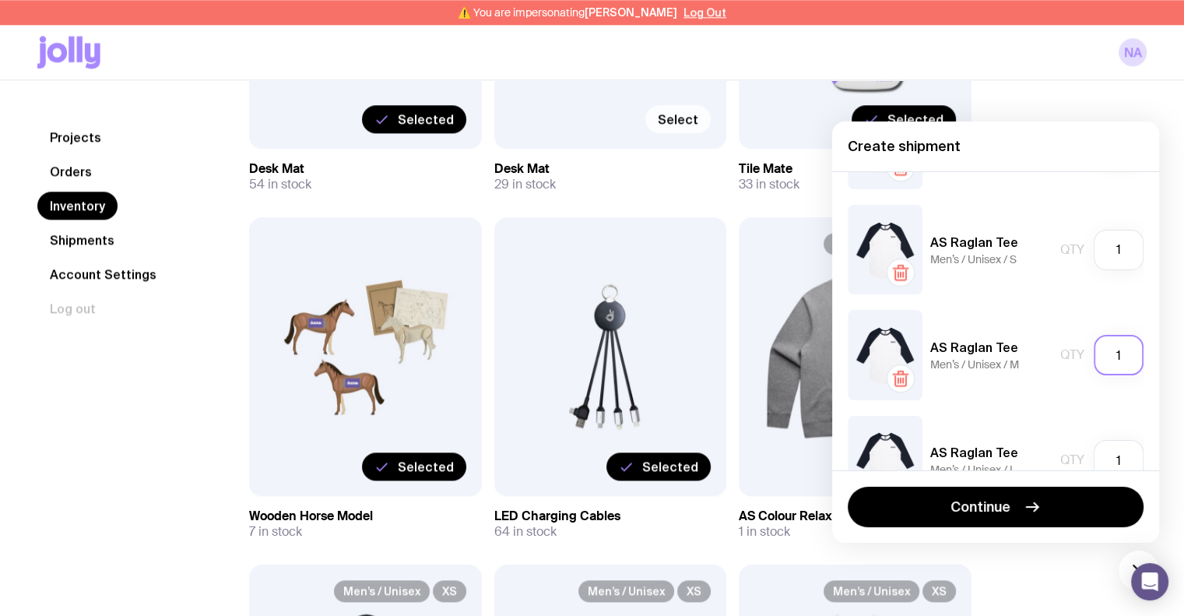
drag, startPoint x: 1112, startPoint y: 355, endPoint x: 1092, endPoint y: 354, distance: 20.3
click at [1094, 354] on input "1" at bounding box center [1119, 355] width 50 height 40
drag, startPoint x: 1117, startPoint y: 252, endPoint x: 1104, endPoint y: 252, distance: 12.5
click at [1104, 252] on input "1" at bounding box center [1119, 250] width 50 height 40
type input "2"
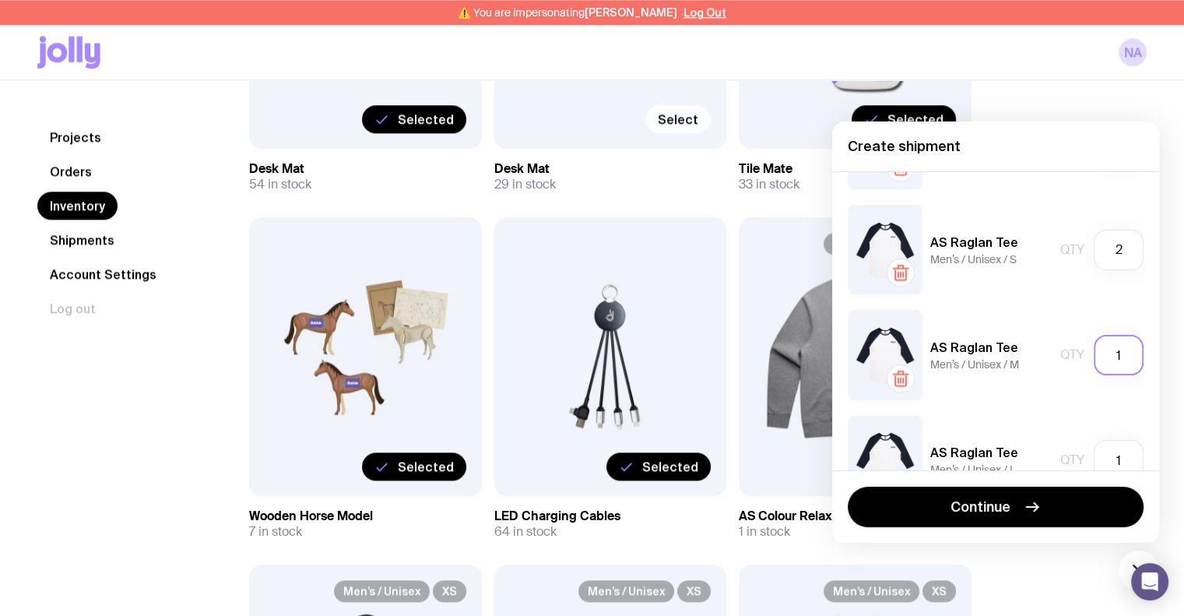
click at [1117, 342] on input "1" at bounding box center [1119, 355] width 50 height 40
drag, startPoint x: 1115, startPoint y: 357, endPoint x: 1091, endPoint y: 357, distance: 24.2
click at [1094, 357] on input "1" at bounding box center [1119, 355] width 50 height 40
type input "4"
click at [1034, 311] on div "AS Raglan Tee Men’s / Unisex / M Qty 4" at bounding box center [996, 355] width 296 height 90
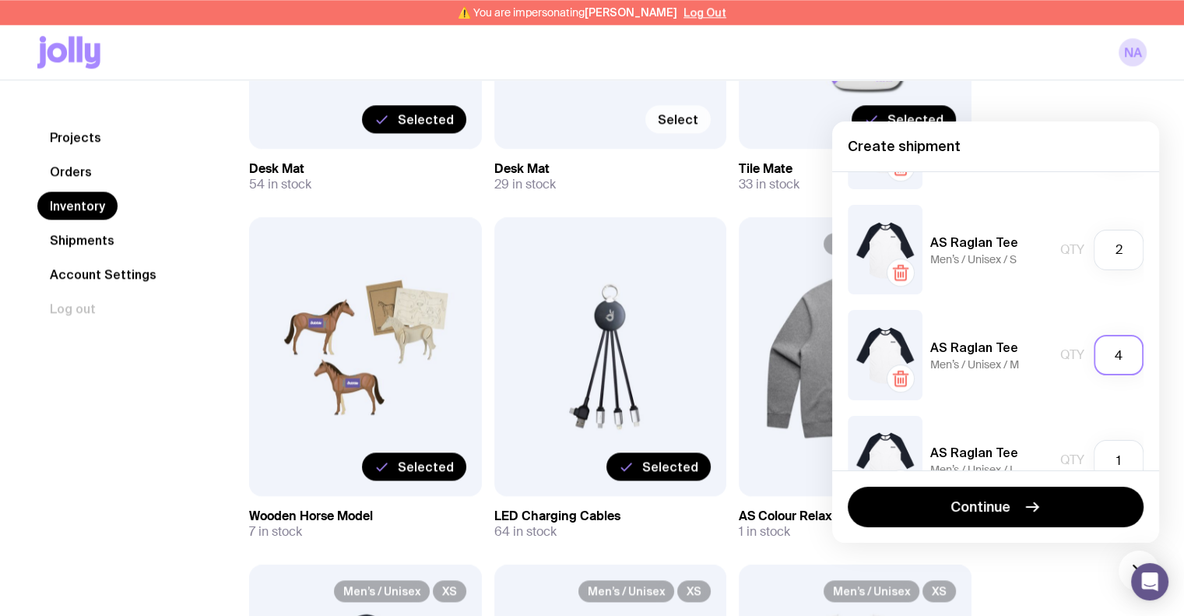
scroll to position [1324, 0]
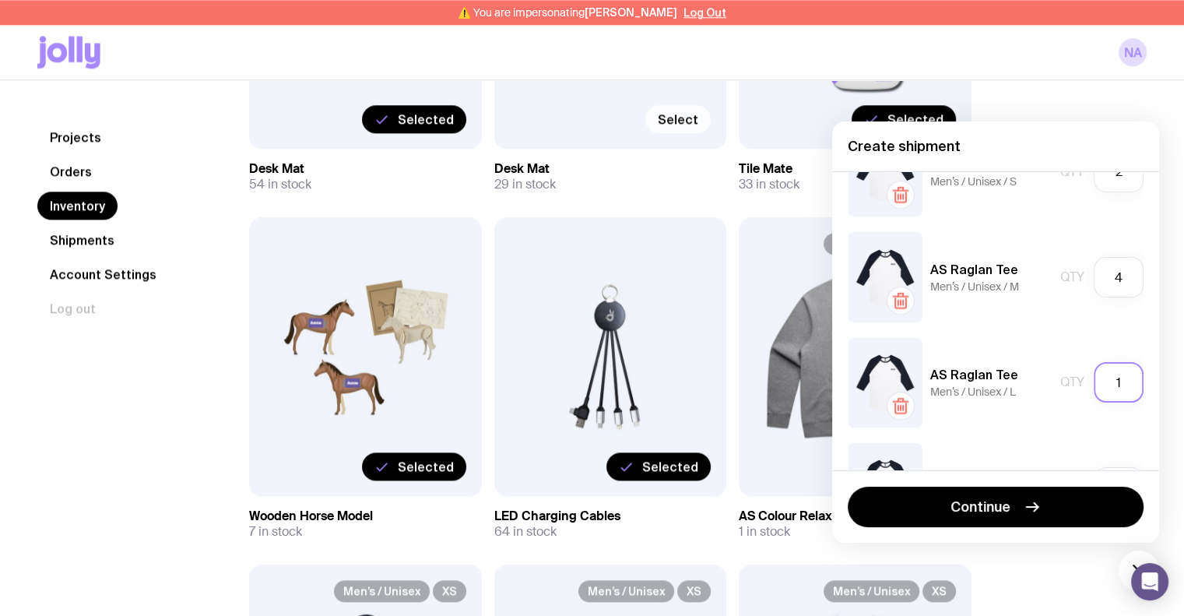
drag, startPoint x: 1114, startPoint y: 384, endPoint x: 1106, endPoint y: 384, distance: 8.6
click at [1106, 384] on input "1" at bounding box center [1119, 382] width 50 height 40
type input "4"
click at [1059, 345] on div "AS Raglan Tee Men’s / Unisex / L Qty 4" at bounding box center [996, 383] width 296 height 90
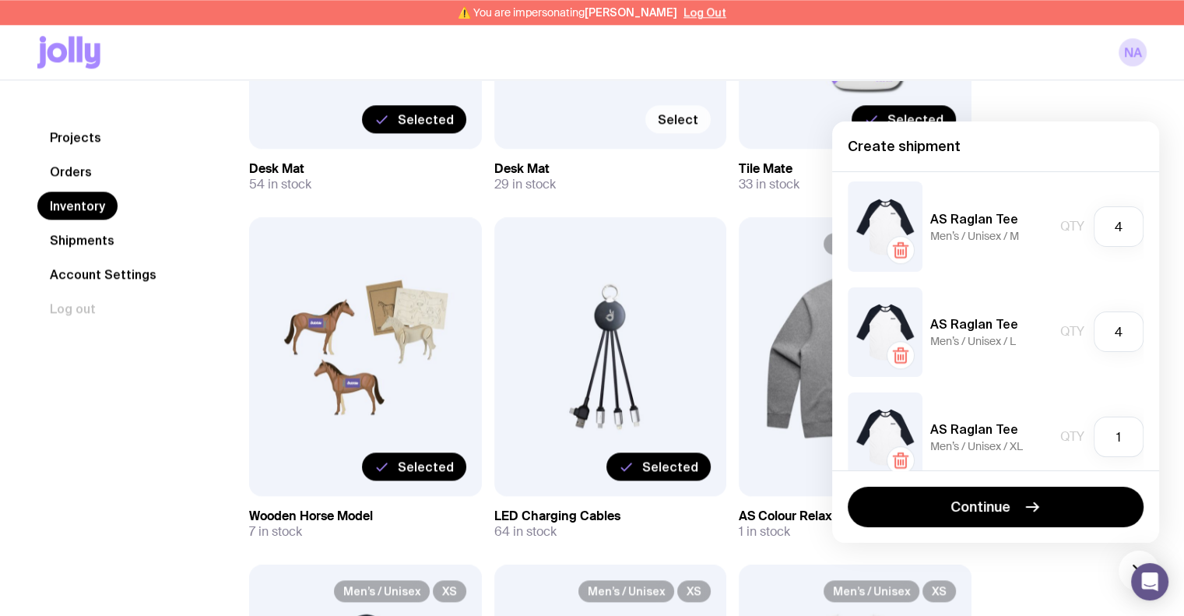
scroll to position [1402, 0]
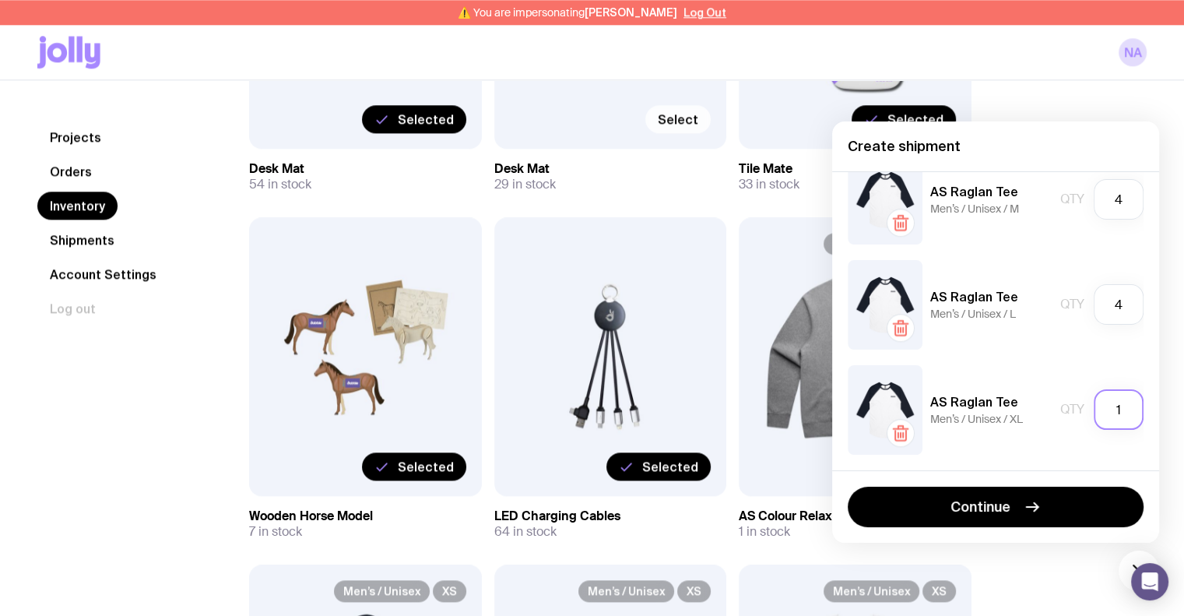
drag, startPoint x: 1111, startPoint y: 402, endPoint x: 1103, endPoint y: 402, distance: 8.6
click at [1103, 402] on input "1" at bounding box center [1119, 409] width 50 height 40
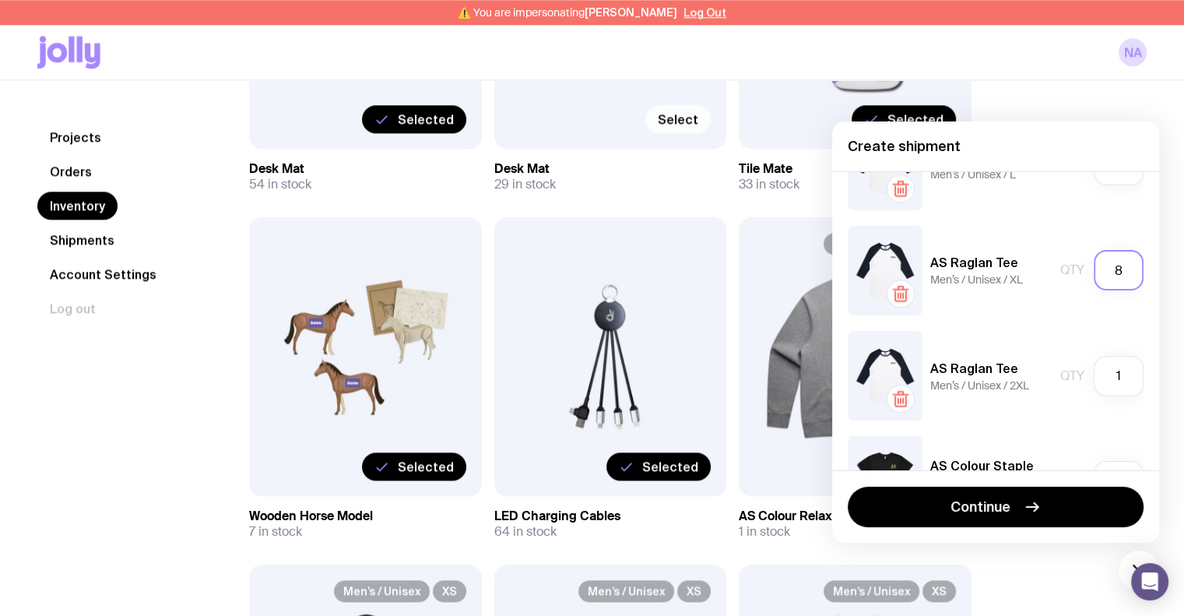
scroll to position [1557, 0]
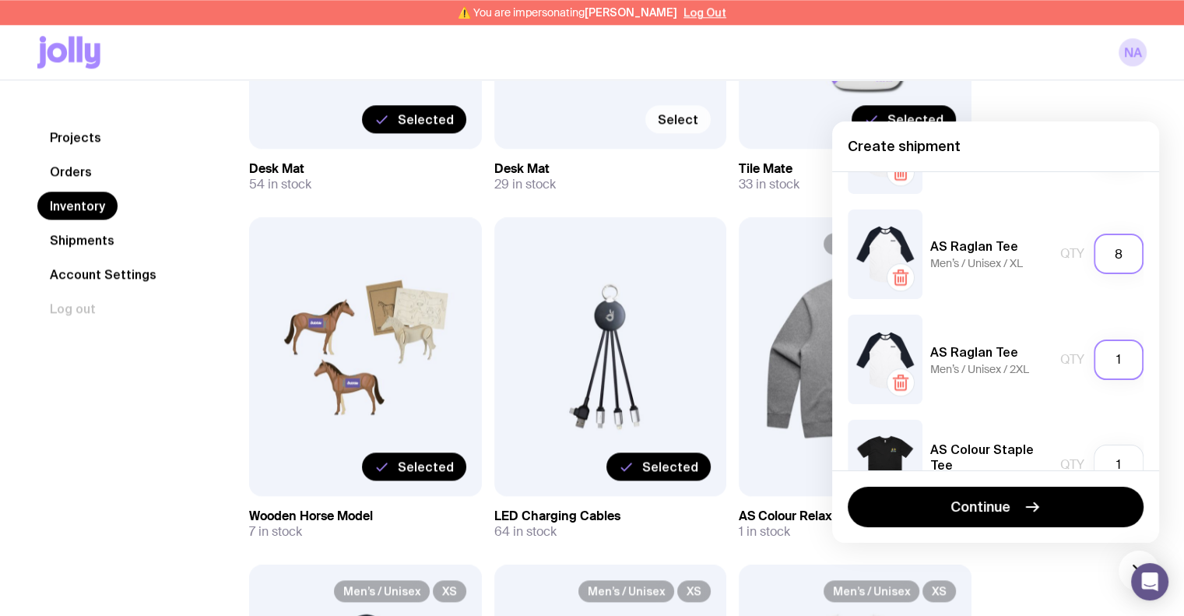
type input "8"
drag, startPoint x: 1121, startPoint y: 364, endPoint x: 1104, endPoint y: 364, distance: 16.4
click at [1104, 364] on input "1" at bounding box center [1119, 360] width 50 height 40
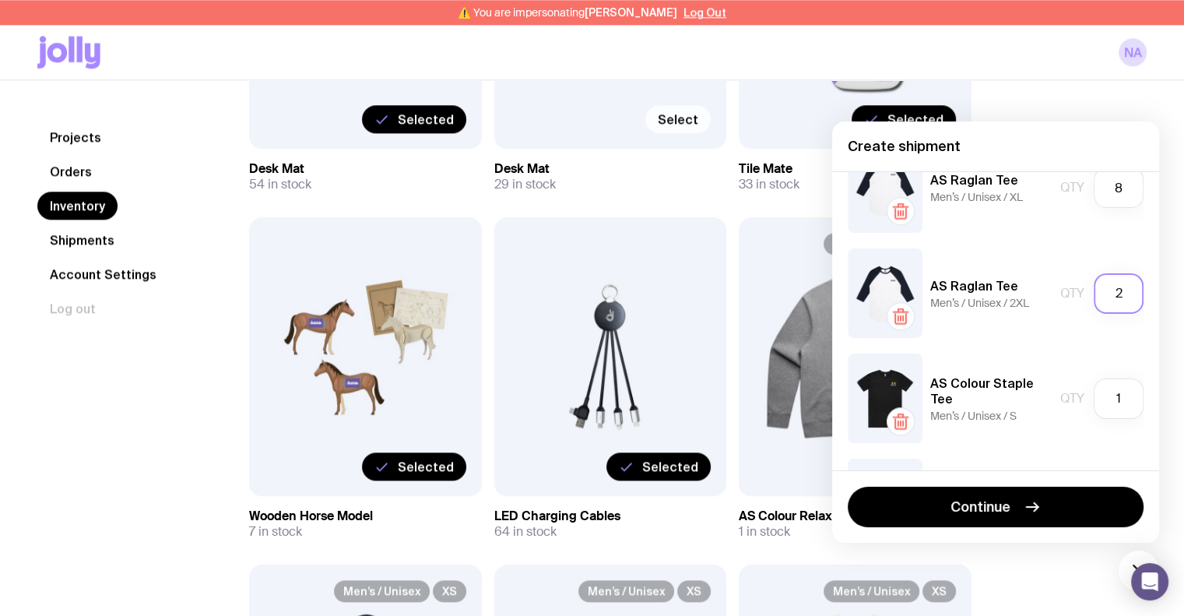
scroll to position [1713, 0]
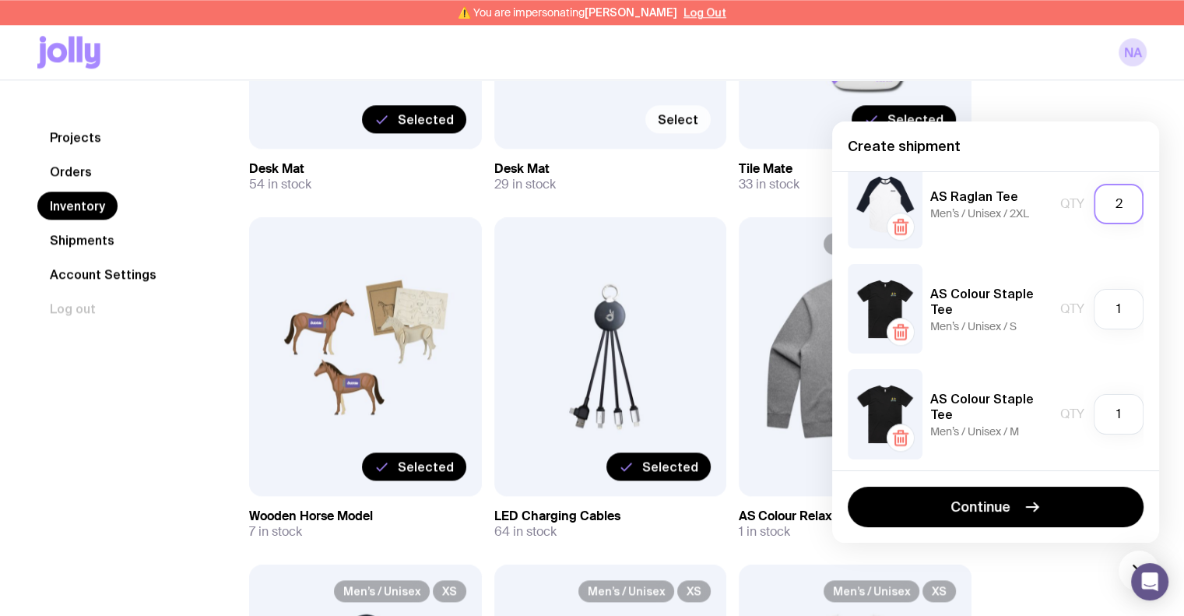
type input "2"
click at [1067, 326] on div "Qty 1" at bounding box center [1102, 309] width 83 height 40
drag, startPoint x: 1117, startPoint y: 308, endPoint x: 1102, endPoint y: 307, distance: 14.8
click at [1102, 307] on input "1" at bounding box center [1119, 309] width 50 height 40
type input "2"
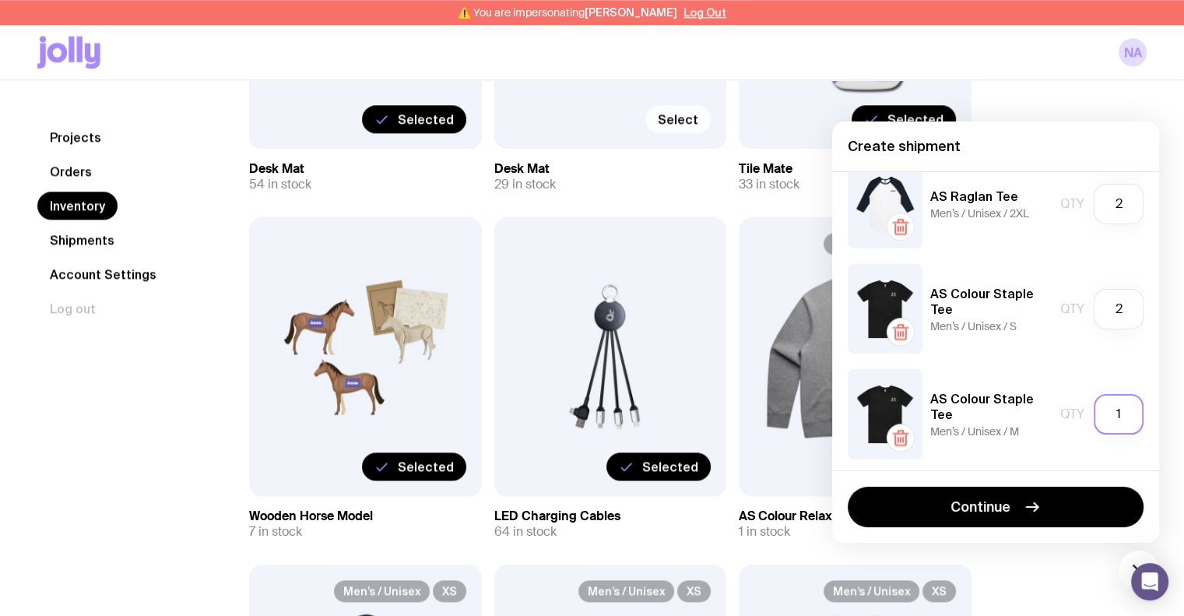
drag, startPoint x: 1118, startPoint y: 414, endPoint x: 1103, endPoint y: 414, distance: 14.8
click at [1103, 414] on input "1" at bounding box center [1119, 414] width 50 height 40
drag, startPoint x: 1103, startPoint y: 414, endPoint x: 1091, endPoint y: 413, distance: 12.5
click at [1094, 413] on input "8" at bounding box center [1119, 414] width 50 height 40
click at [1102, 412] on input "8" at bounding box center [1119, 414] width 50 height 40
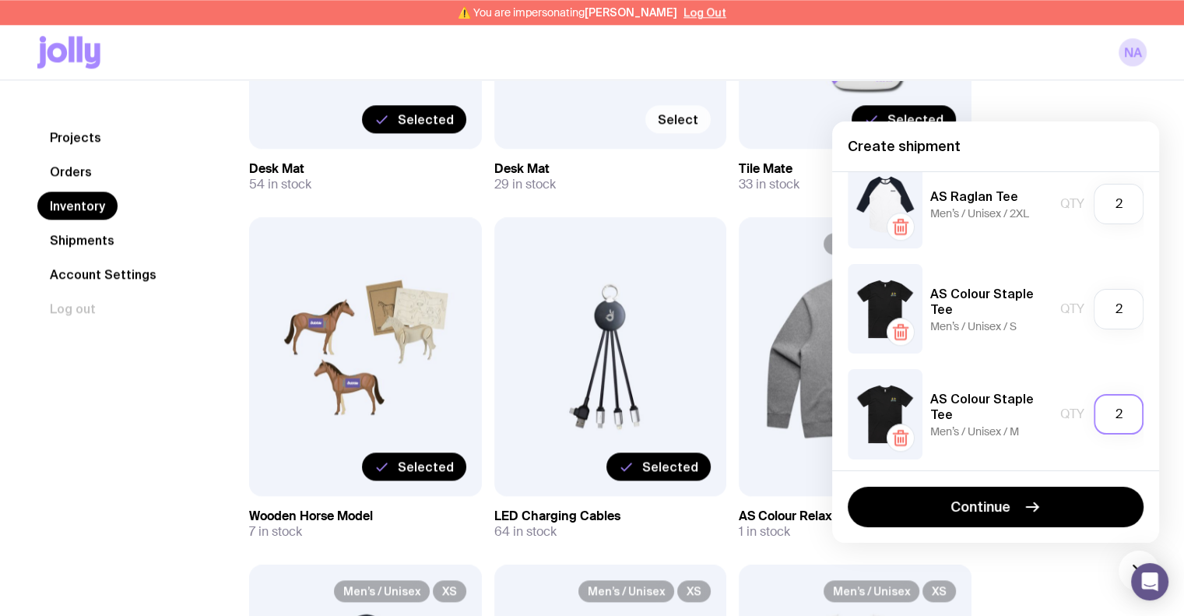
type input "2"
click at [1080, 370] on div "AS Colour Staple Tee Men’s / Unisex / M Qty 2" at bounding box center [996, 414] width 296 height 90
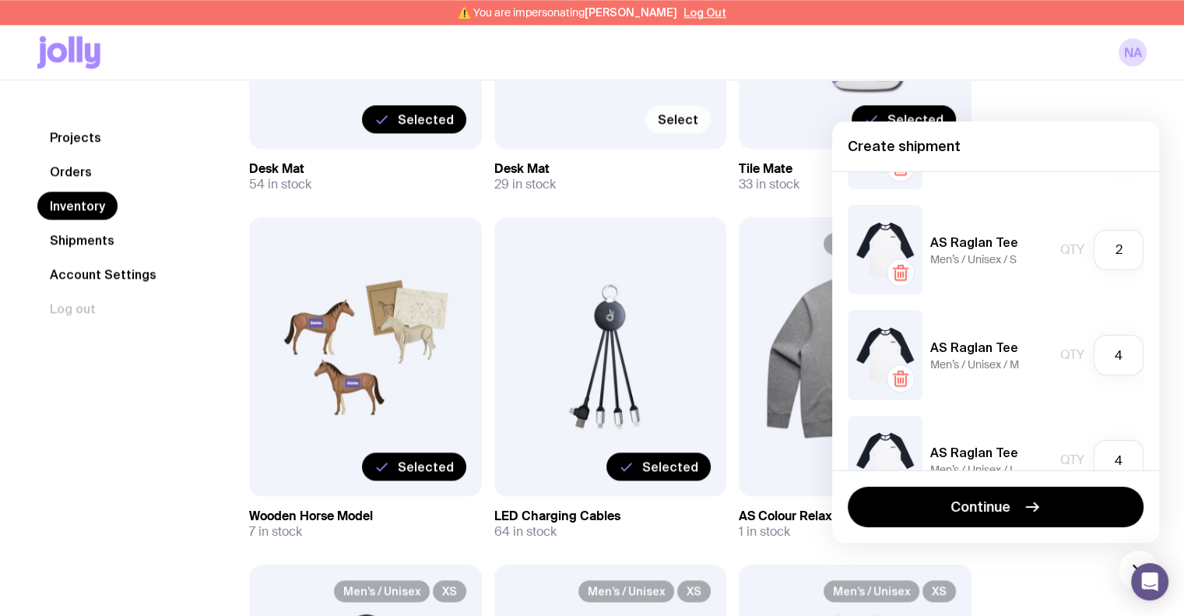
scroll to position [1168, 0]
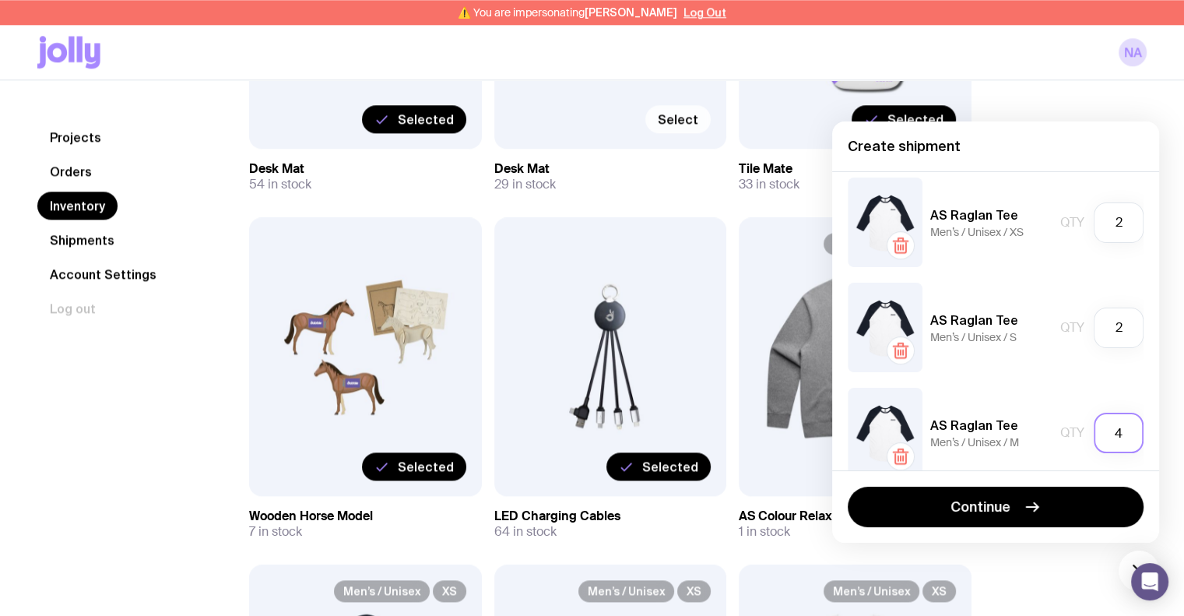
drag, startPoint x: 1110, startPoint y: 430, endPoint x: 1100, endPoint y: 430, distance: 10.1
click at [1100, 430] on input "4" at bounding box center [1119, 433] width 50 height 40
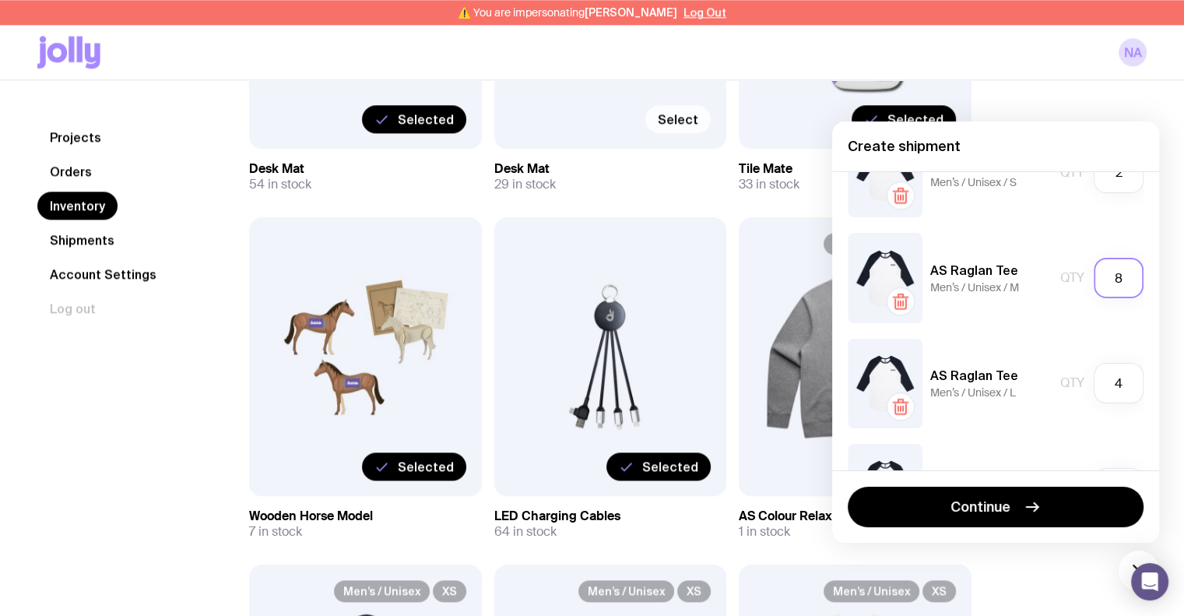
scroll to position [1324, 0]
type input "8"
click at [1022, 338] on div "AS Raglan Tee Men’s / Unisex / L Qty 4" at bounding box center [996, 383] width 296 height 90
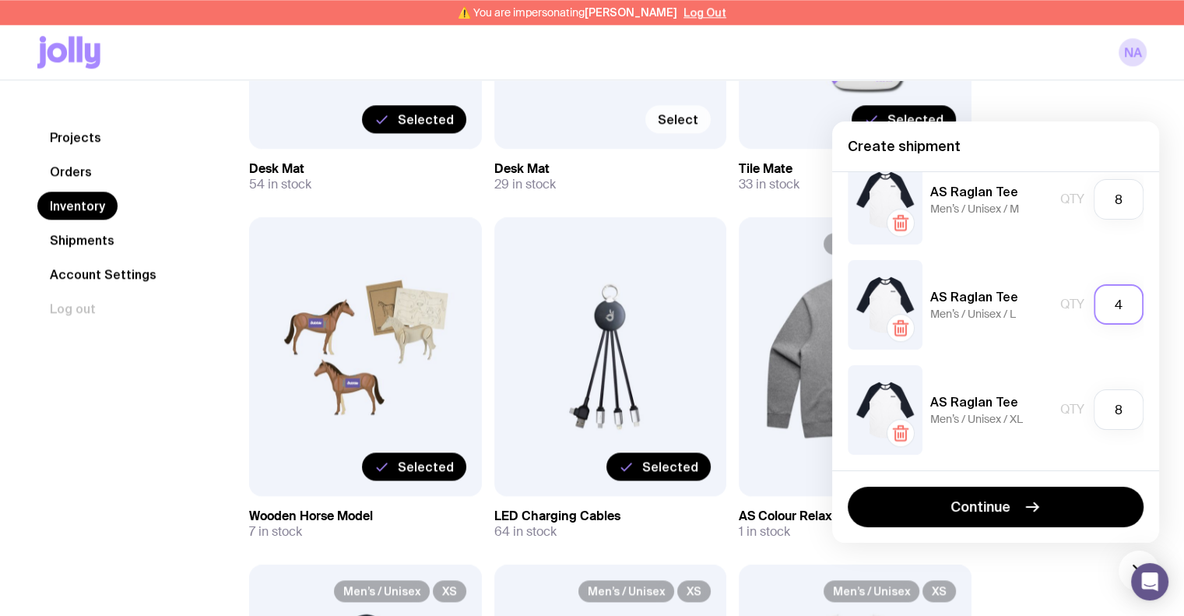
drag, startPoint x: 1118, startPoint y: 302, endPoint x: 1096, endPoint y: 302, distance: 22.6
click at [1096, 302] on input "4" at bounding box center [1119, 304] width 50 height 40
type input "10"
click at [1100, 348] on div "AS Raglan Tee Men’s / Unisex / L Qty 10" at bounding box center [996, 305] width 296 height 90
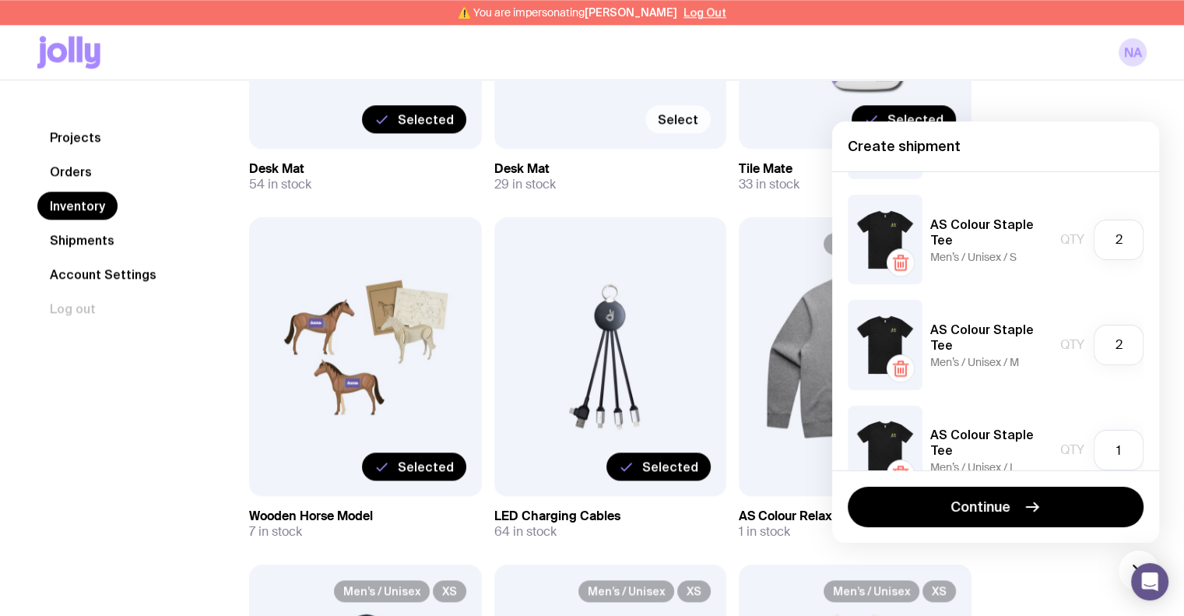
scroll to position [1791, 0]
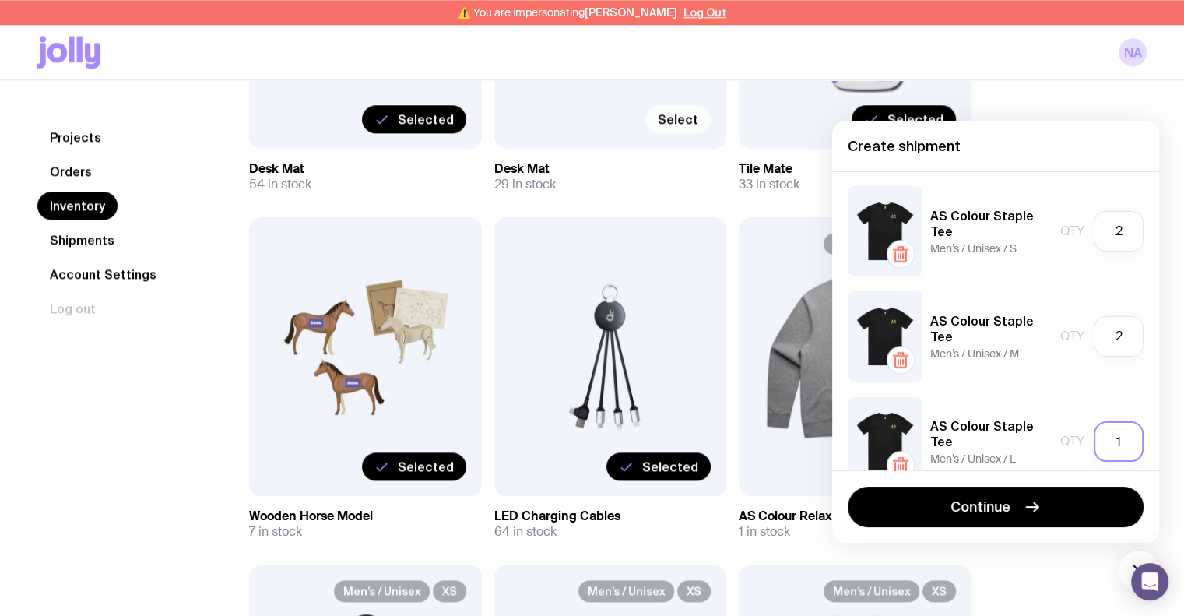
drag, startPoint x: 1120, startPoint y: 432, endPoint x: 1108, endPoint y: 432, distance: 11.7
click at [1108, 432] on input "1" at bounding box center [1119, 441] width 50 height 40
click at [1103, 445] on input "1" at bounding box center [1119, 441] width 50 height 40
type input "4"
click at [1072, 389] on div "AS Colour Relax Crew (Relax Fit) Men’s / Unisex / XS Qty 1 AS Colour Relax Crew…" at bounding box center [995, 320] width 327 height 299
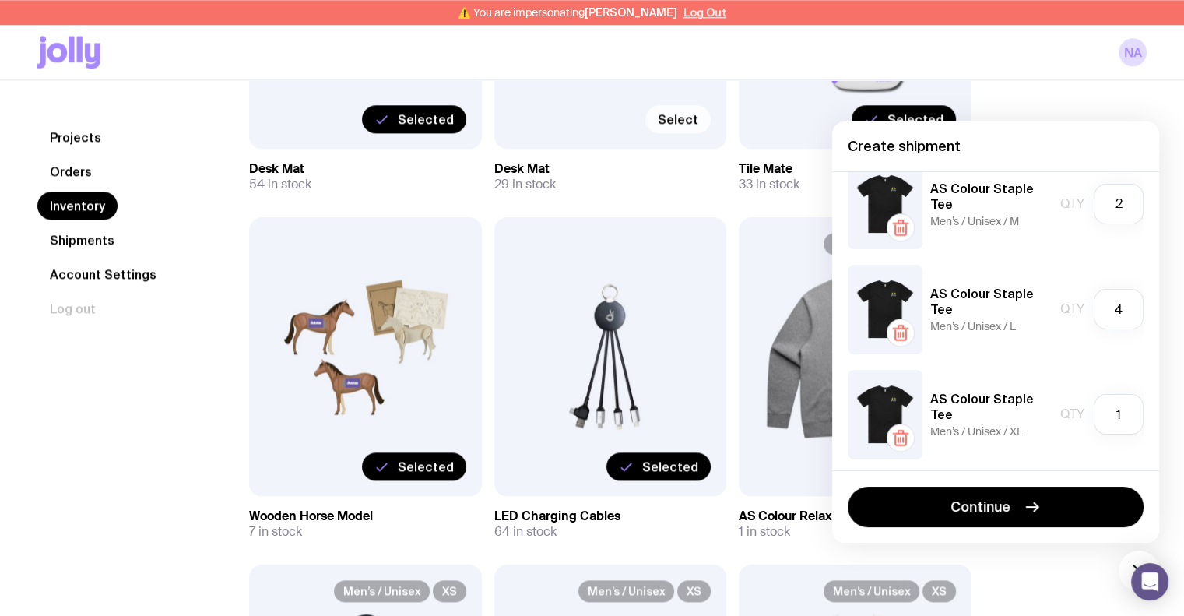
scroll to position [1947, 0]
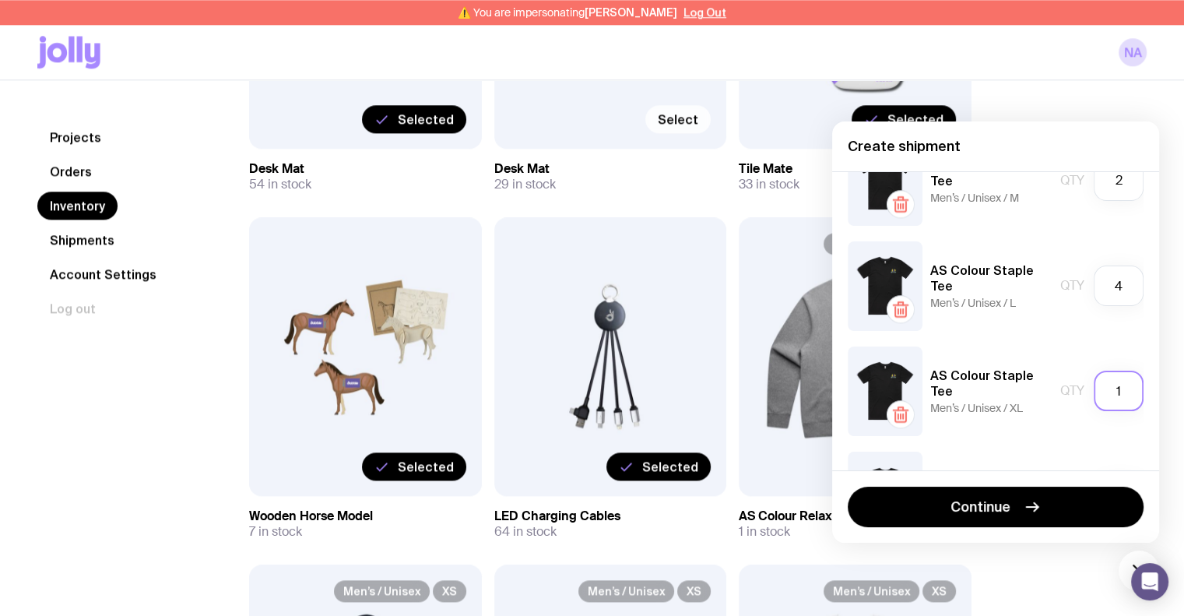
drag, startPoint x: 1115, startPoint y: 398, endPoint x: 1103, endPoint y: 397, distance: 12.5
click at [1103, 397] on input "1" at bounding box center [1119, 391] width 50 height 40
type input "8"
click at [1065, 350] on div "AS Colour Staple Tee Men’s / Unisex / XL Qty 8" at bounding box center [996, 392] width 296 height 90
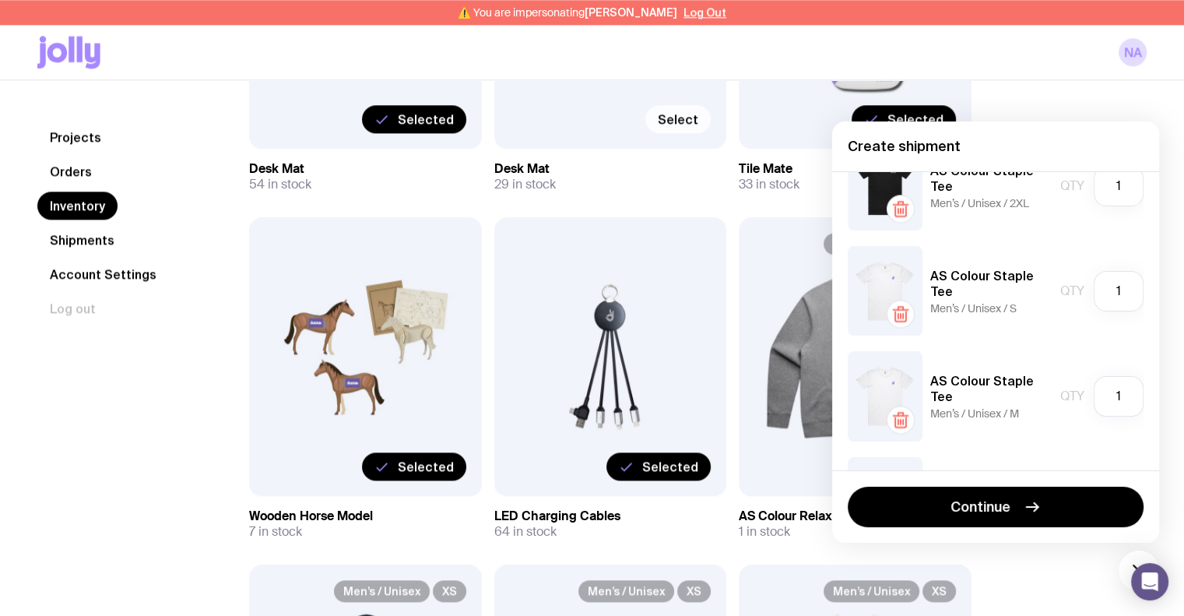
scroll to position [2258, 0]
click at [1103, 289] on input "1" at bounding box center [1119, 290] width 50 height 40
type input "2"
click at [1114, 391] on input "1" at bounding box center [1119, 395] width 50 height 40
drag, startPoint x: 1114, startPoint y: 391, endPoint x: 1103, endPoint y: 390, distance: 11.7
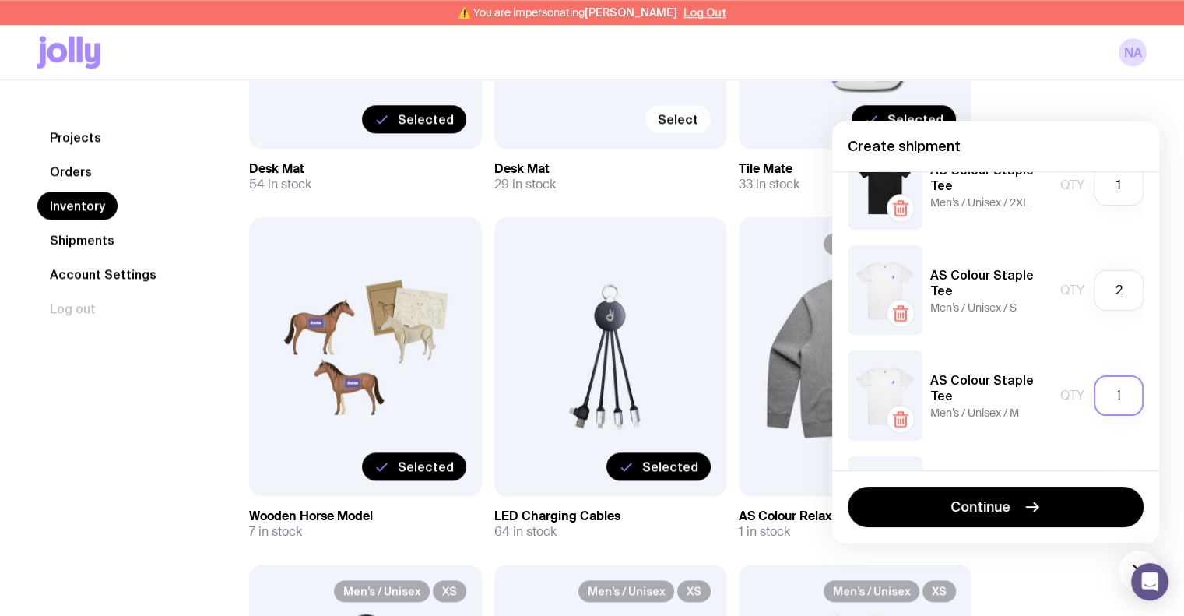
click at [1103, 390] on input "1" at bounding box center [1119, 395] width 50 height 40
type input "2"
click at [1068, 354] on div "AS Colour Staple Tee Men’s / Unisex / M Qty 2" at bounding box center [996, 395] width 296 height 90
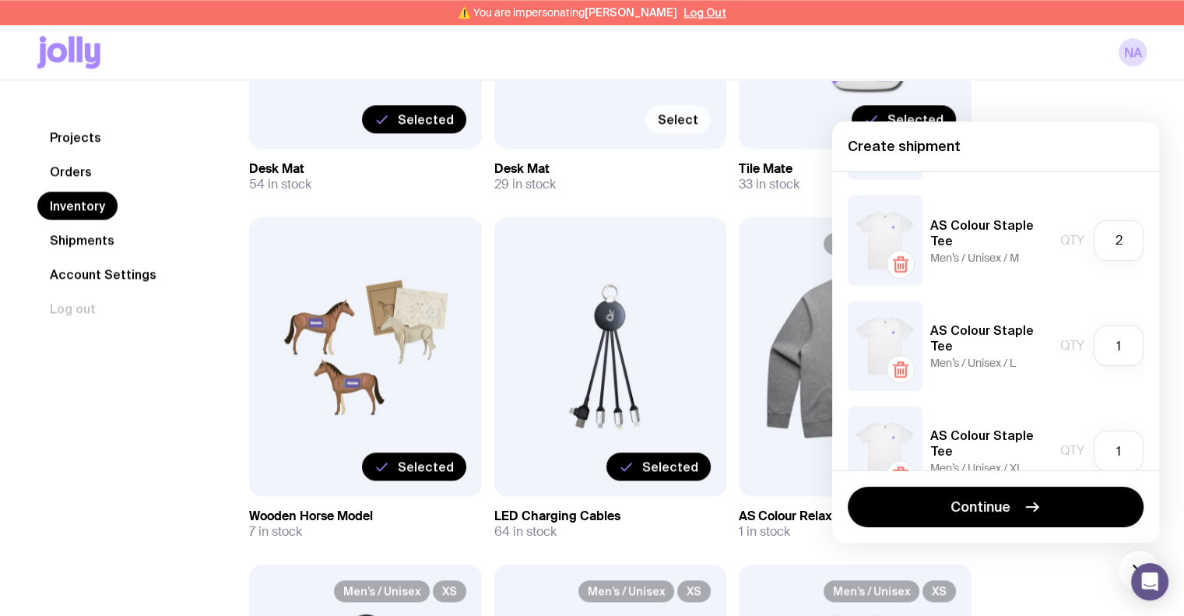
scroll to position [2414, 0]
click at [1100, 348] on input "1" at bounding box center [1119, 345] width 50 height 40
type input "4"
click at [1054, 292] on div "AS Colour Relax Crew (Relax Fit) Men’s / Unisex / XS Qty 1 AS Colour Relax Crew…" at bounding box center [995, 320] width 327 height 299
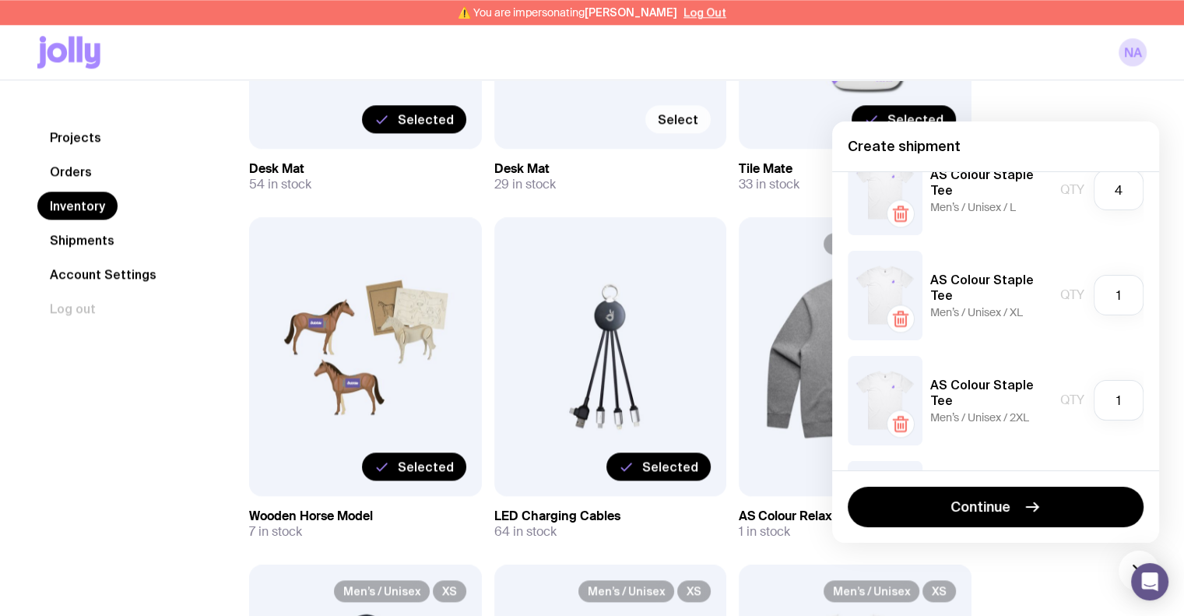
scroll to position [2570, 0]
click at [903, 323] on icon "button" at bounding box center [901, 317] width 19 height 19
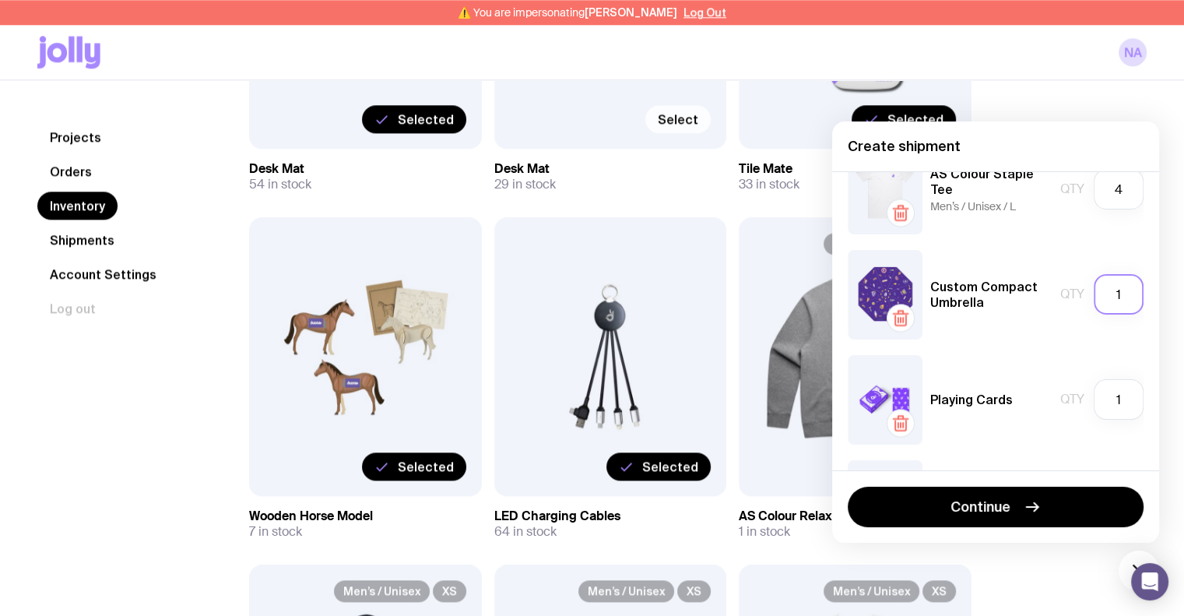
drag, startPoint x: 1113, startPoint y: 300, endPoint x: 1101, endPoint y: 299, distance: 11.7
click at [1101, 299] on input "1" at bounding box center [1119, 294] width 50 height 40
type input "50"
click at [1112, 396] on input "1" at bounding box center [1119, 399] width 50 height 40
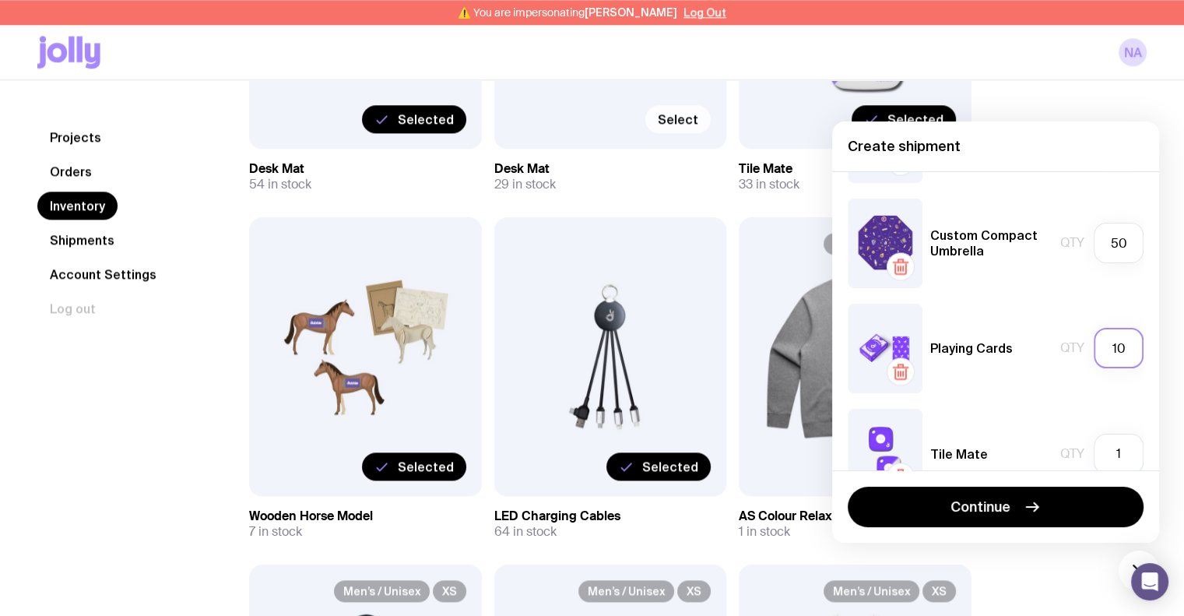
scroll to position [2648, 0]
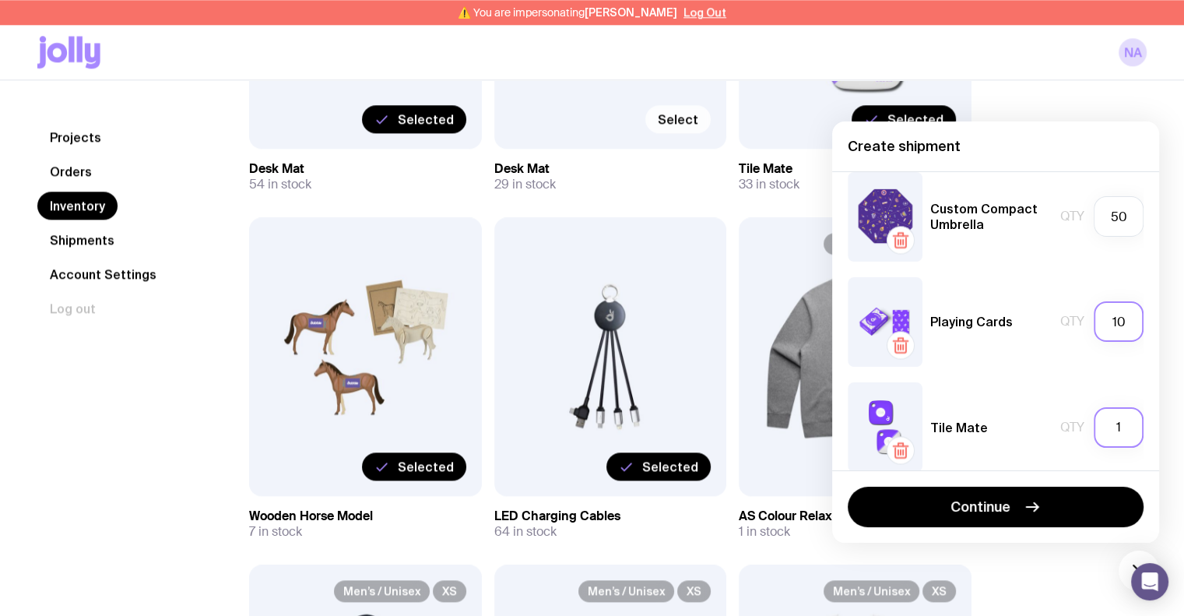
type input "10"
drag, startPoint x: 1112, startPoint y: 427, endPoint x: 1099, endPoint y: 426, distance: 13.3
click at [1099, 426] on input "1" at bounding box center [1119, 427] width 50 height 40
type input "20"
drag, startPoint x: 1106, startPoint y: 318, endPoint x: 1097, endPoint y: 318, distance: 8.6
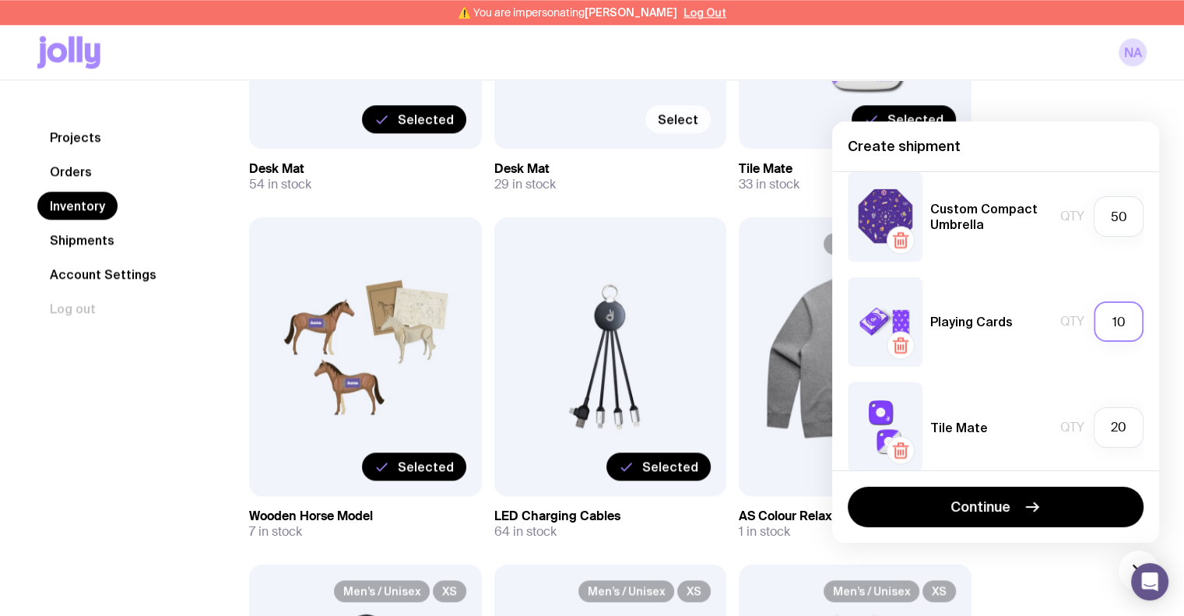
click at [1097, 318] on input "10" at bounding box center [1119, 321] width 50 height 40
type input "20"
drag, startPoint x: 1110, startPoint y: 431, endPoint x: 1093, endPoint y: 431, distance: 17.1
click at [1094, 431] on input "20" at bounding box center [1119, 427] width 50 height 40
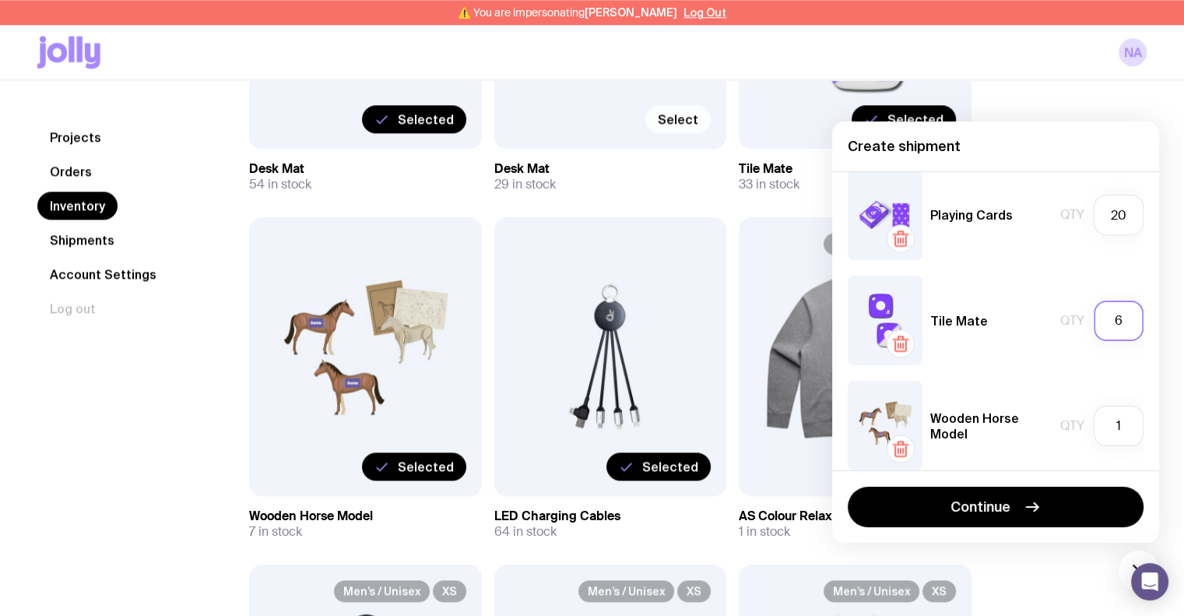
scroll to position [2803, 0]
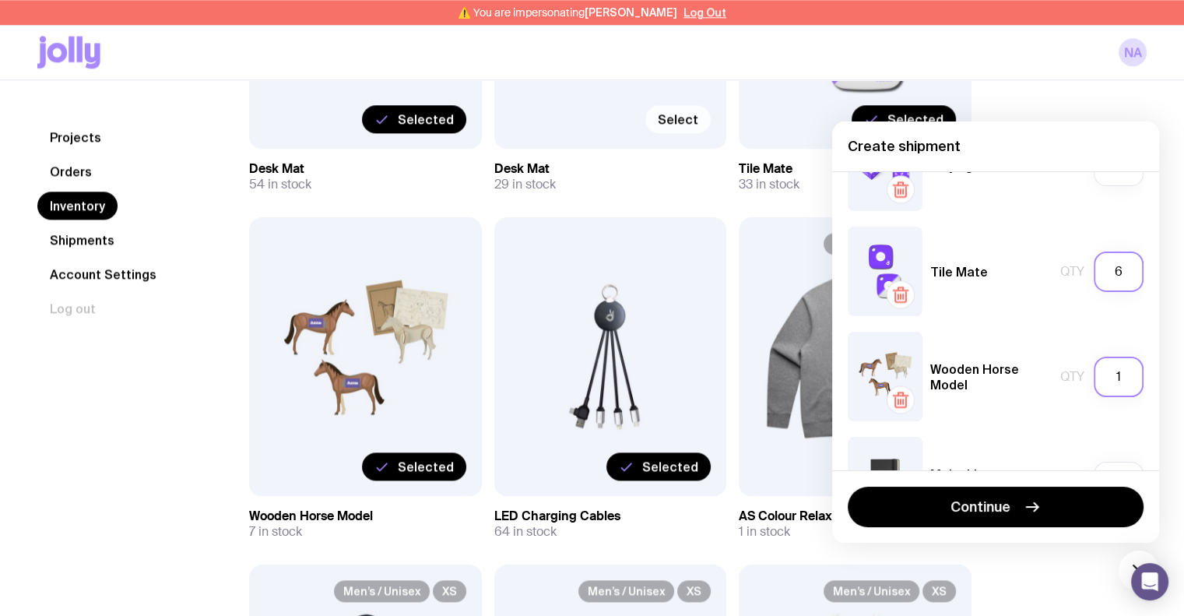
type input "6"
click at [1100, 377] on input "1" at bounding box center [1119, 377] width 50 height 40
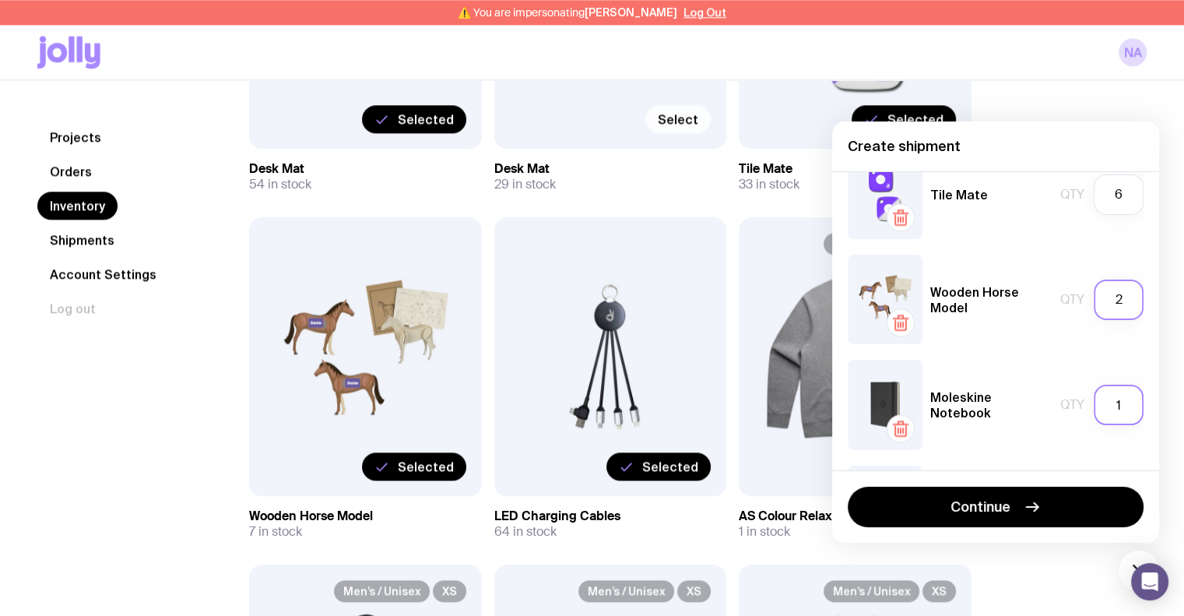
scroll to position [2881, 0]
type input "2"
click at [1120, 396] on input "1" at bounding box center [1119, 404] width 50 height 40
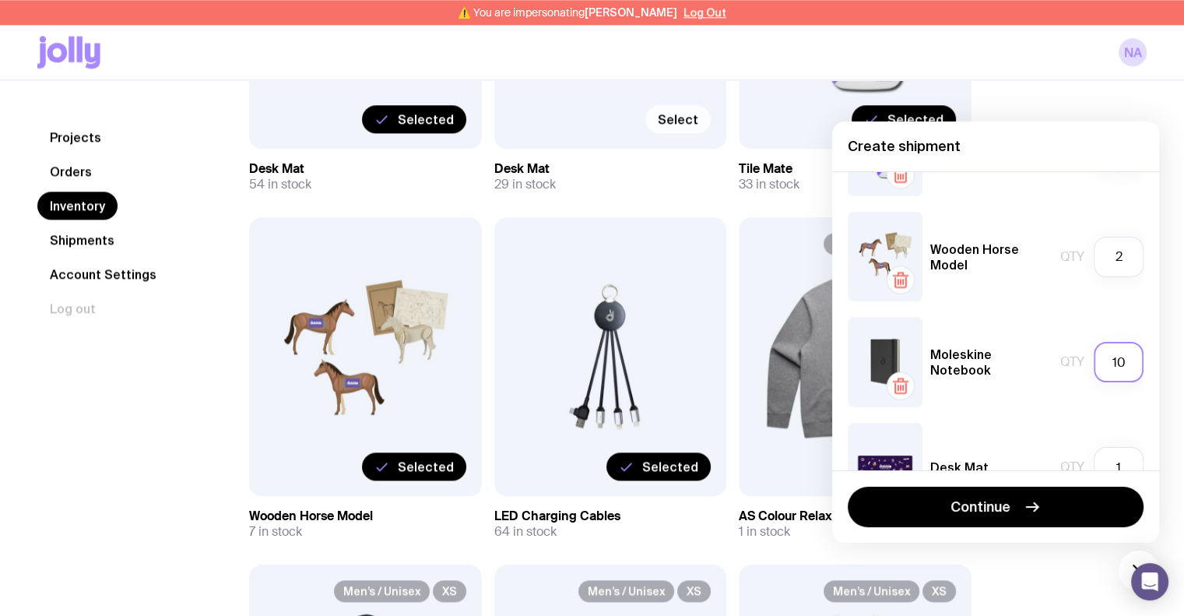
scroll to position [3037, 0]
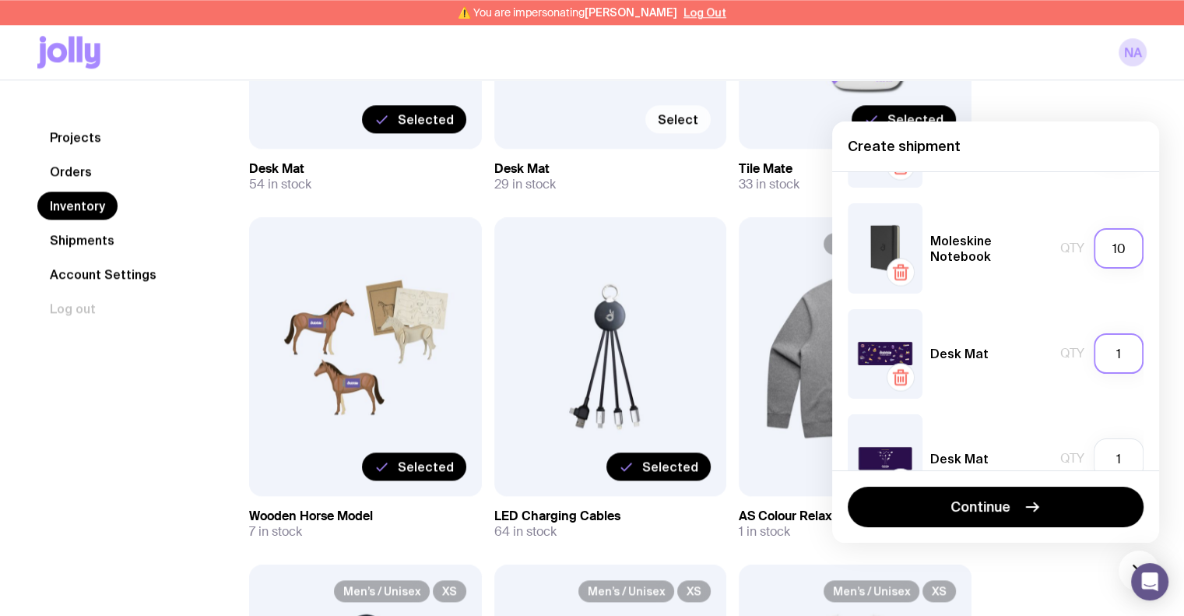
type input "10"
click at [1119, 355] on input "1" at bounding box center [1119, 353] width 50 height 40
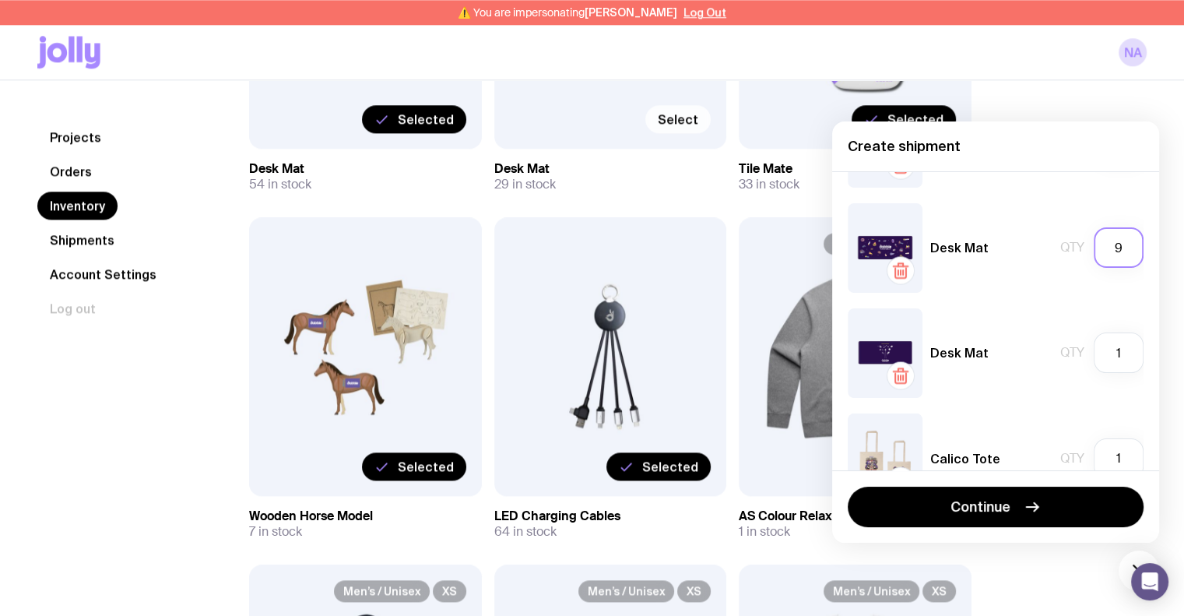
scroll to position [3193, 0]
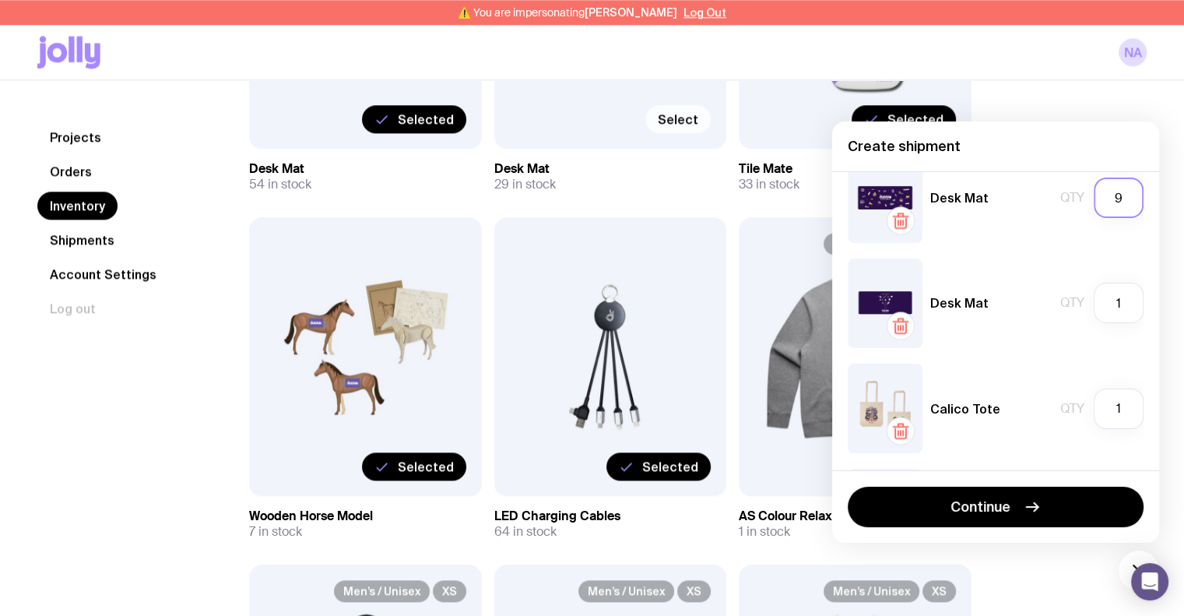
drag, startPoint x: 1116, startPoint y: 199, endPoint x: 1085, endPoint y: 199, distance: 31.1
click at [1094, 198] on input "9" at bounding box center [1119, 198] width 50 height 40
type input "10"
drag, startPoint x: 1121, startPoint y: 301, endPoint x: 1093, endPoint y: 301, distance: 28.0
click at [1094, 301] on input "1" at bounding box center [1119, 303] width 50 height 40
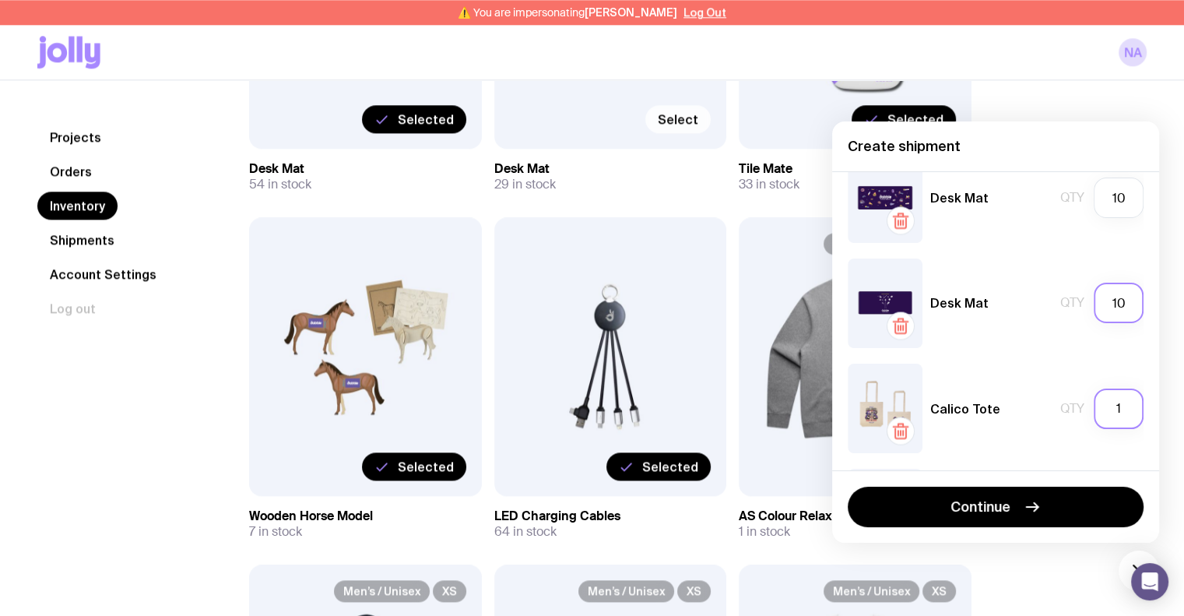
type input "10"
click at [1107, 406] on input "1" at bounding box center [1119, 409] width 50 height 40
drag, startPoint x: 1111, startPoint y: 409, endPoint x: 1097, endPoint y: 409, distance: 14.0
click at [1097, 409] on input "1" at bounding box center [1119, 409] width 50 height 40
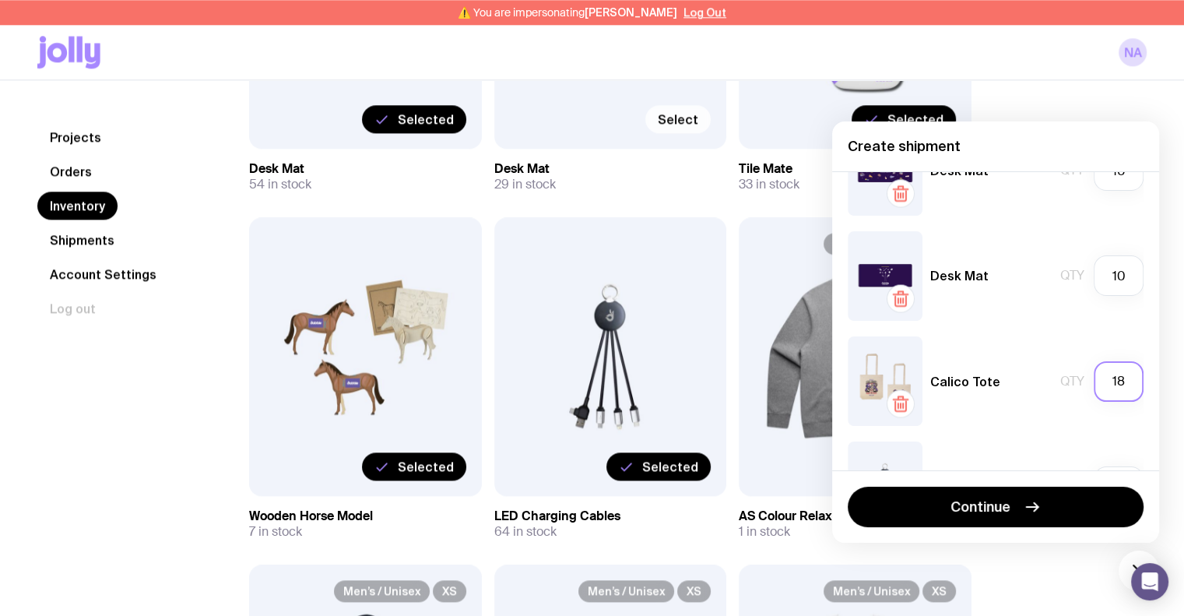
scroll to position [3296, 0]
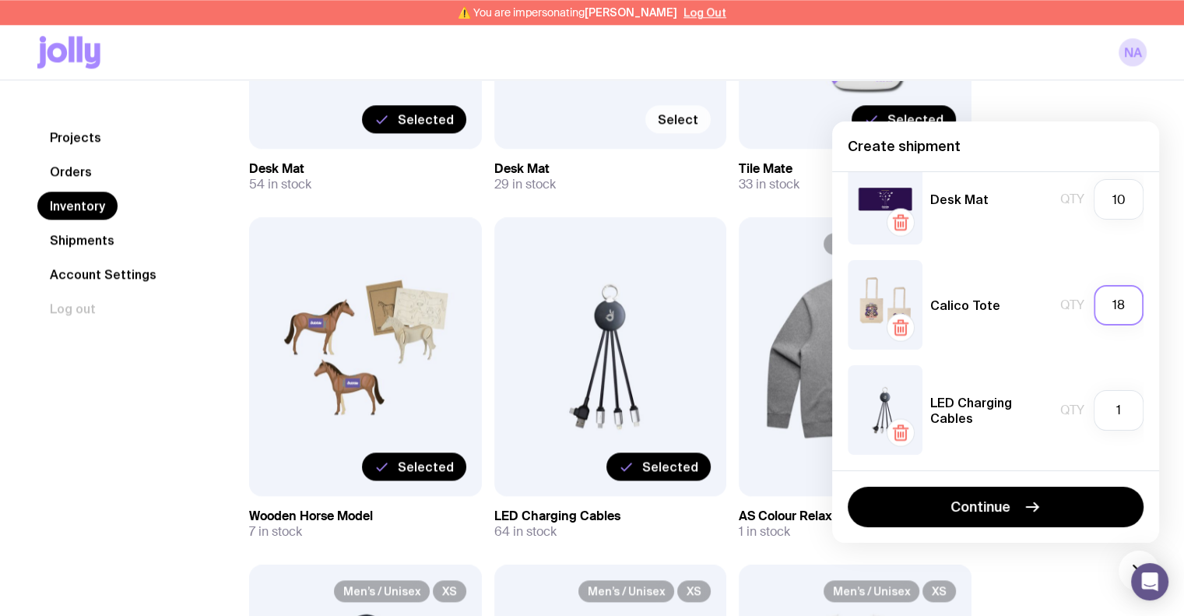
drag, startPoint x: 1112, startPoint y: 302, endPoint x: 1097, endPoint y: 301, distance: 14.8
click at [1098, 301] on input "18" at bounding box center [1119, 305] width 50 height 40
type input "20"
click at [1124, 414] on input "1" at bounding box center [1119, 410] width 50 height 40
drag, startPoint x: 1117, startPoint y: 412, endPoint x: 1095, endPoint y: 412, distance: 21.8
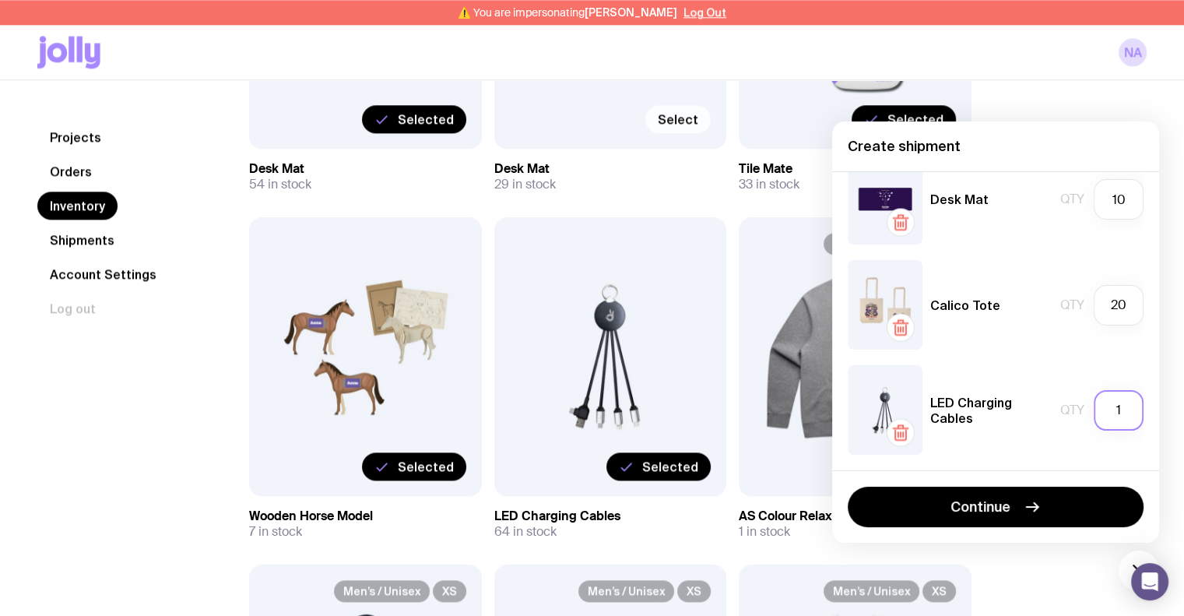
click at [1095, 412] on input "1" at bounding box center [1119, 410] width 50 height 40
type input "20"
click at [1048, 362] on div "AS Colour Relax Crew (Relax Fit) Men’s / Unisex / XS Qty 1 AS Colour Relax Crew…" at bounding box center [995, 320] width 327 height 299
click at [998, 134] on div "Create shipment" at bounding box center [995, 146] width 327 height 50
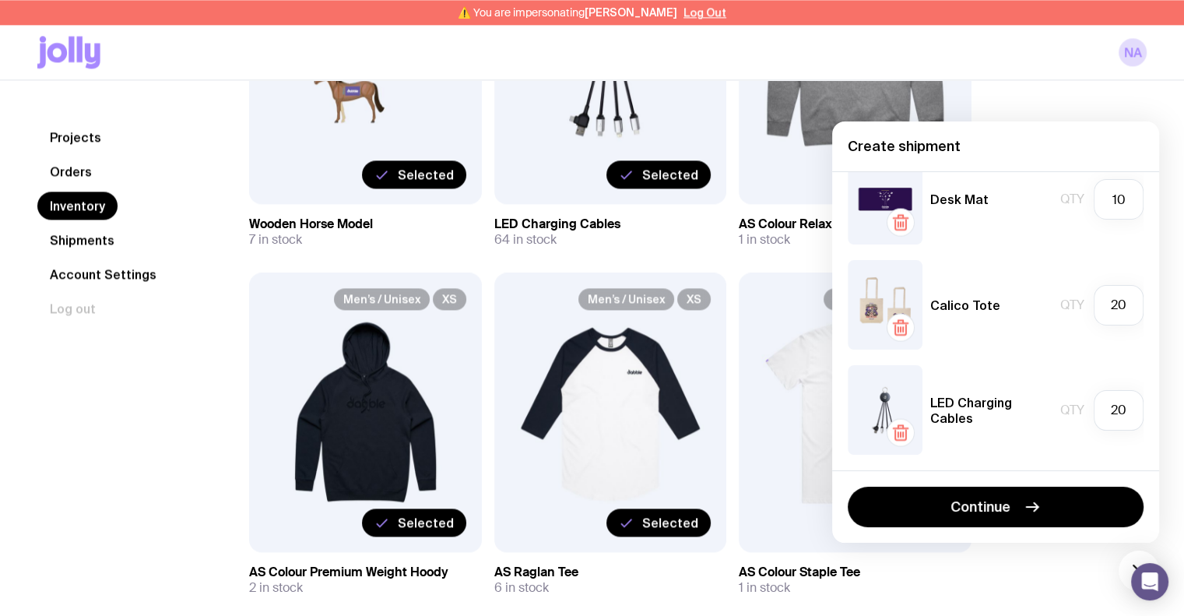
scroll to position [2103, 0]
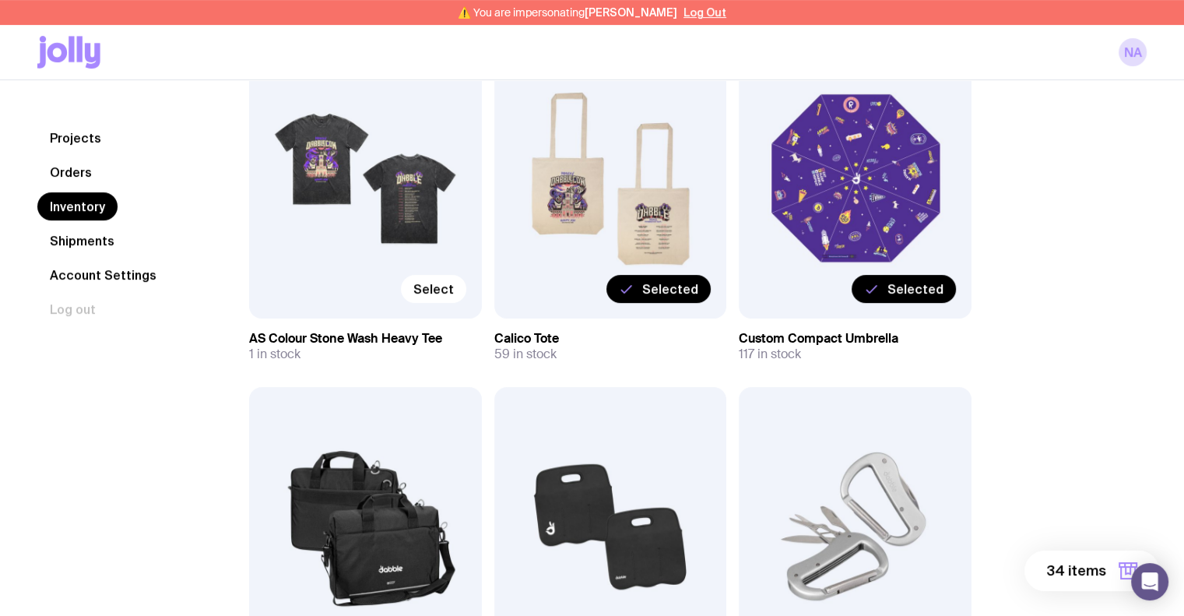
scroll to position [779, 0]
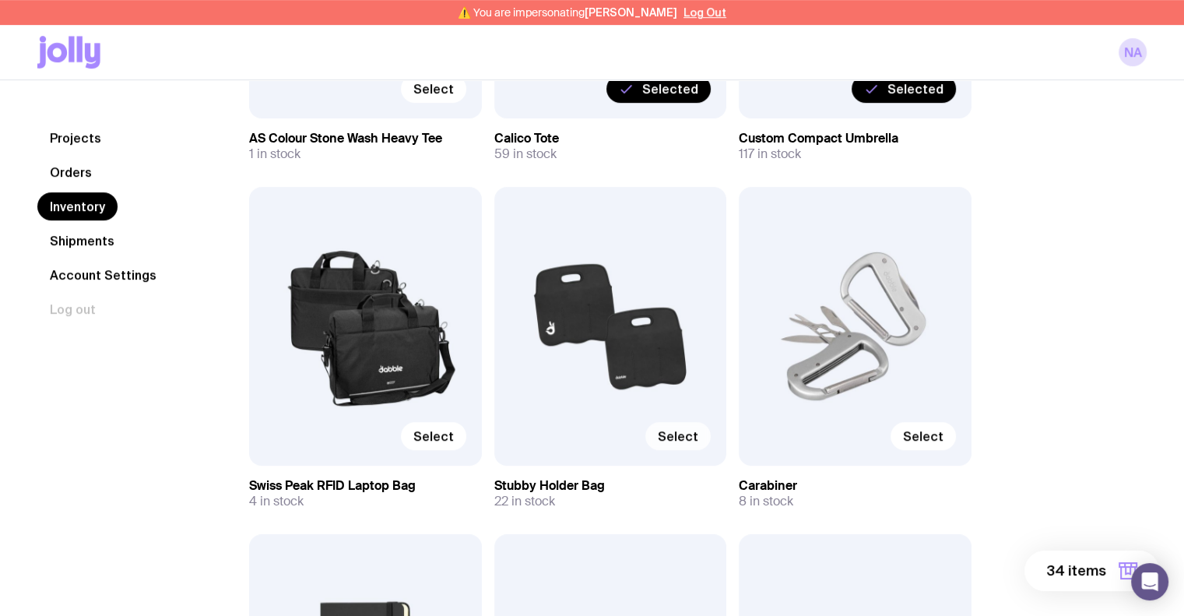
click at [685, 449] on label "Select" at bounding box center [678, 436] width 65 height 28
click at [0, 0] on input "Select" at bounding box center [0, 0] width 0 height 0
click at [1059, 563] on span "35 items" at bounding box center [1077, 570] width 58 height 19
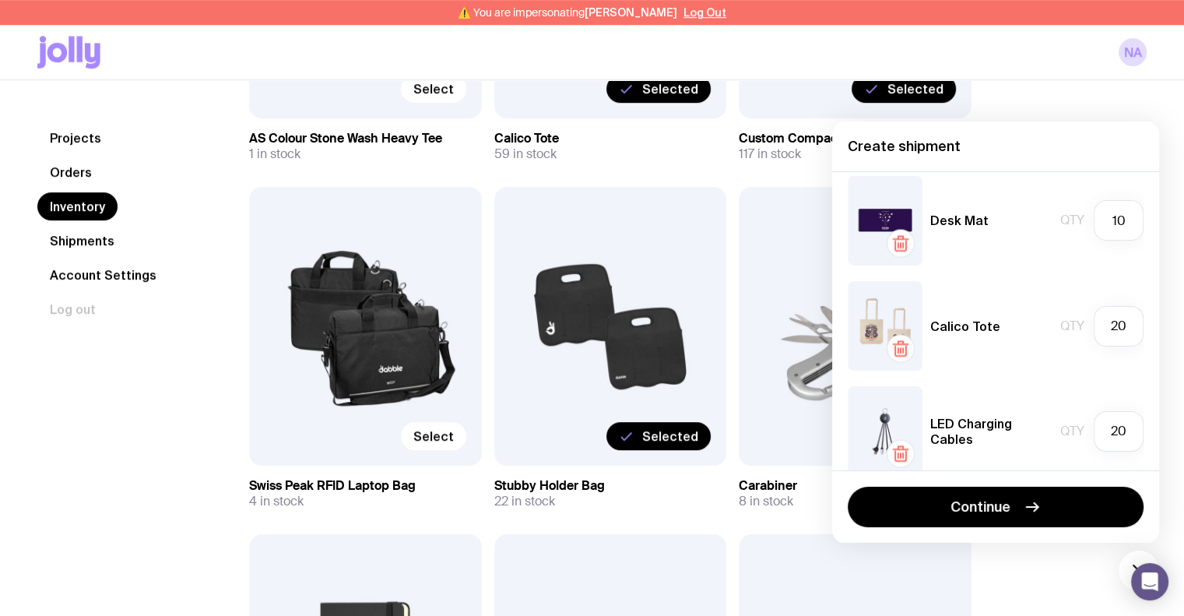
scroll to position [3402, 0]
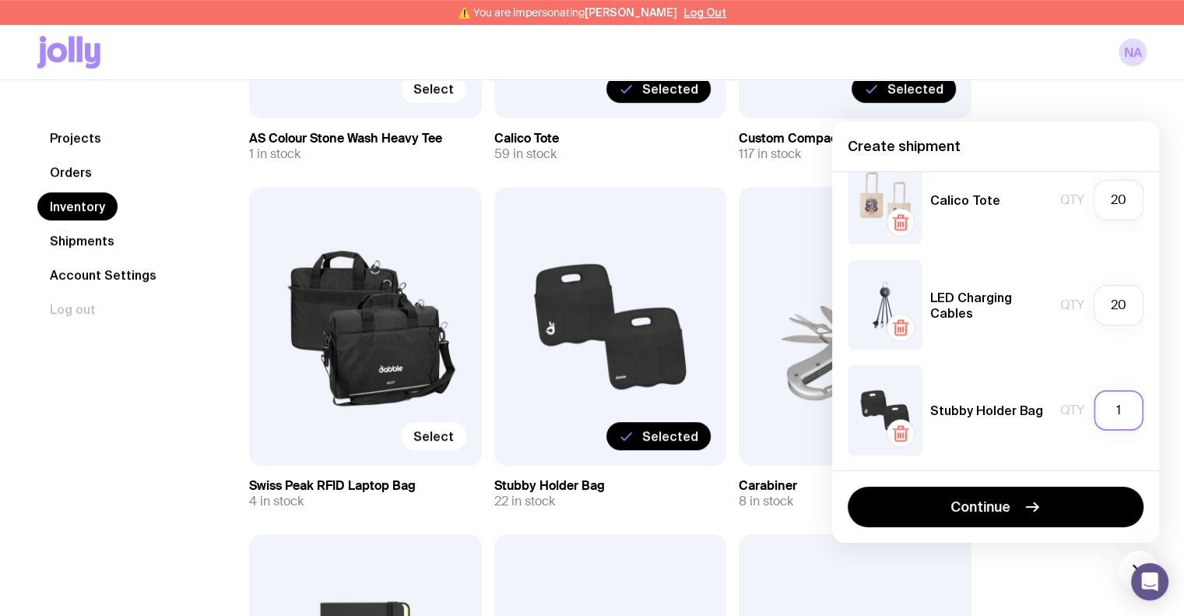
click at [1112, 402] on input "1" at bounding box center [1119, 410] width 50 height 40
type input "10"
click at [1047, 375] on div "Stubby Holder Bag Qty 10" at bounding box center [996, 410] width 296 height 90
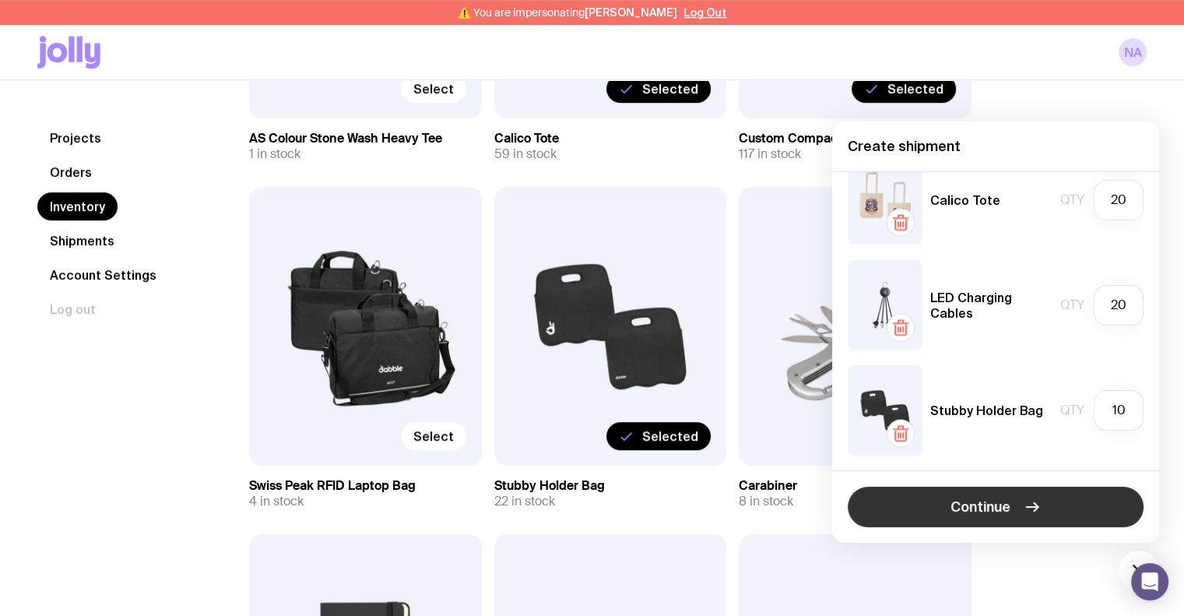
click at [1031, 506] on icon "button" at bounding box center [1032, 507] width 19 height 19
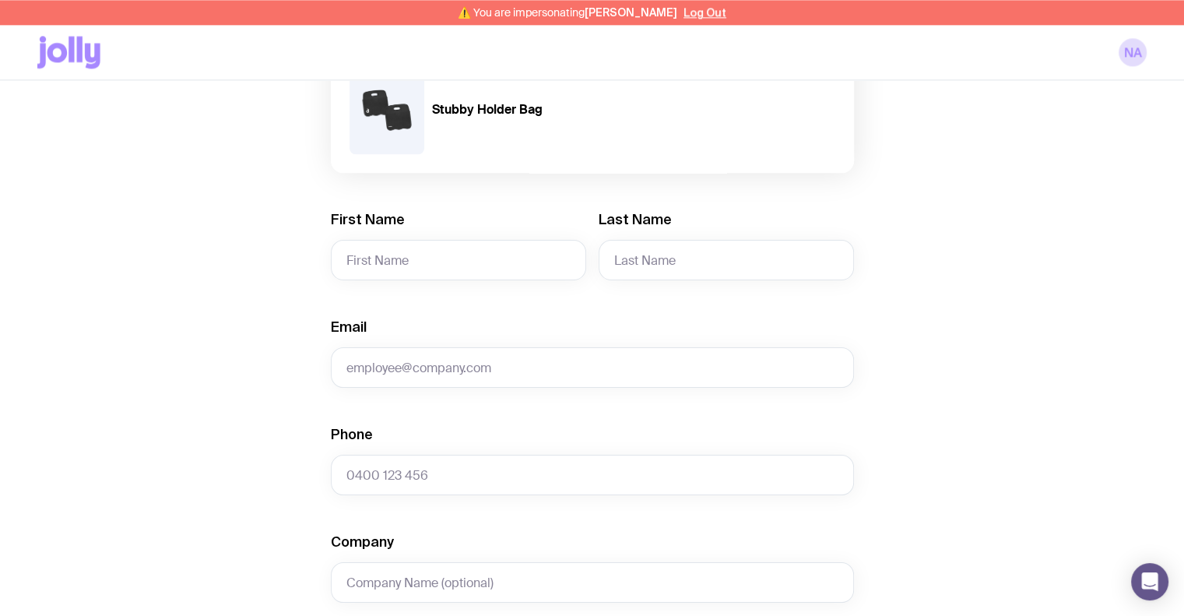
scroll to position [2180, 0]
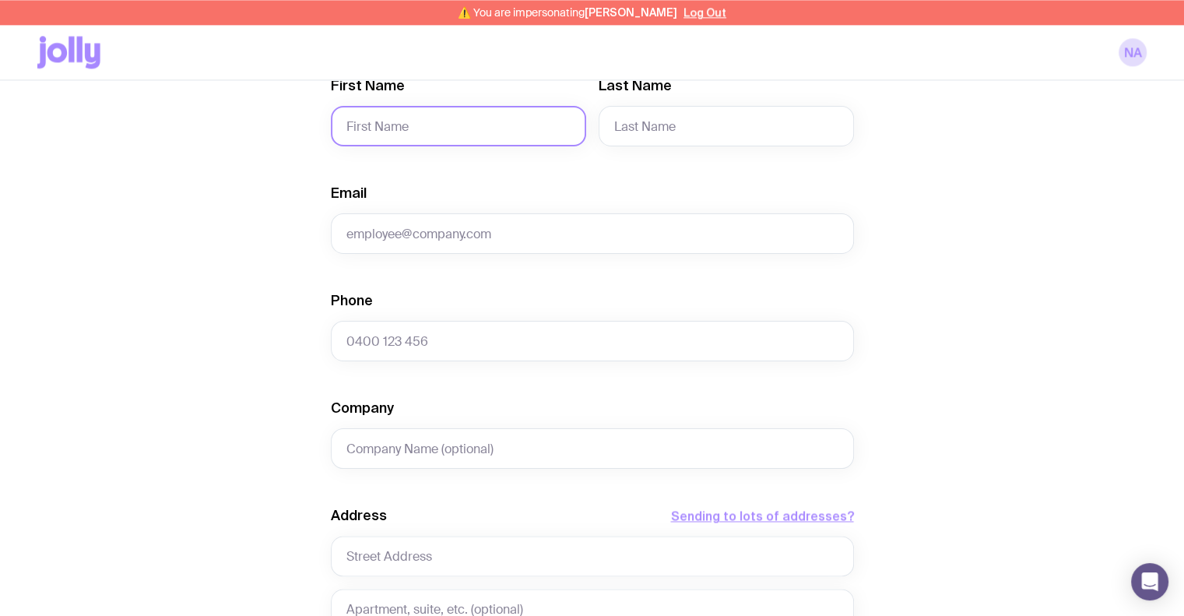
click at [487, 128] on input "First Name" at bounding box center [458, 126] width 255 height 40
type input "Ben"
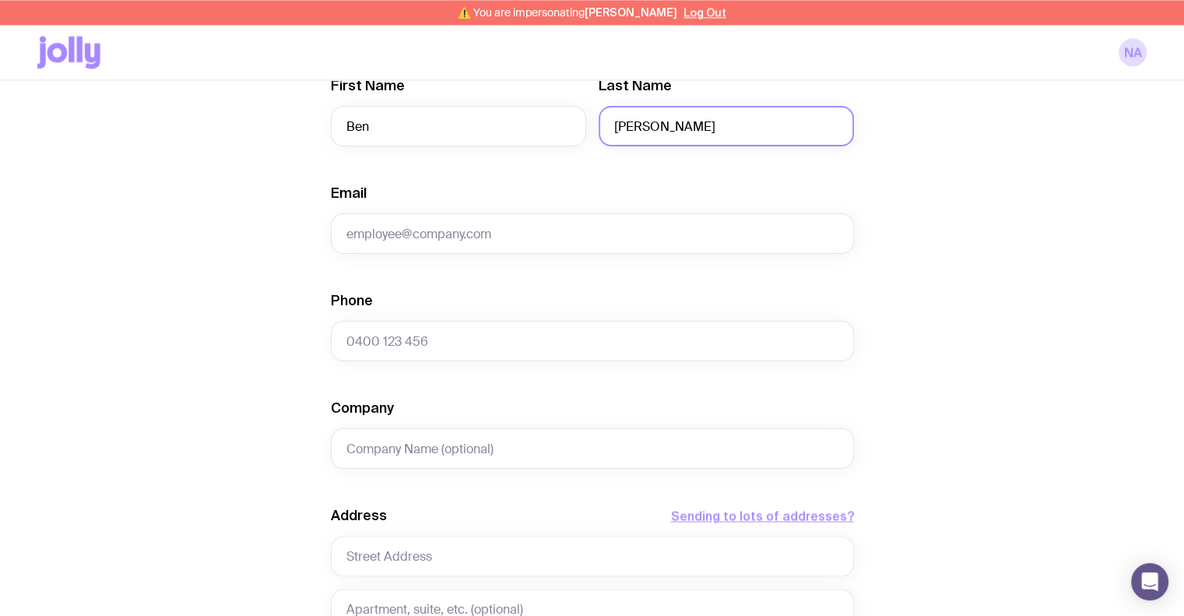
type input "Ingham"
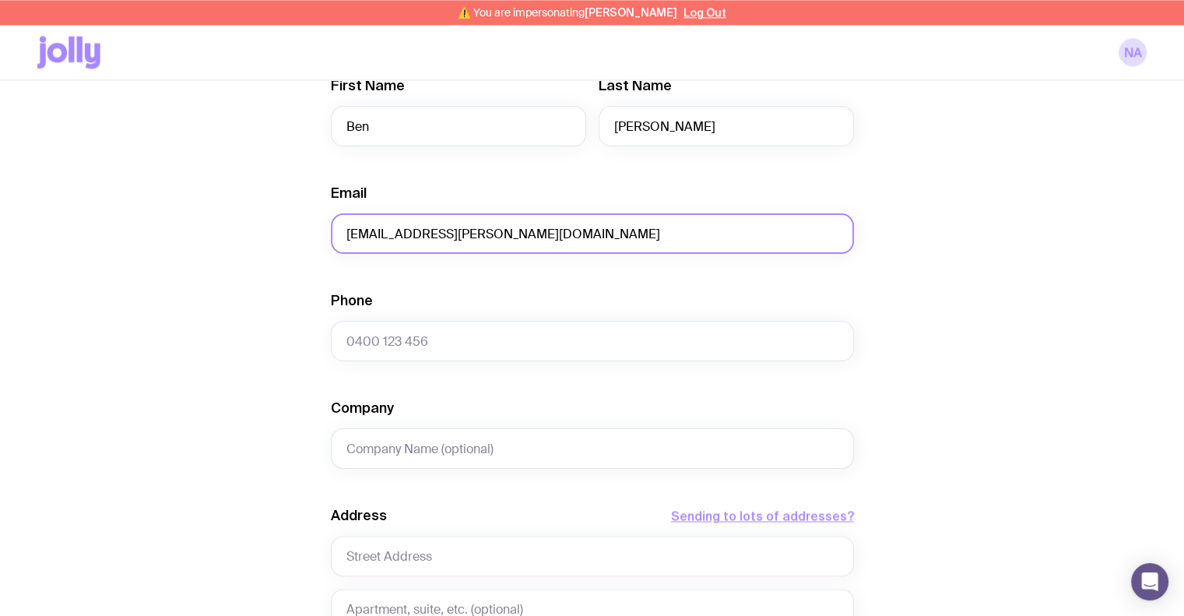
type input "ben.ingham@dabble.com.au"
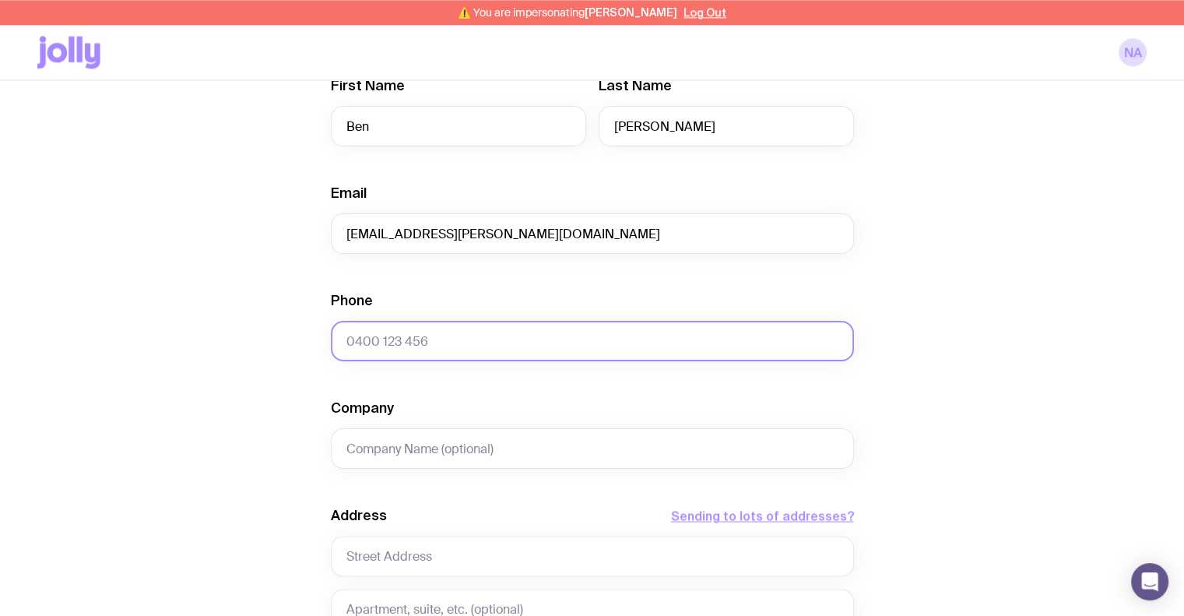
click at [489, 347] on input "Phone" at bounding box center [592, 341] width 523 height 40
paste input "+44 7464 634846"
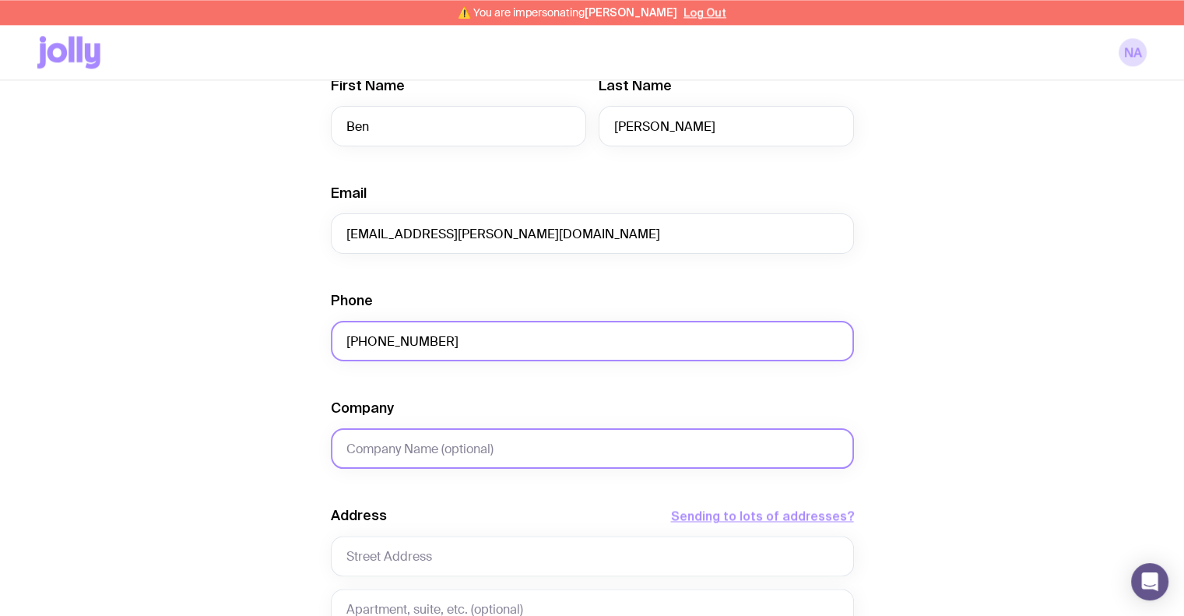
type input "+44 7464 634846"
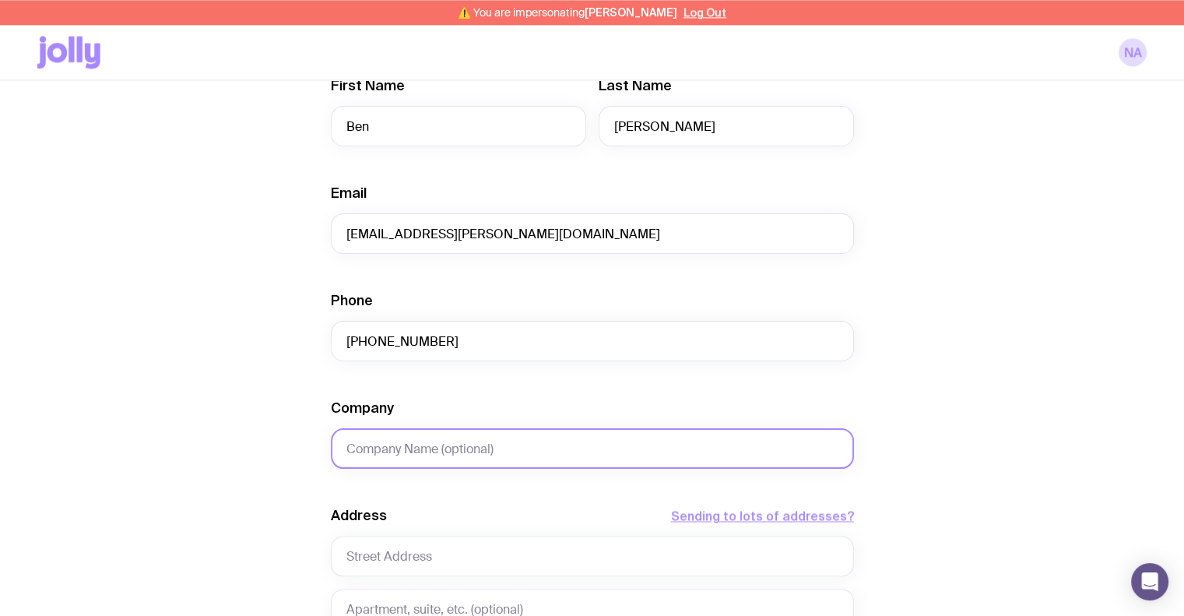
click at [484, 449] on input "Company" at bounding box center [592, 448] width 523 height 40
type input "Dabble"
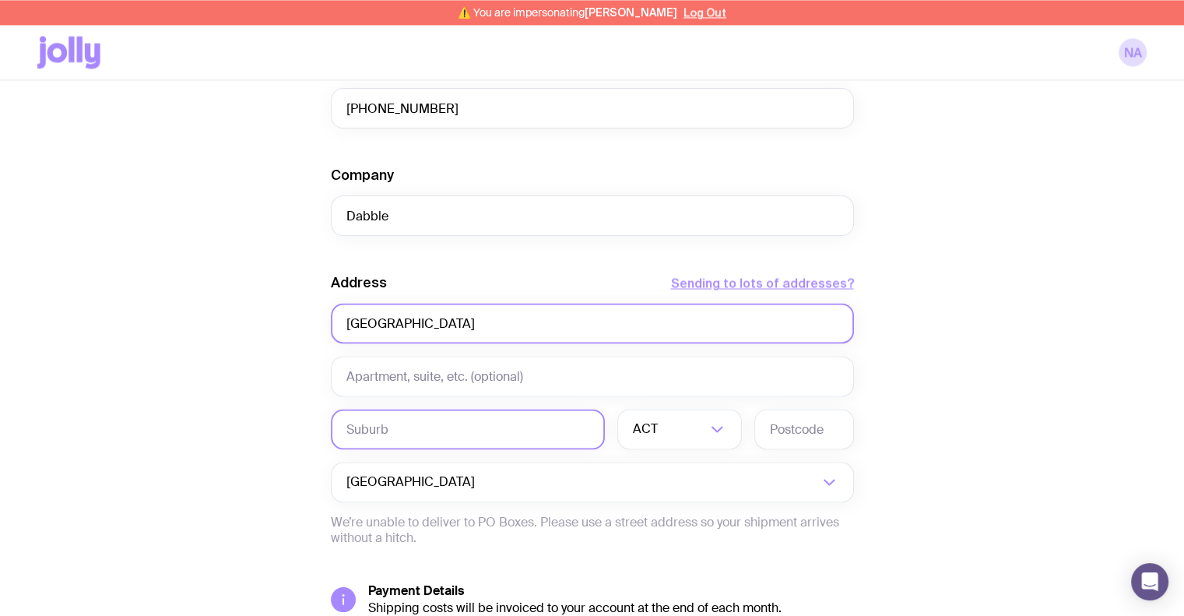
scroll to position [2414, 0]
type input "New Station Street"
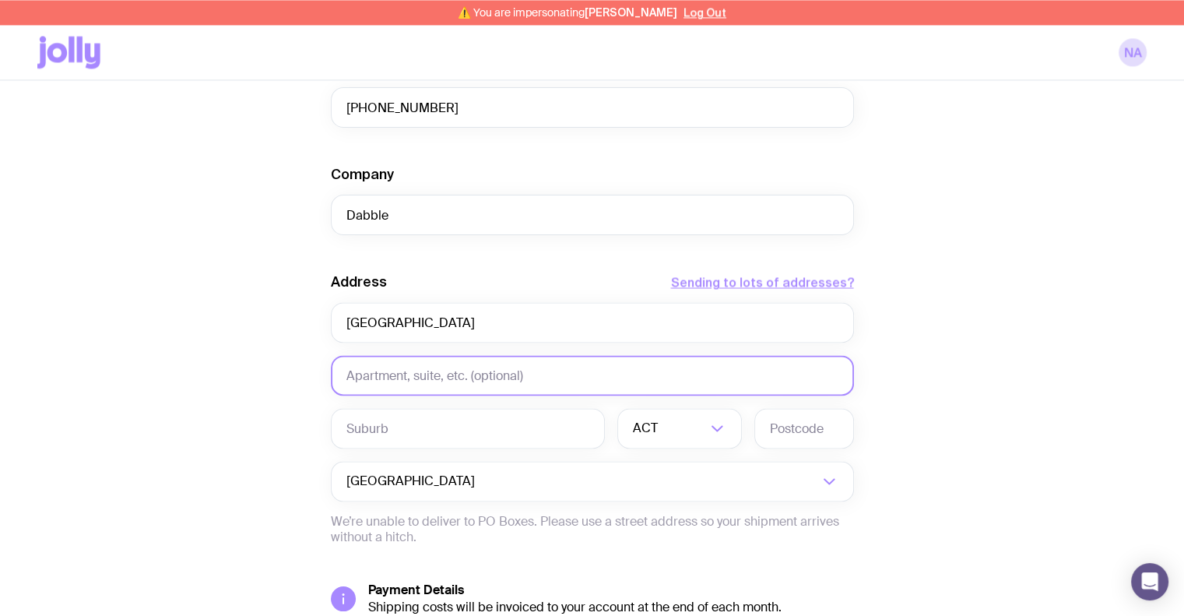
click at [421, 382] on input "text" at bounding box center [592, 375] width 523 height 40
drag, startPoint x: 331, startPoint y: 374, endPoint x: 274, endPoint y: 374, distance: 56.8
type input "Platform"
drag, startPoint x: 393, startPoint y: 210, endPoint x: 303, endPoint y: 211, distance: 90.3
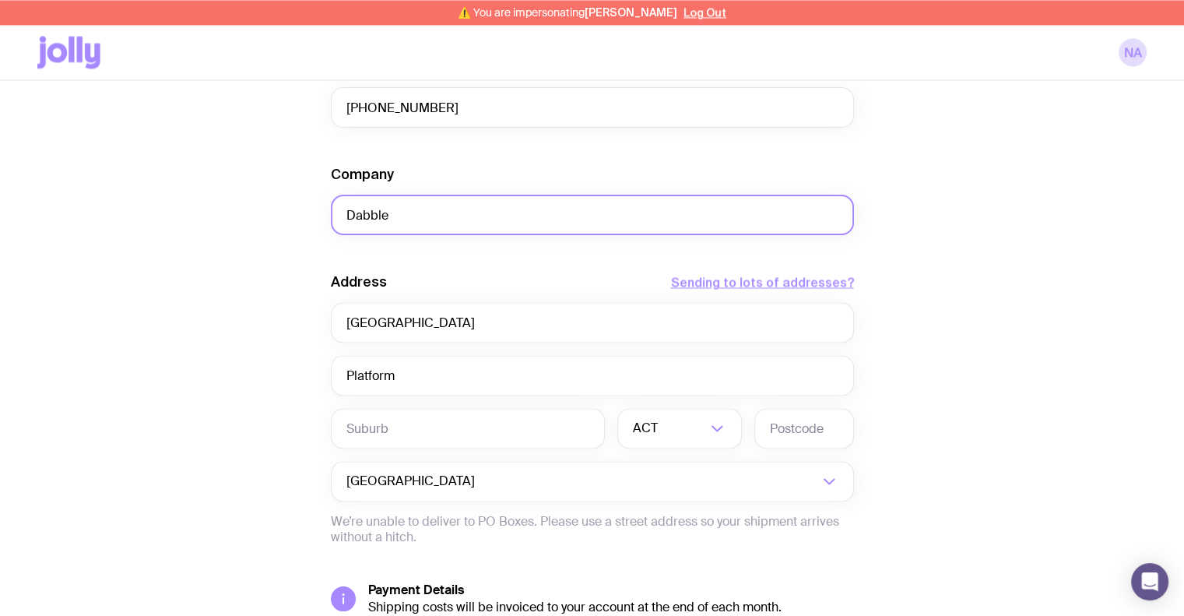
paste input "Platform"
type input "Platform"
drag, startPoint x: 415, startPoint y: 369, endPoint x: 333, endPoint y: 371, distance: 82.6
click at [333, 370] on input "Platform" at bounding box center [592, 375] width 523 height 40
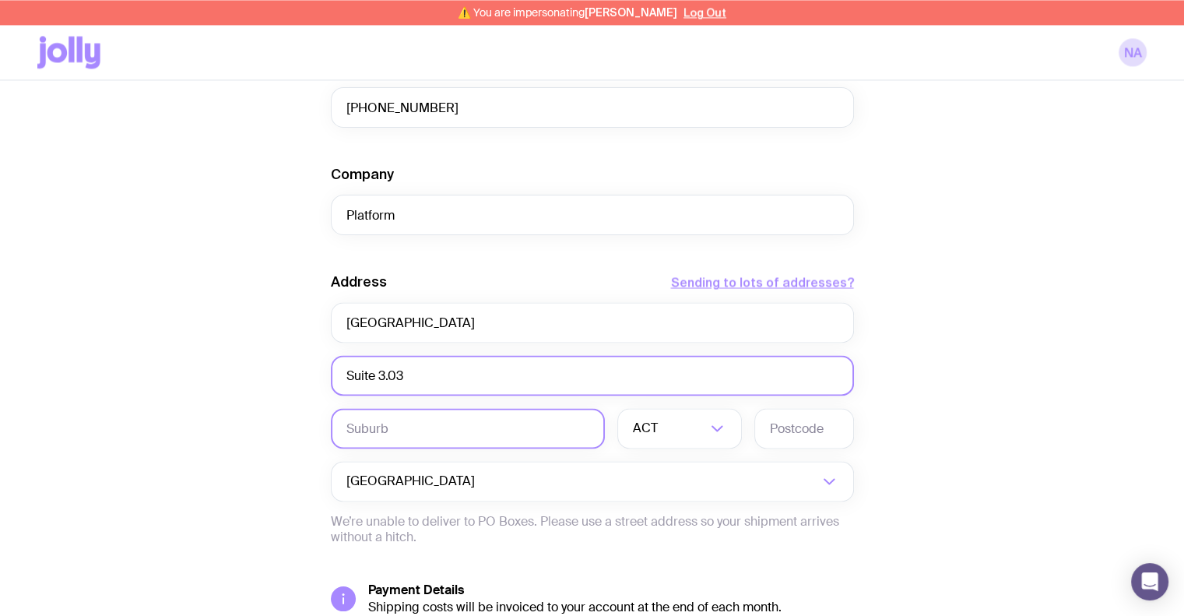
type input "Suite 3.03"
click at [443, 431] on input "text" at bounding box center [468, 428] width 274 height 40
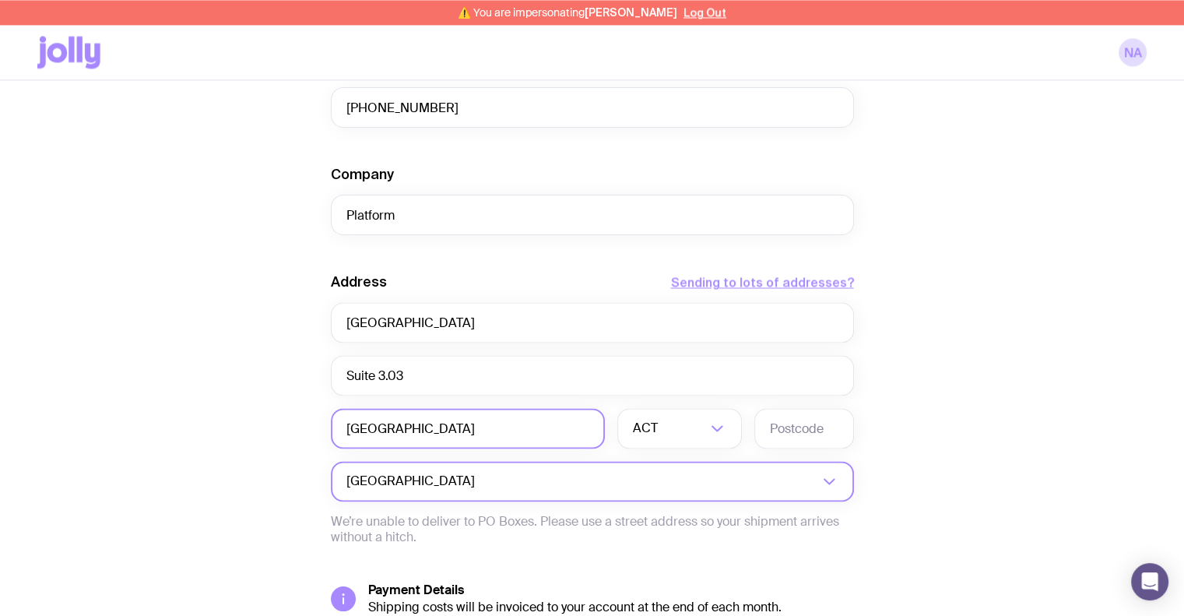
type input "Leeds"
click at [478, 484] on input "Search for option" at bounding box center [648, 481] width 340 height 40
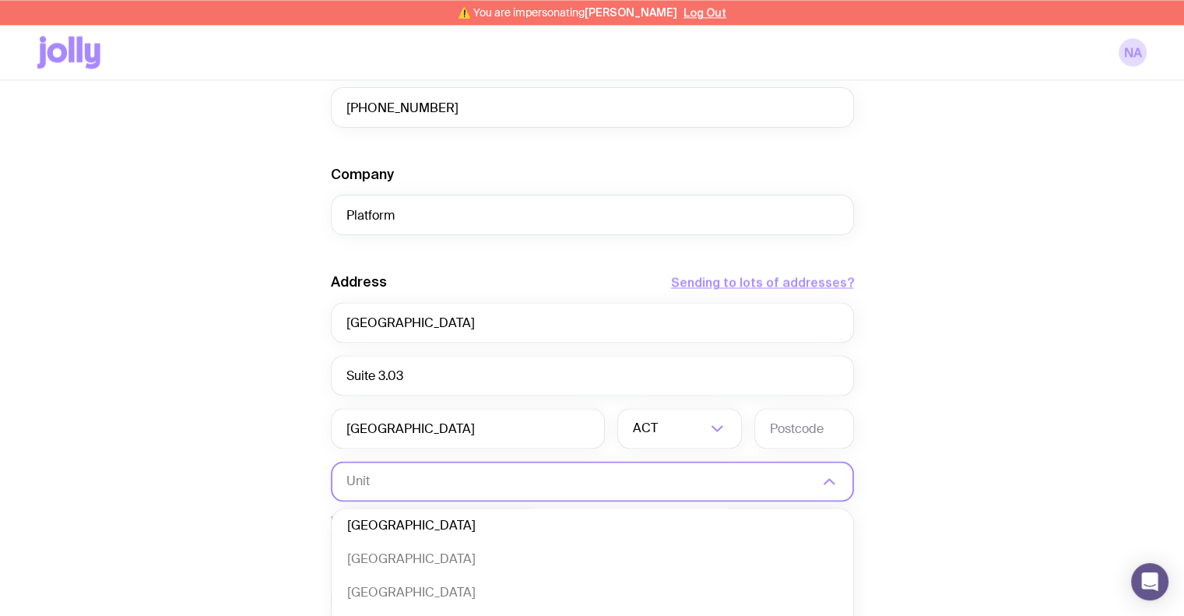
scroll to position [0, 0]
click at [414, 555] on li "United Kingdom" at bounding box center [593, 562] width 522 height 33
type input "United"
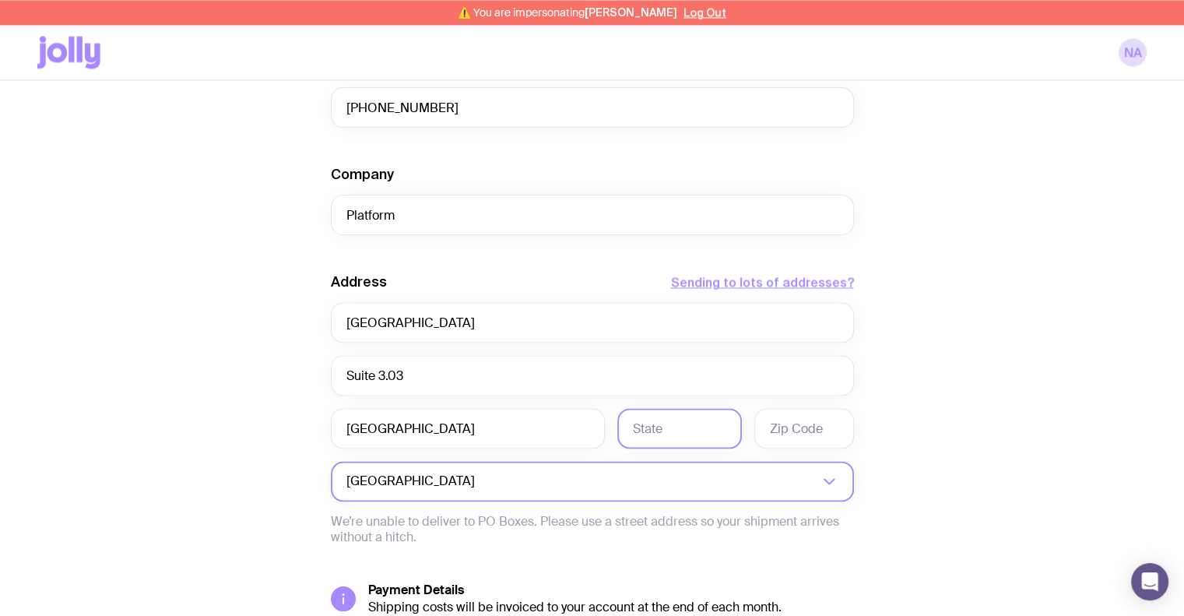
click at [660, 424] on input "text" at bounding box center [680, 428] width 125 height 40
type input "Leeds"
click at [770, 430] on input "text" at bounding box center [805, 428] width 100 height 40
type input "LS14JB"
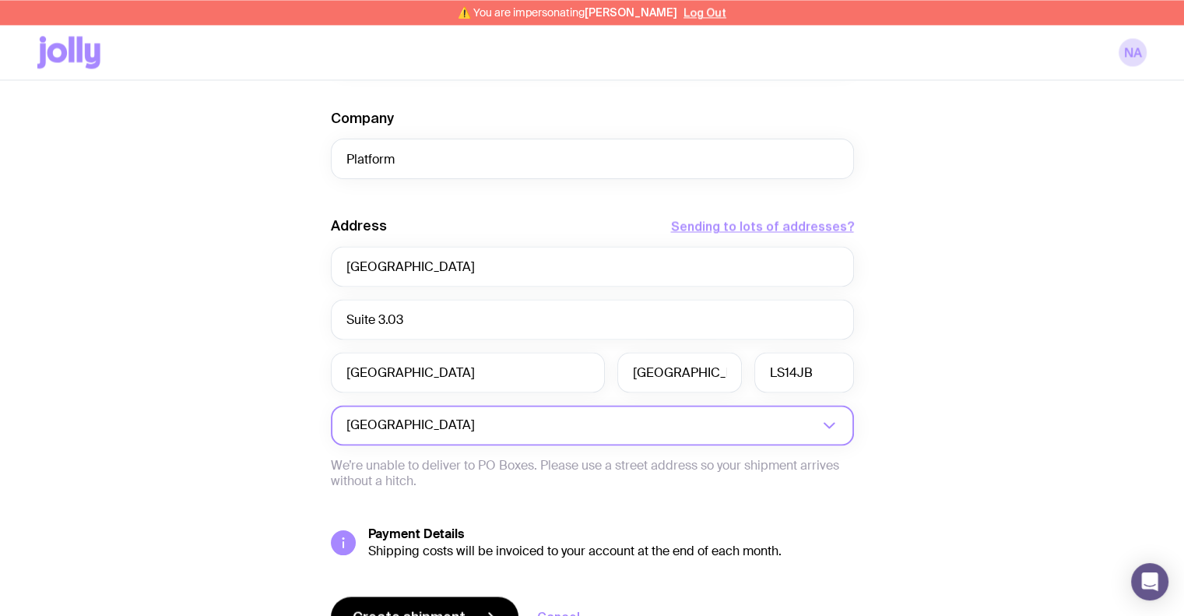
scroll to position [2553, 0]
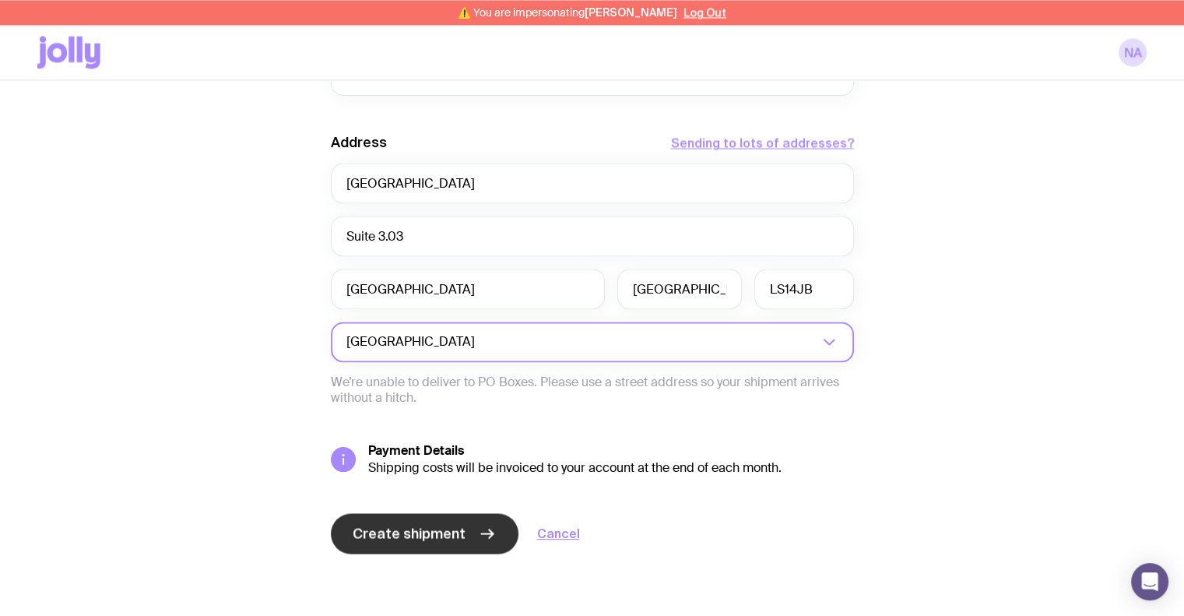
click at [382, 540] on span "Create shipment" at bounding box center [409, 533] width 113 height 19
